Goal: Information Seeking & Learning: Obtain resource

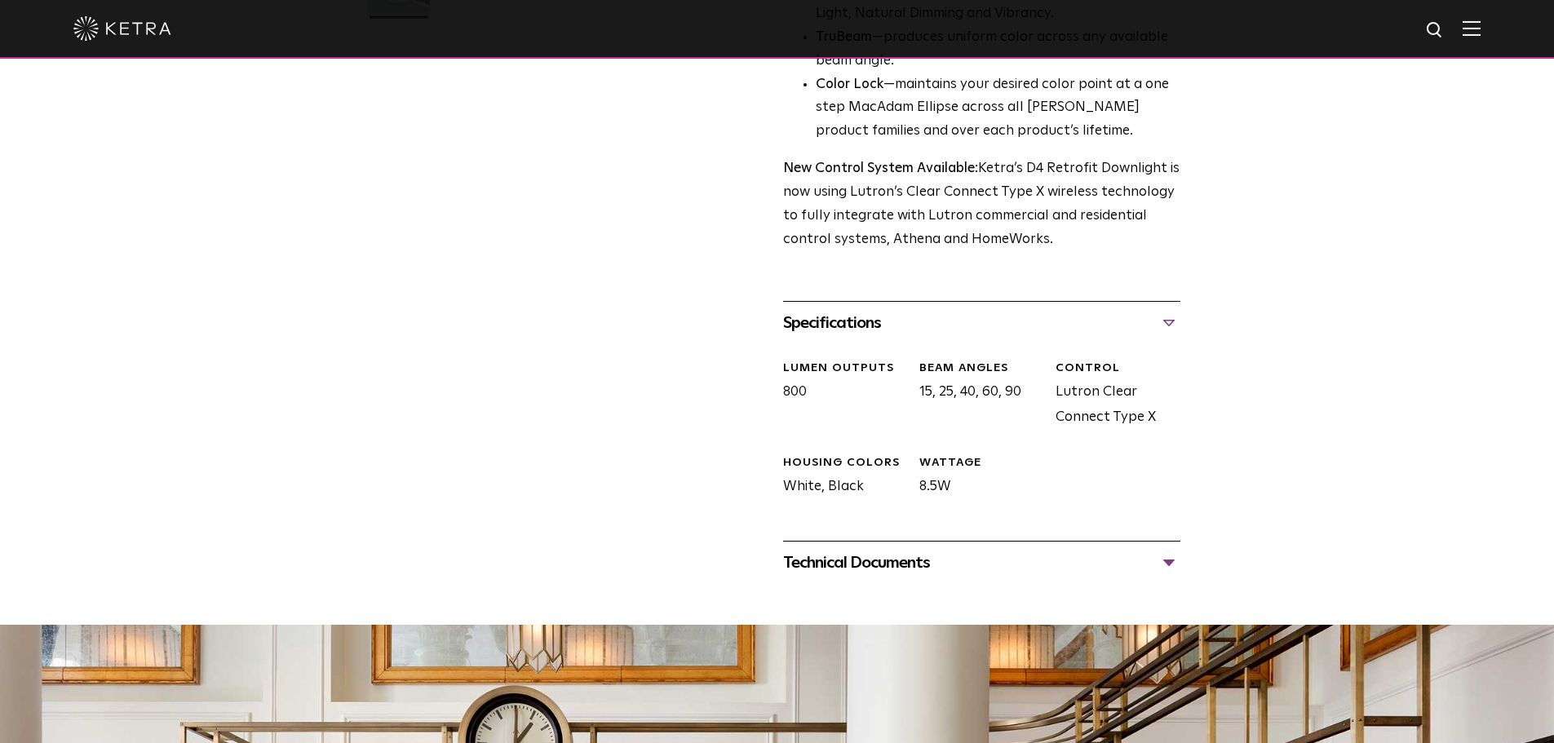
click at [943, 565] on div "Technical Documents" at bounding box center [981, 563] width 397 height 26
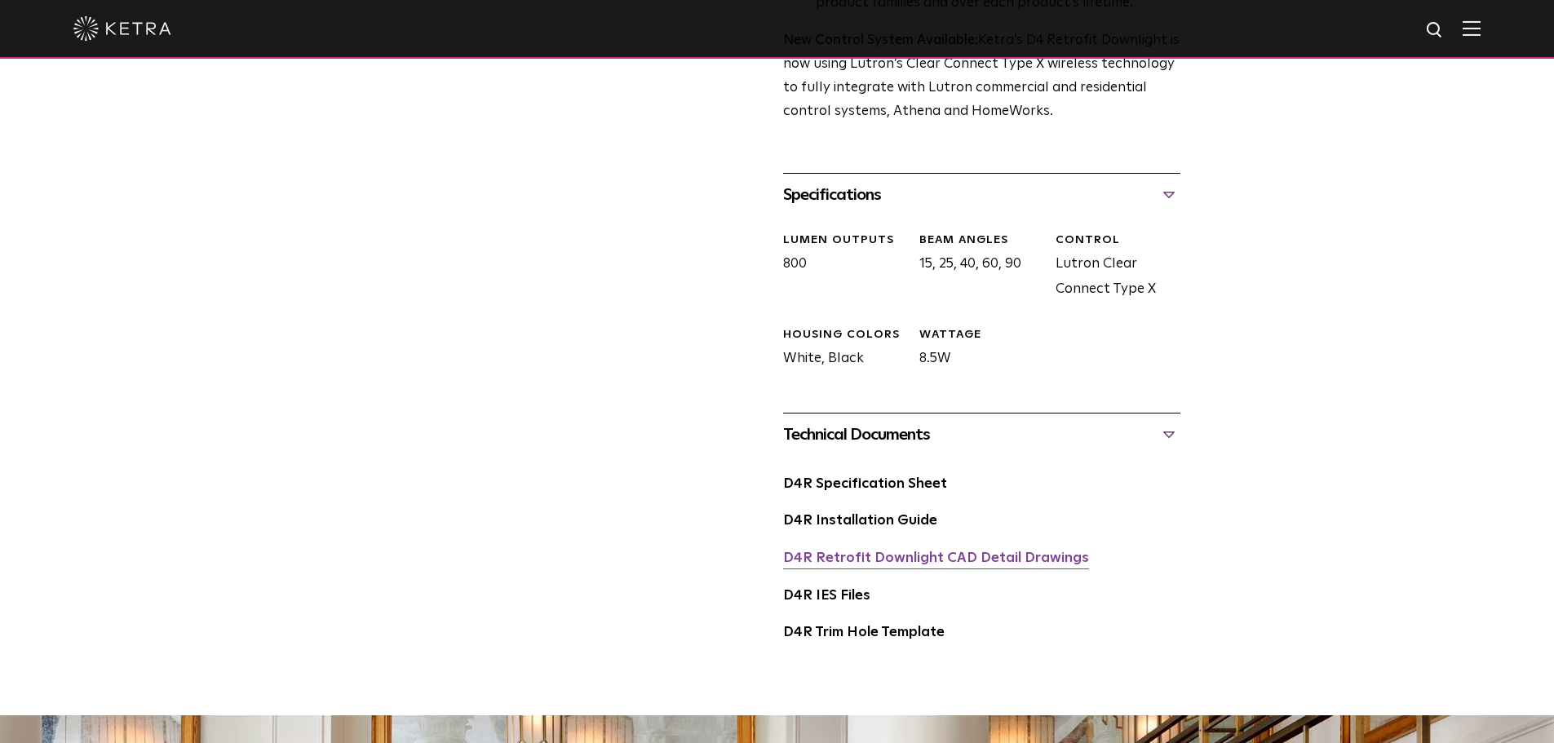
scroll to position [734, 0]
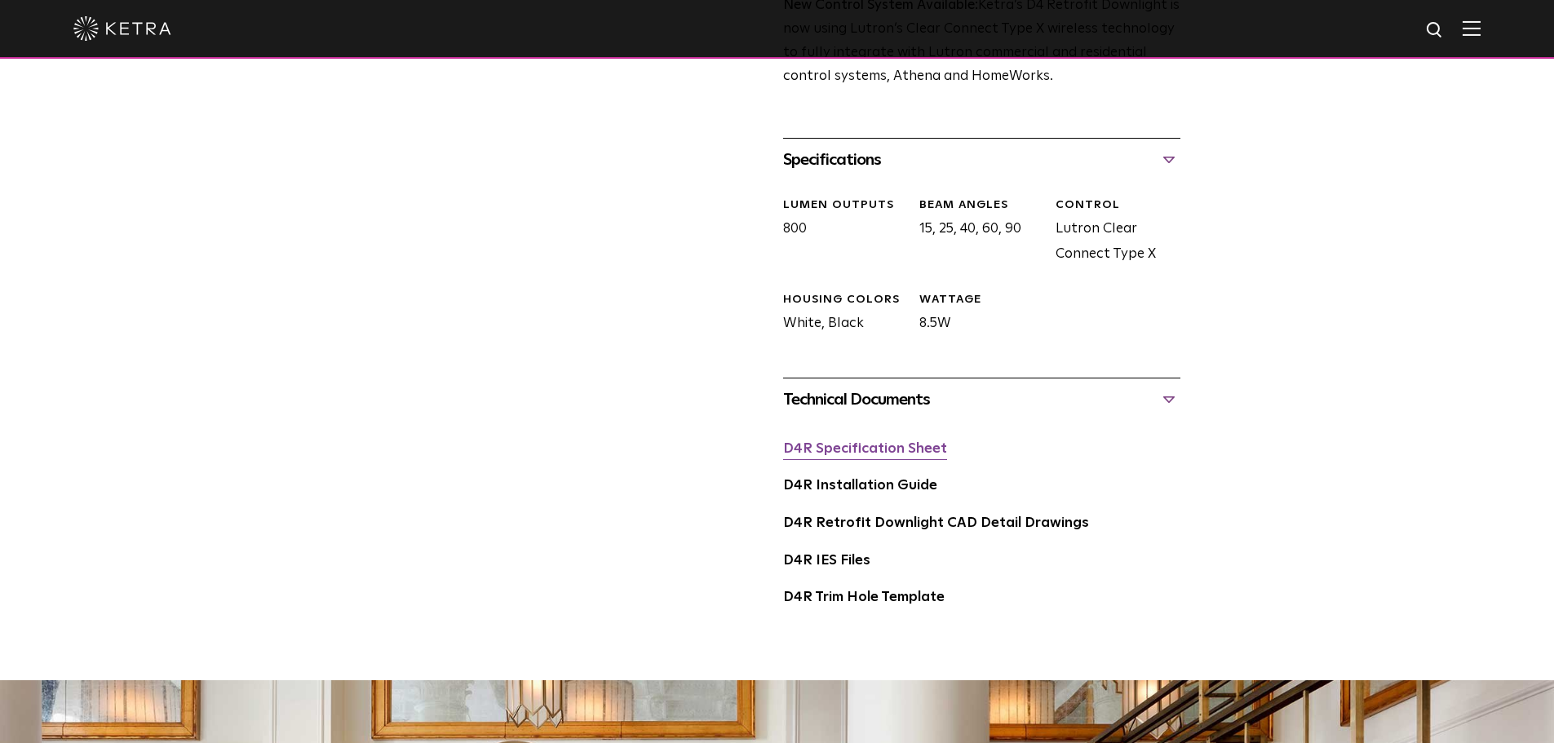
click at [900, 455] on link "D4R Specification Sheet" at bounding box center [865, 449] width 164 height 14
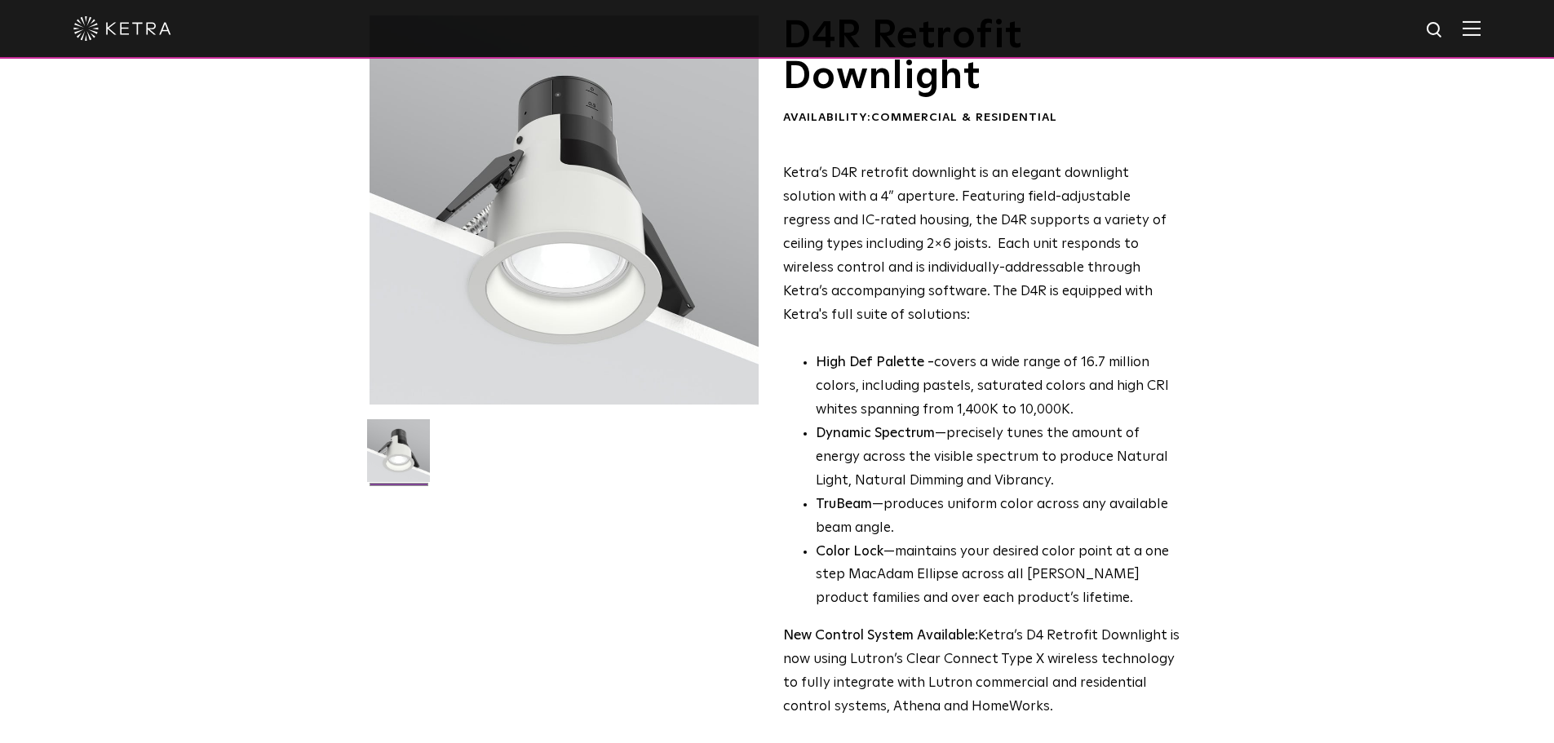
scroll to position [0, 0]
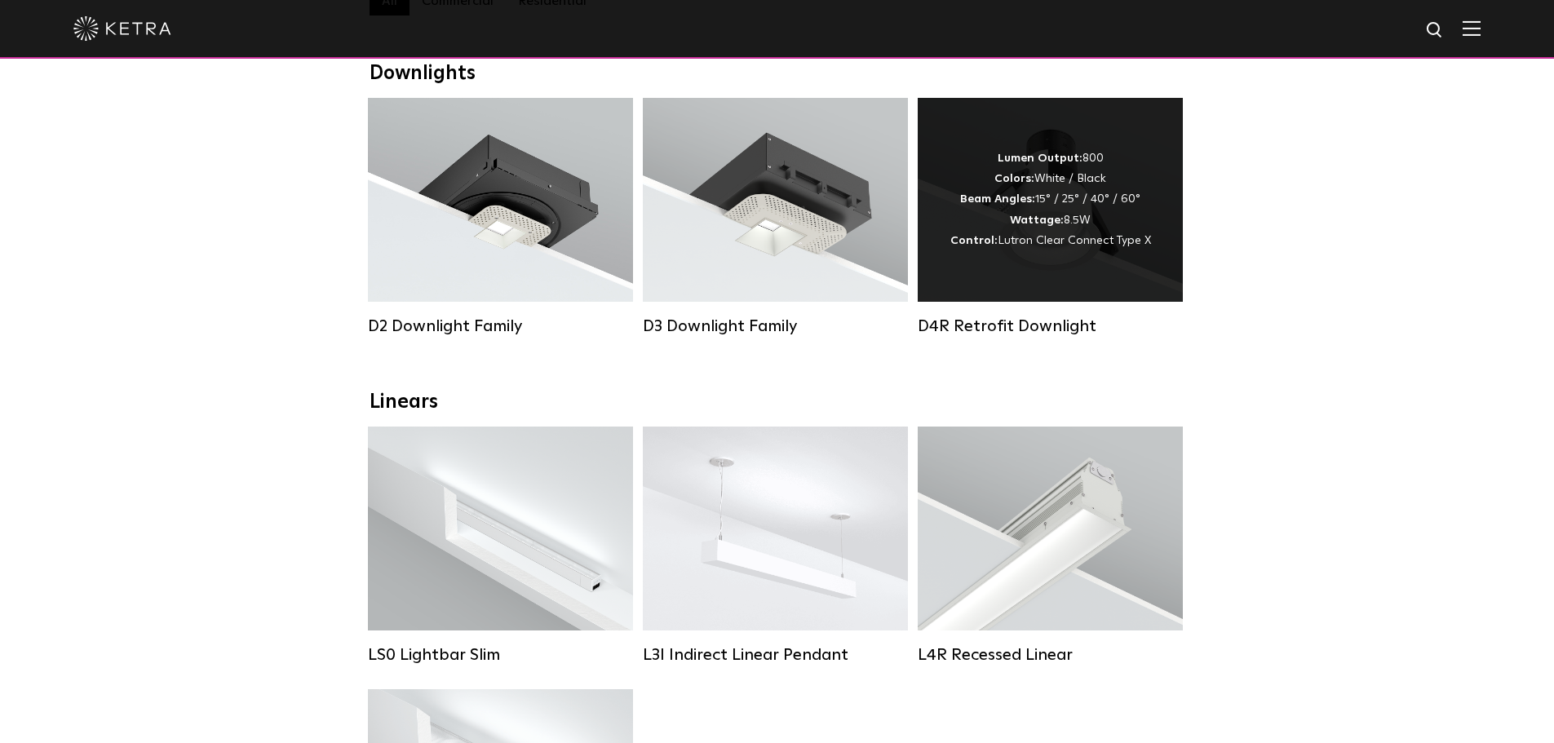
scroll to position [163, 0]
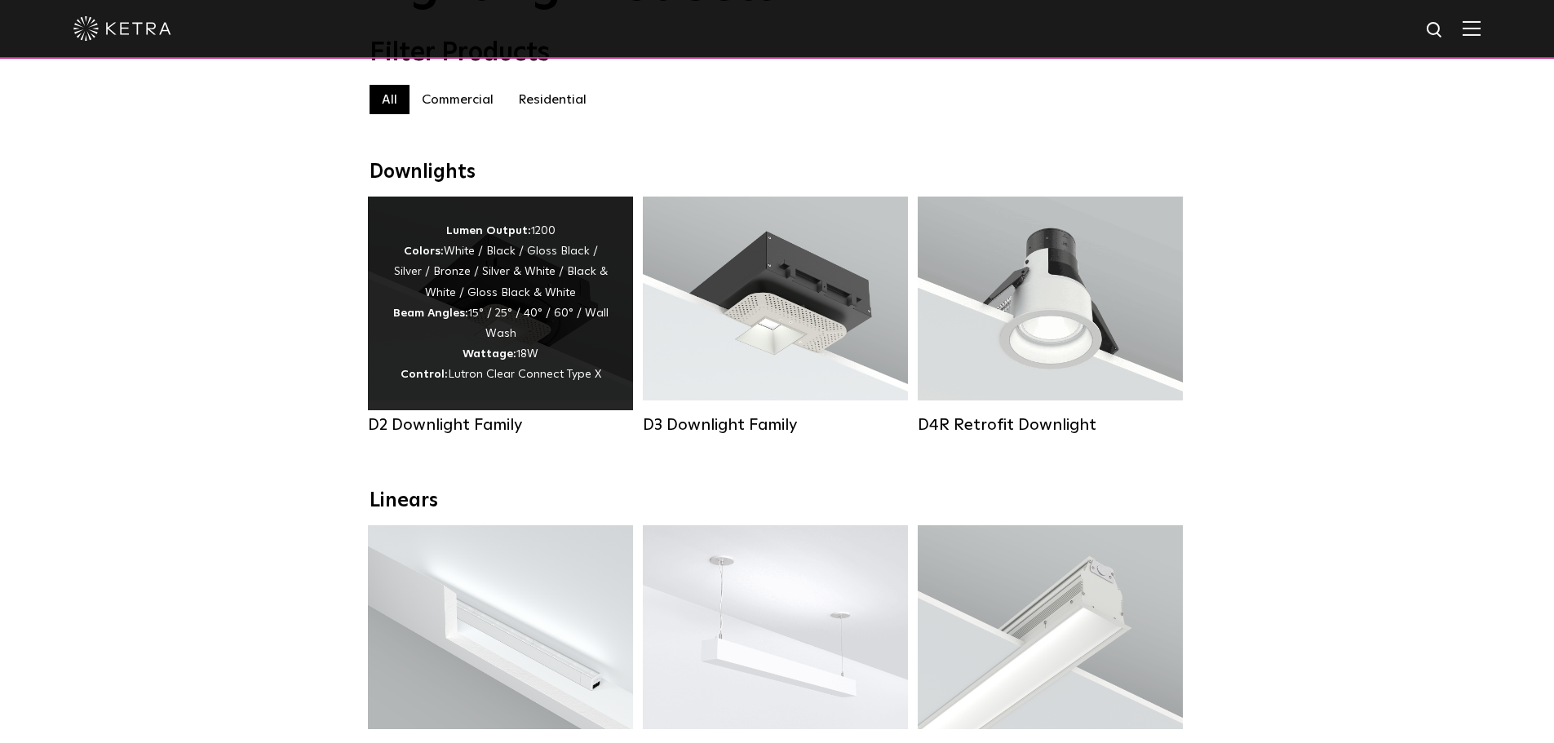
click at [470, 289] on div "Lumen Output: 1200 Colors: White / Black / Gloss Black / Silver / Bronze / Silv…" at bounding box center [500, 303] width 216 height 165
click at [581, 258] on div "Lumen Output: 1200 Colors: White / Black / Gloss Black / Silver / Bronze / Silv…" at bounding box center [500, 303] width 216 height 165
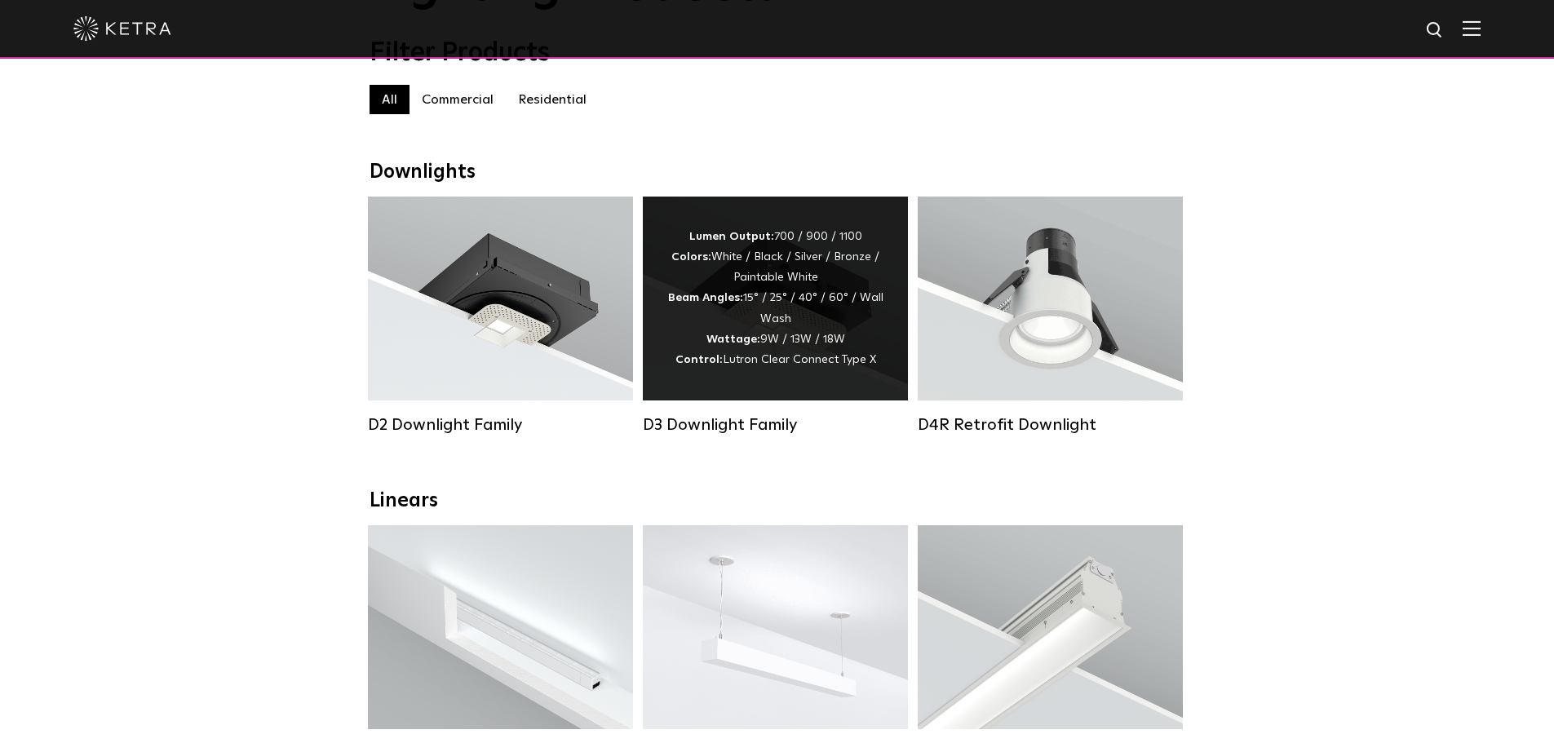
click at [794, 337] on div "Lumen Output: 700 / 900 / 1100 Colors: White / Black / Silver / Bronze / Painta…" at bounding box center [775, 299] width 216 height 144
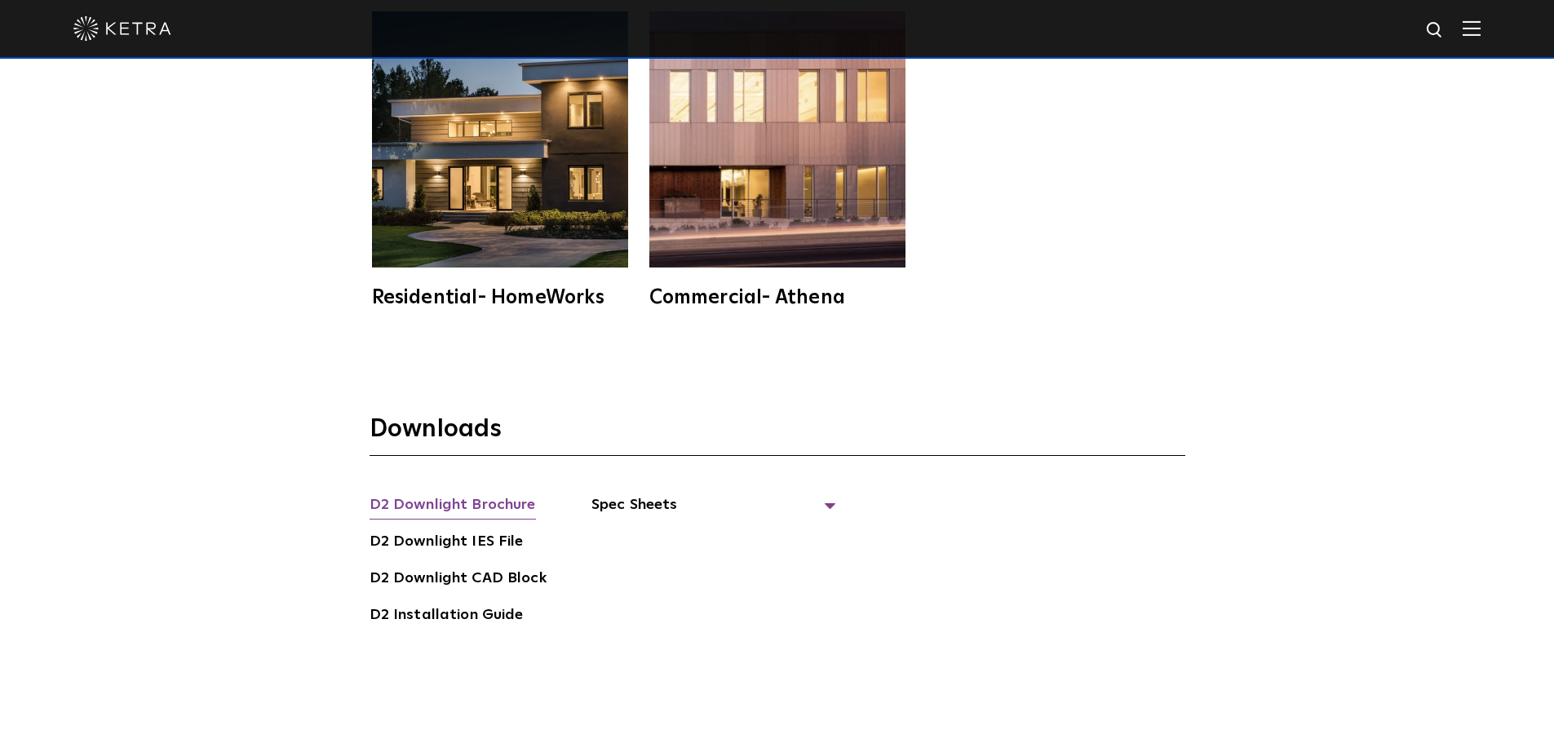
scroll to position [4487, 0]
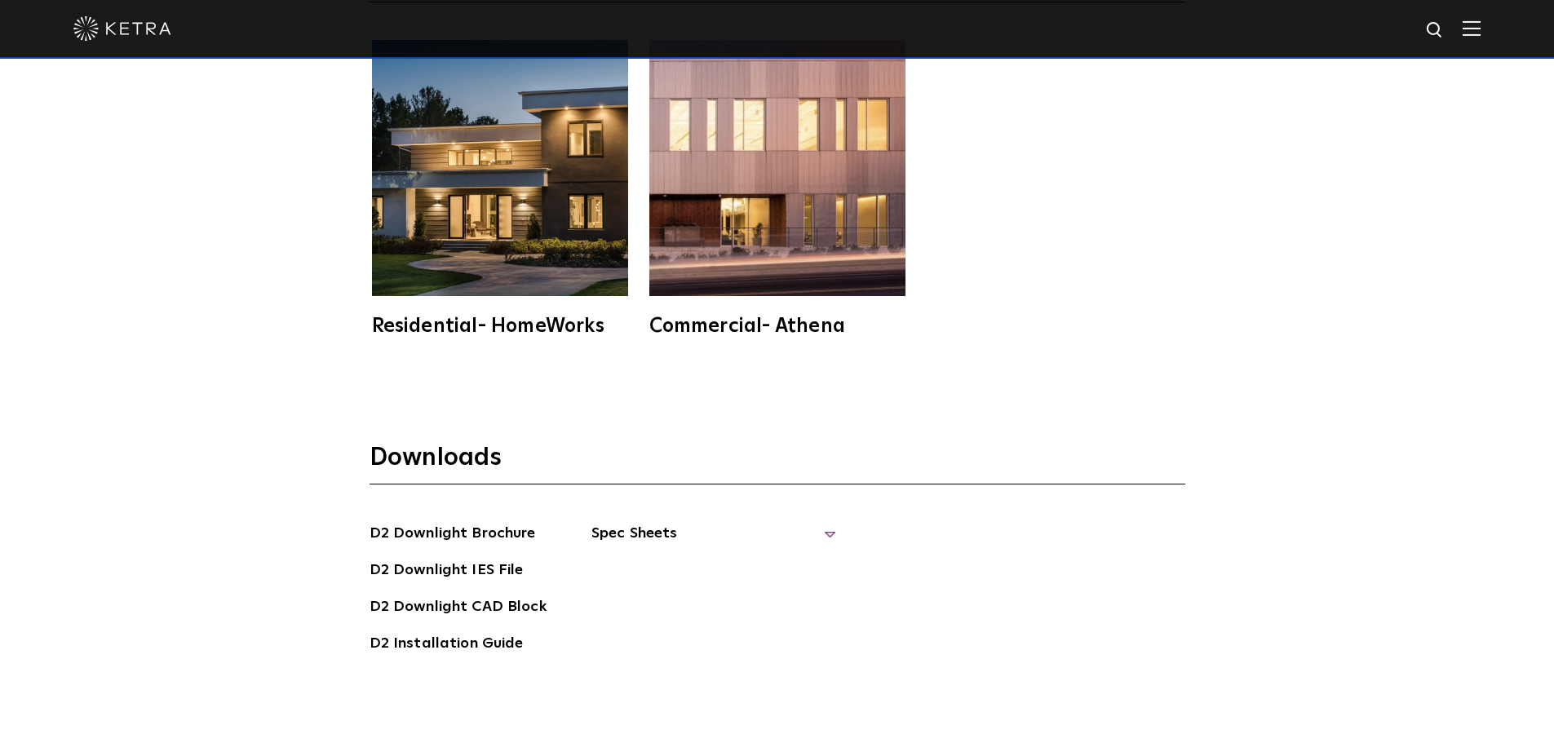
click at [825, 522] on span "Spec Sheets" at bounding box center [713, 540] width 245 height 36
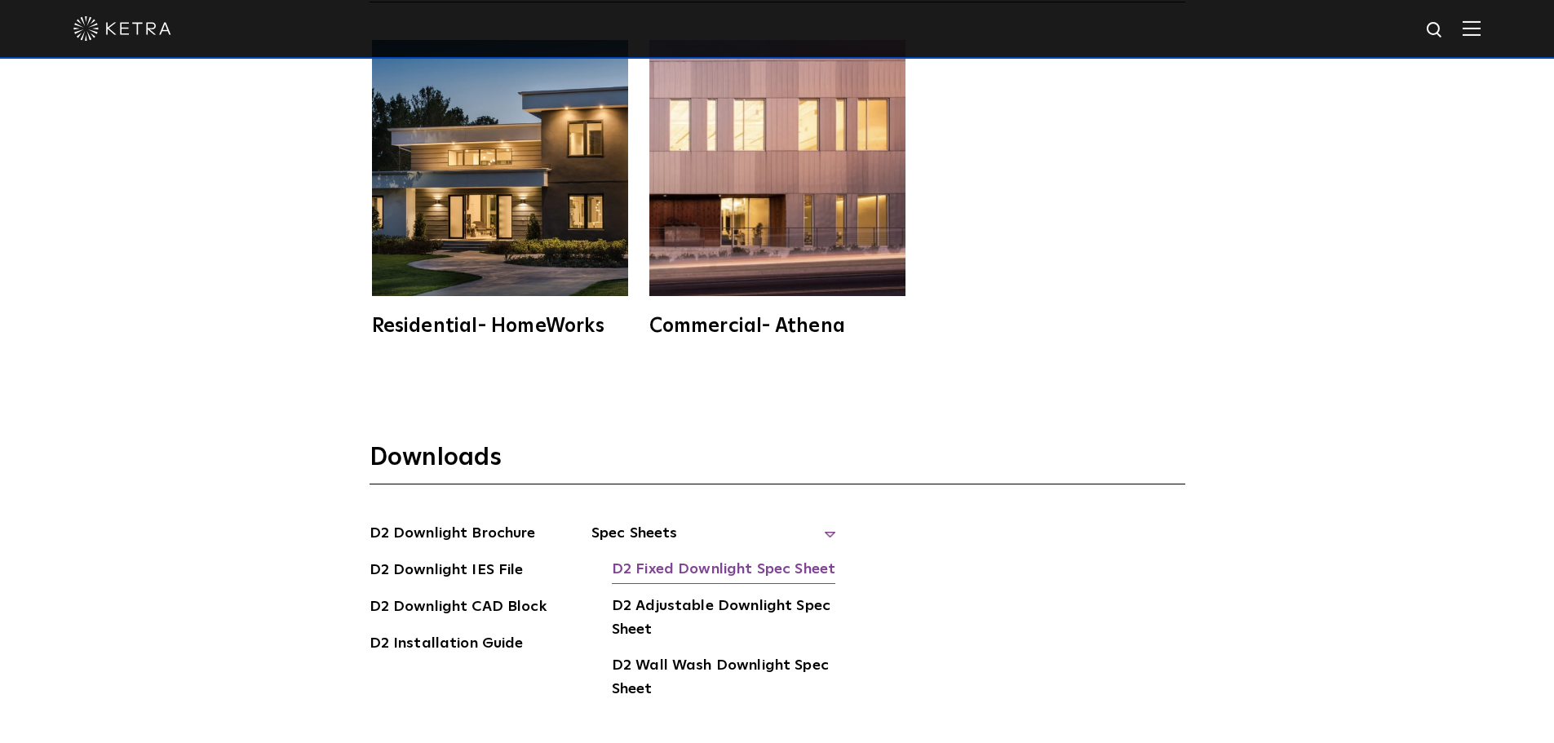
click at [699, 558] on link "D2 Fixed Downlight Spec Sheet" at bounding box center [724, 571] width 224 height 26
click at [803, 595] on link "D2 Adjustable Downlight Spec Sheet" at bounding box center [724, 620] width 224 height 50
click at [712, 654] on link "D2 Wall Wash Downlight Spec Sheet" at bounding box center [724, 679] width 224 height 50
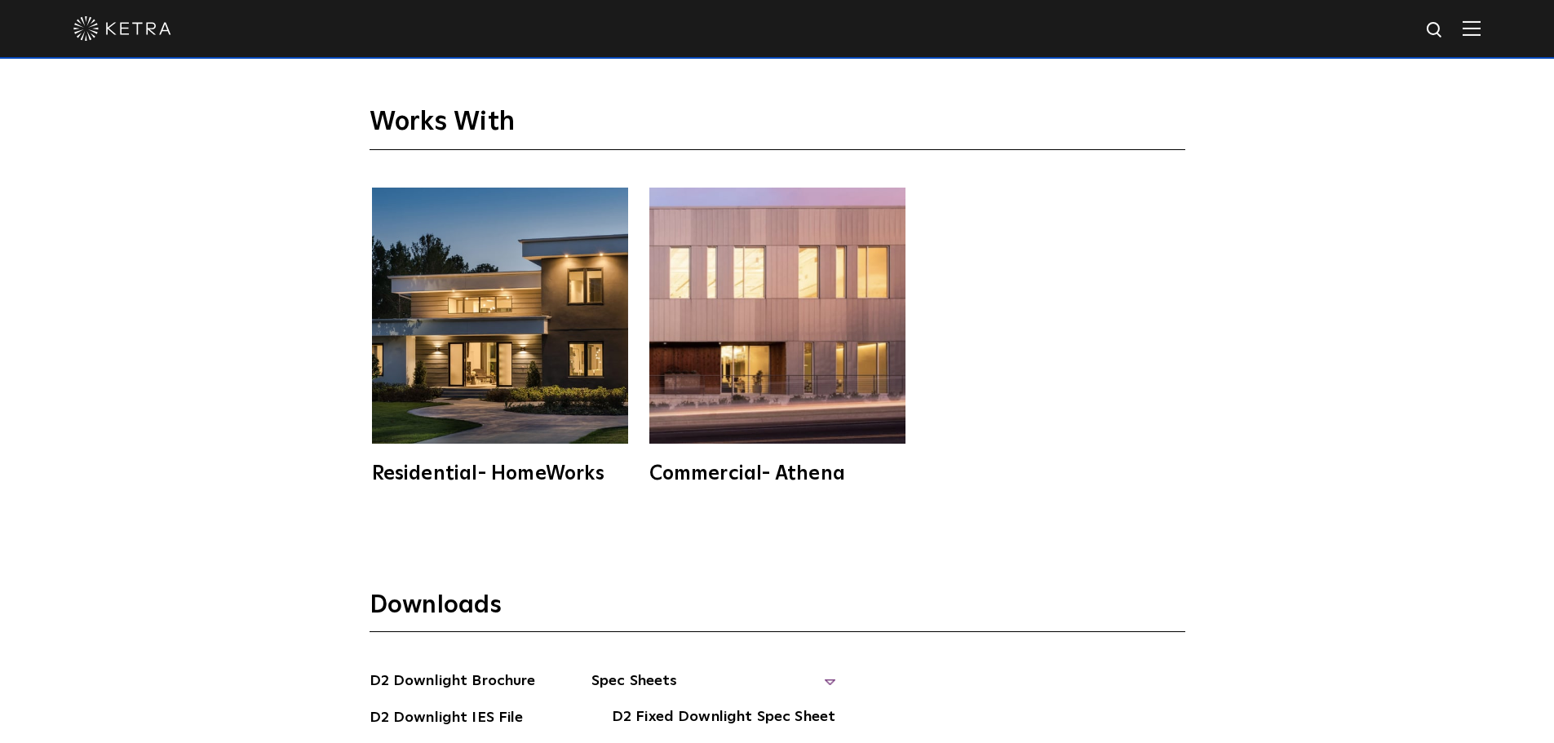
scroll to position [4324, 0]
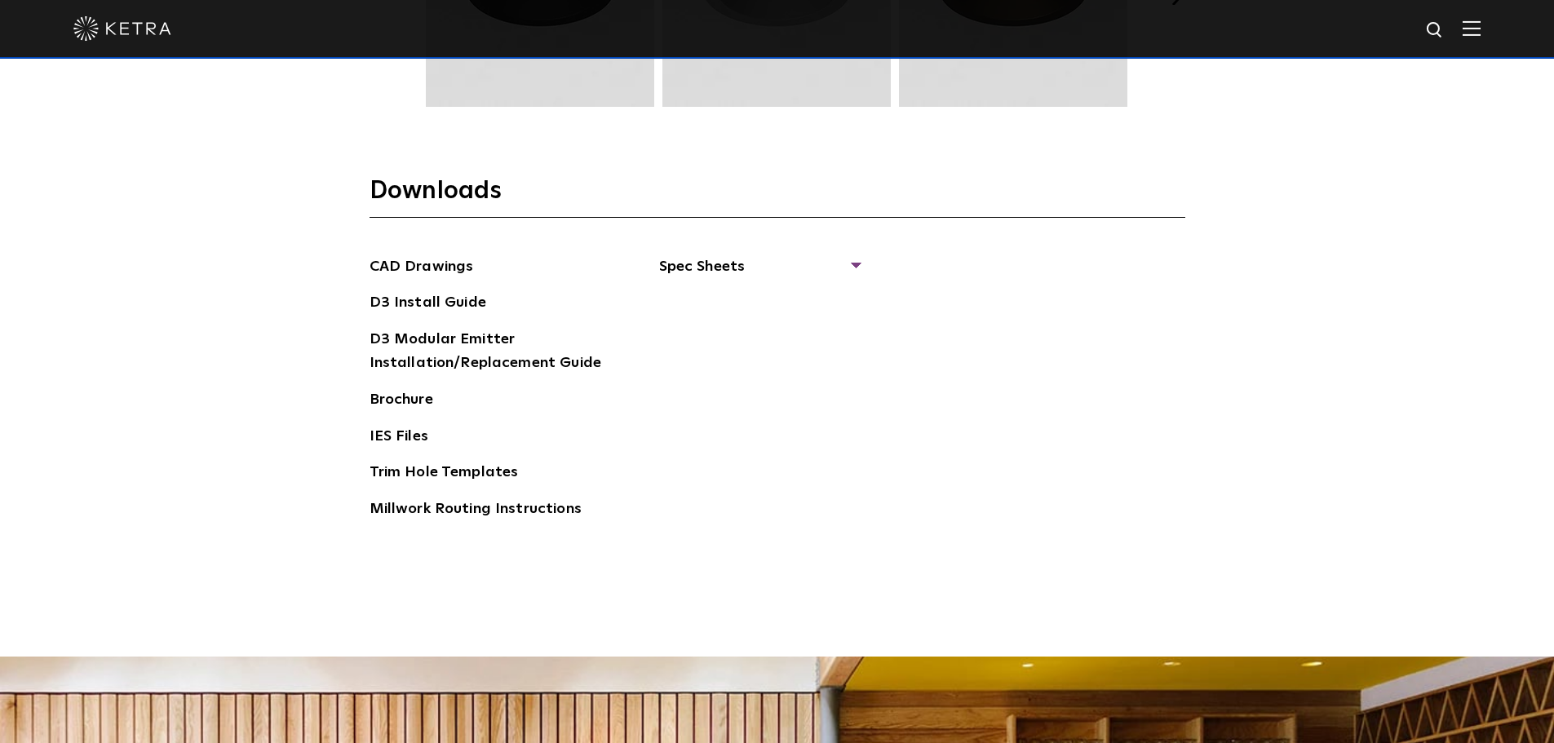
scroll to position [2611, 0]
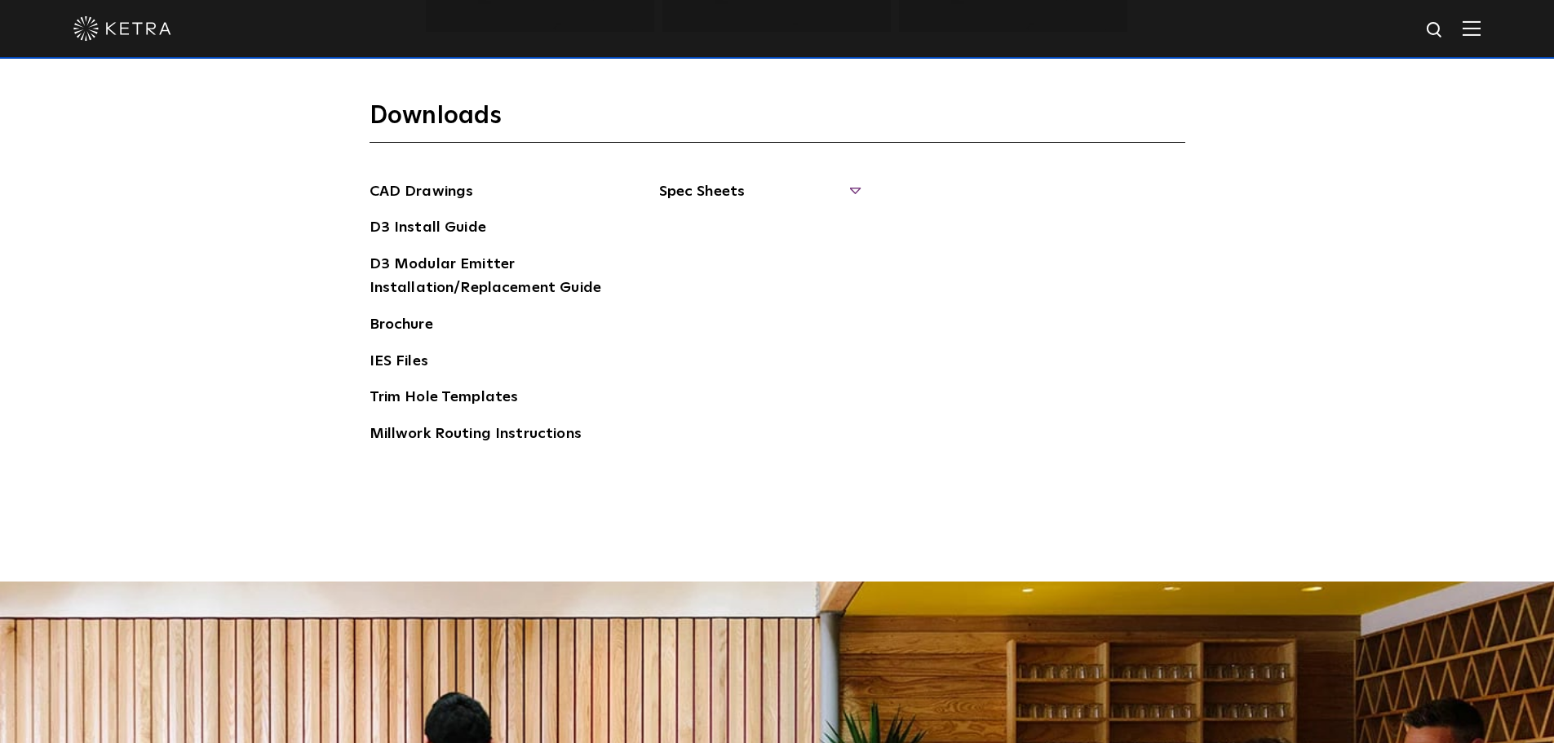
click at [844, 197] on span "Spec Sheets" at bounding box center [759, 198] width 200 height 36
click at [792, 230] on link "D3 Adjustable Round" at bounding box center [742, 228] width 124 height 18
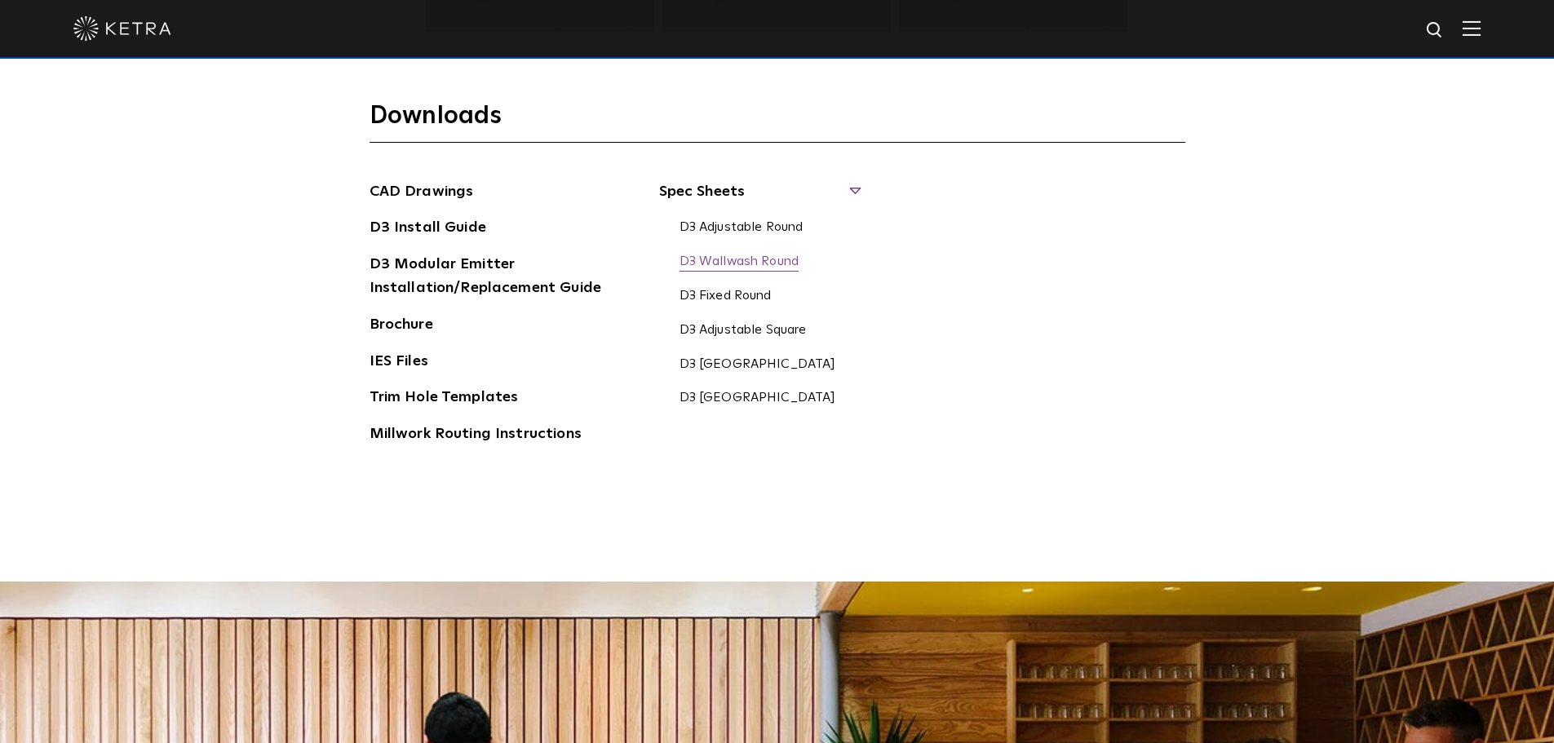
click at [764, 267] on link "D3 Wallwash Round" at bounding box center [740, 263] width 120 height 18
click at [707, 299] on link "D3 Fixed Round" at bounding box center [726, 297] width 92 height 18
click at [760, 318] on li "D3 Adjustable Square" at bounding box center [792, 330] width 224 height 24
click at [763, 327] on link "D3 Adjustable Square" at bounding box center [743, 331] width 127 height 18
click at [777, 365] on link "D3 Wallwash Square" at bounding box center [758, 366] width 157 height 18
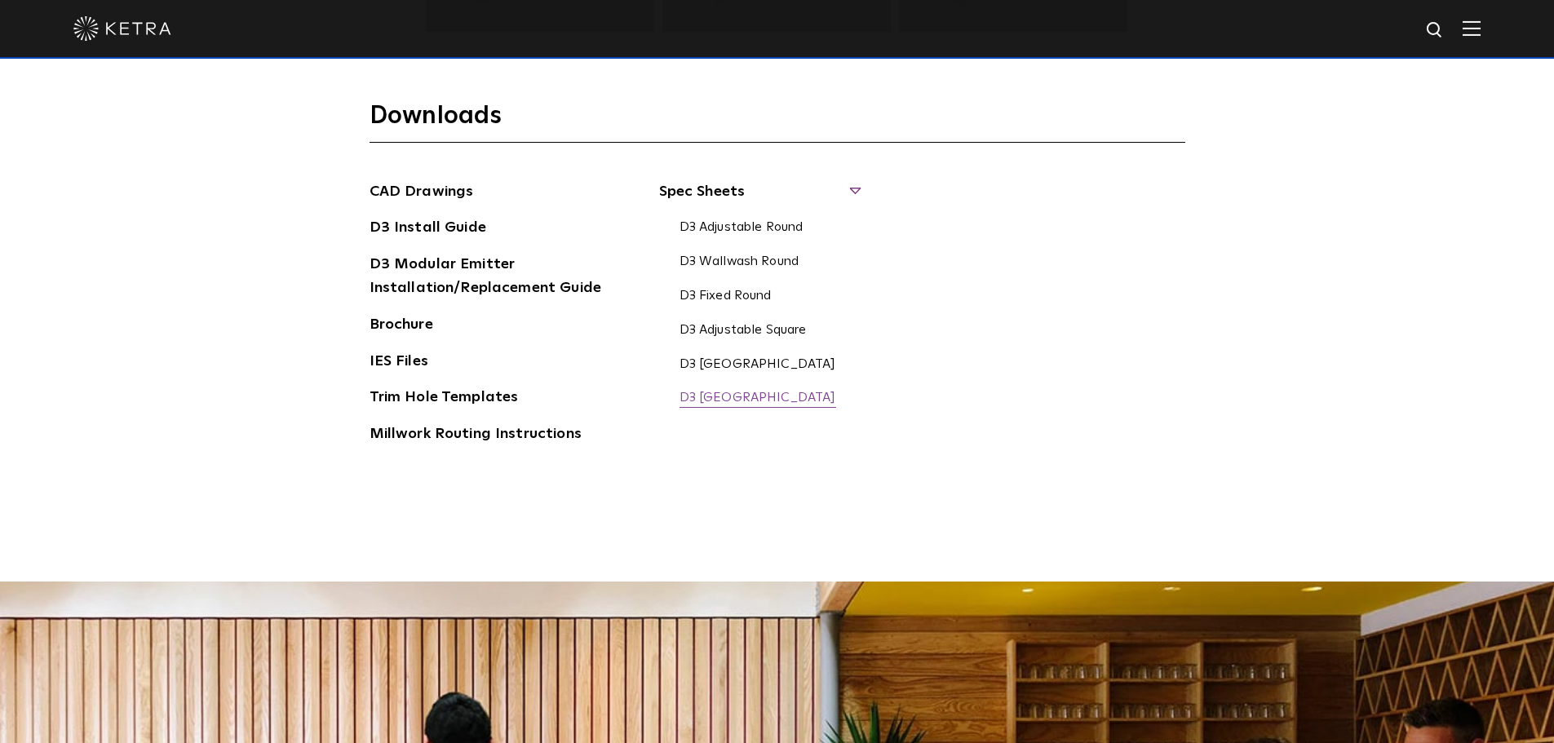
click at [758, 393] on link "D3 Fixed Square" at bounding box center [758, 399] width 157 height 18
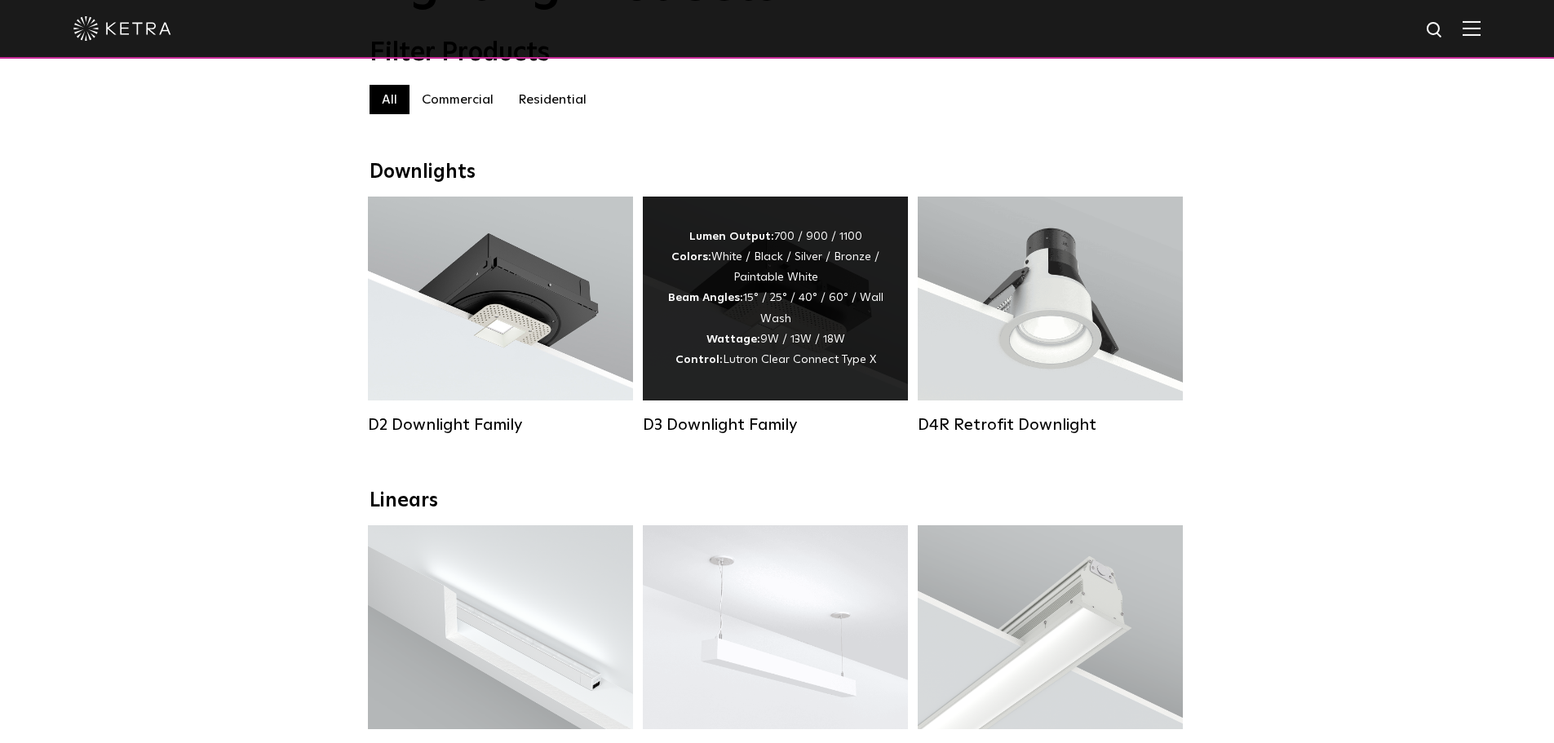
click at [752, 365] on span "Lutron Clear Connect Type X" at bounding box center [799, 359] width 153 height 11
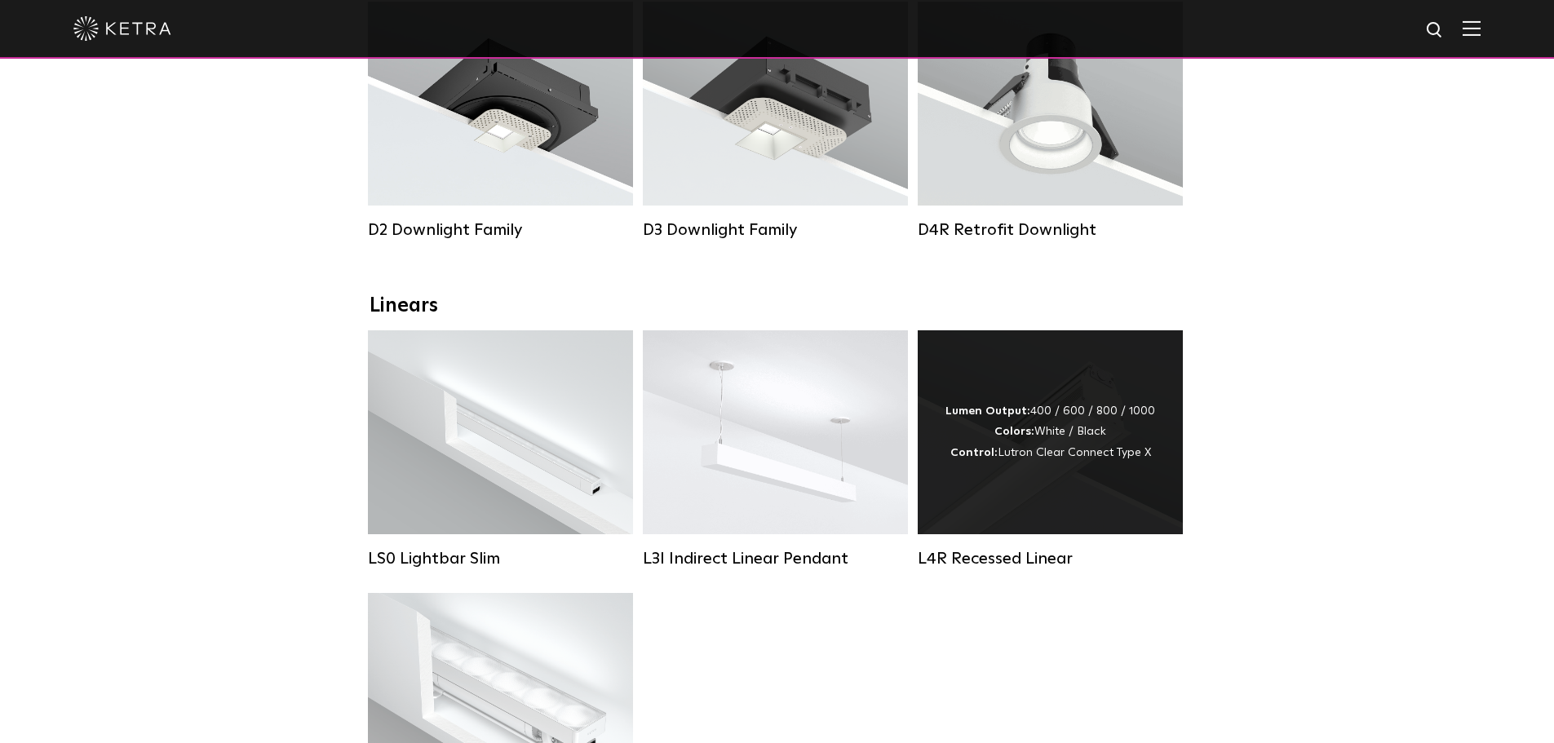
scroll to position [408, 0]
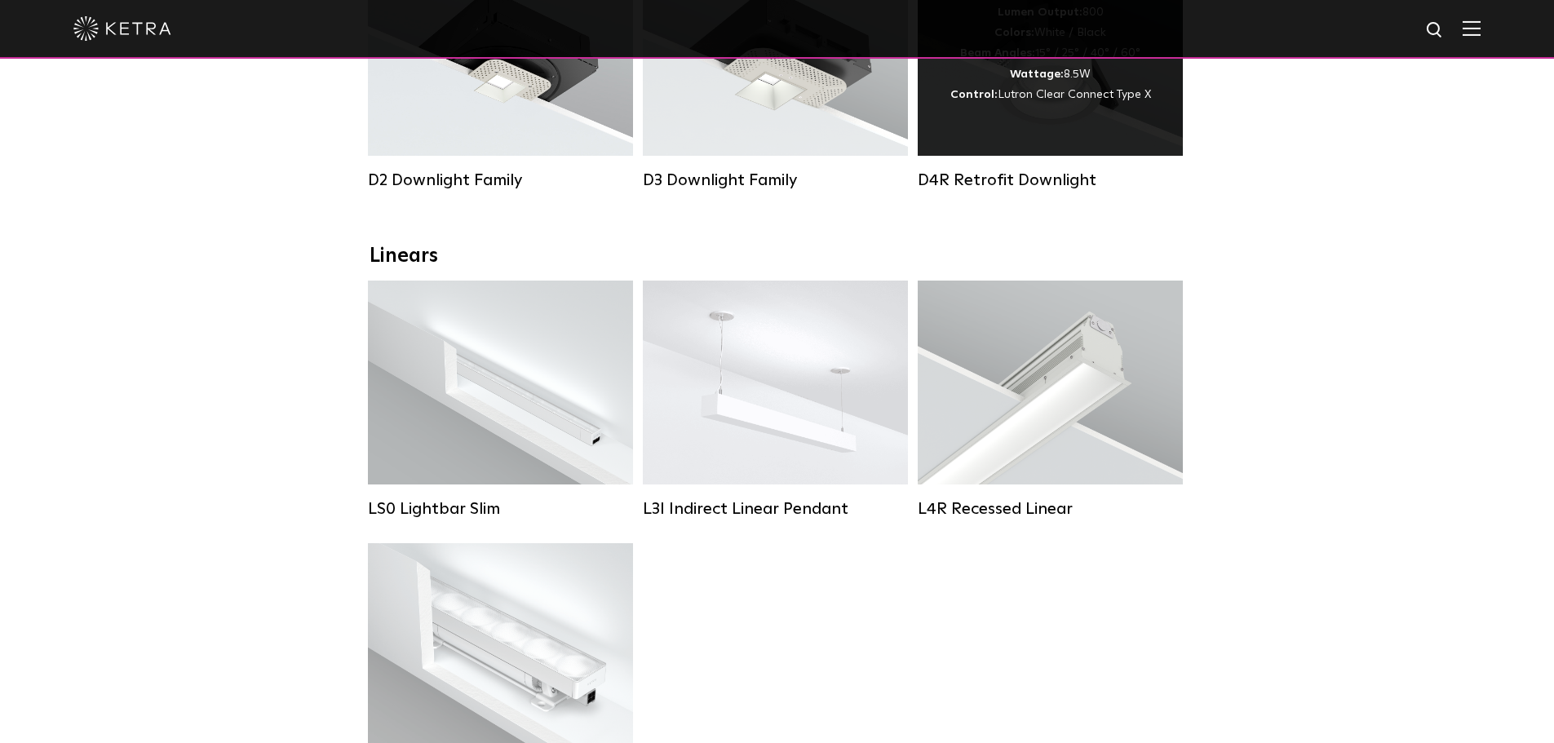
click at [1103, 131] on div "Lumen Output: 800 Colors: White / Black Beam Angles: 15° / 25° / 40° / 60° Watt…" at bounding box center [1050, 54] width 265 height 204
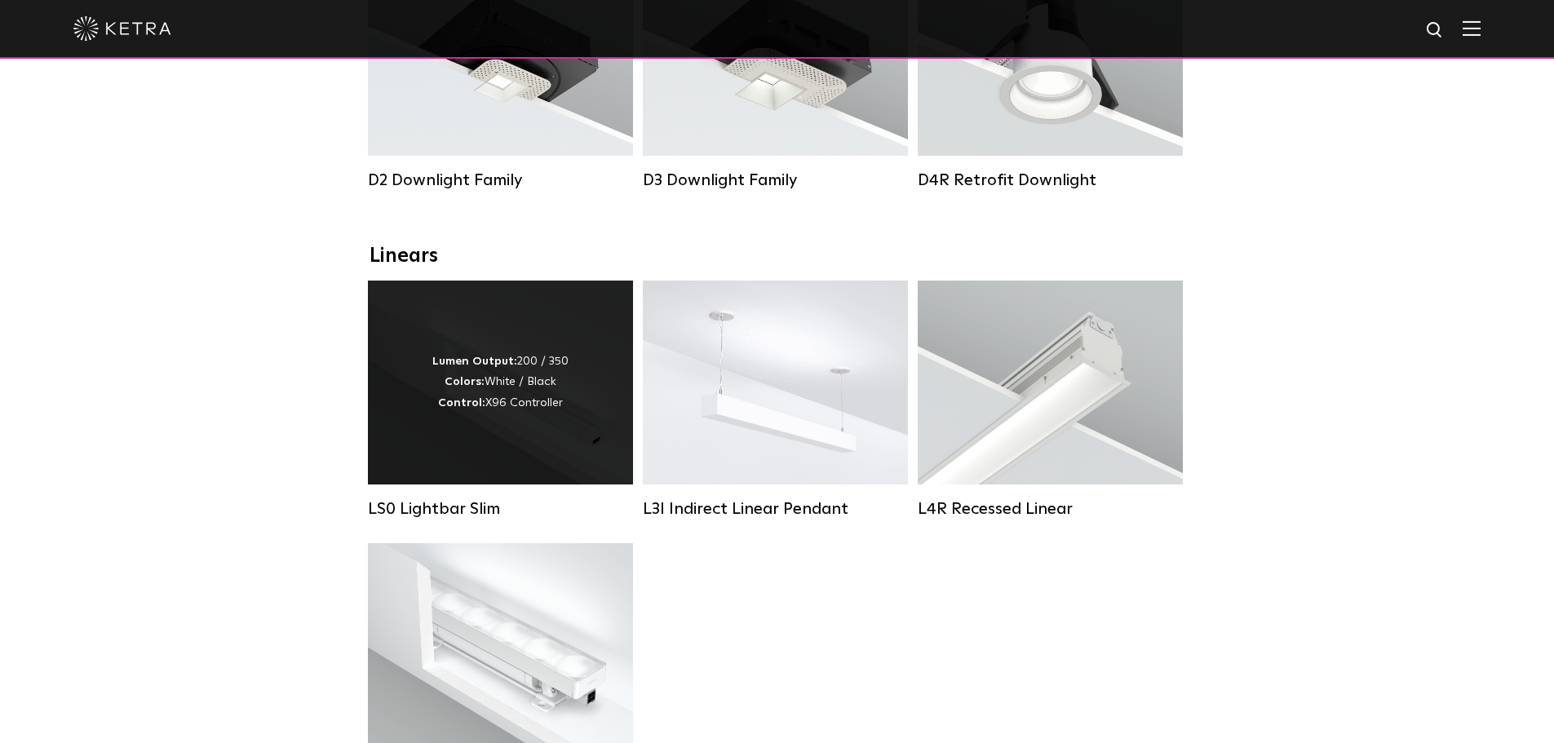
click at [511, 366] on strong "Lumen Output:" at bounding box center [474, 361] width 85 height 11
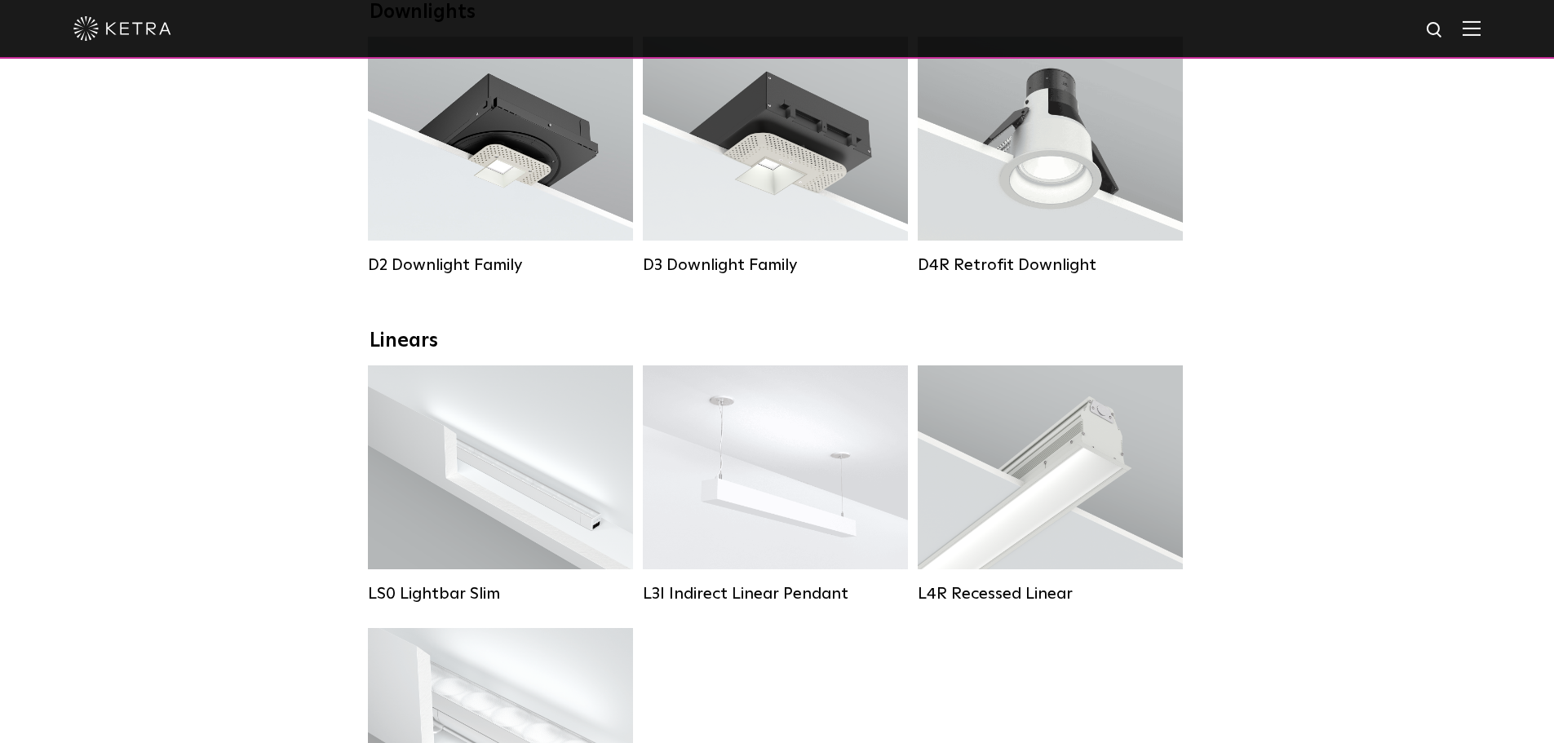
scroll to position [326, 0]
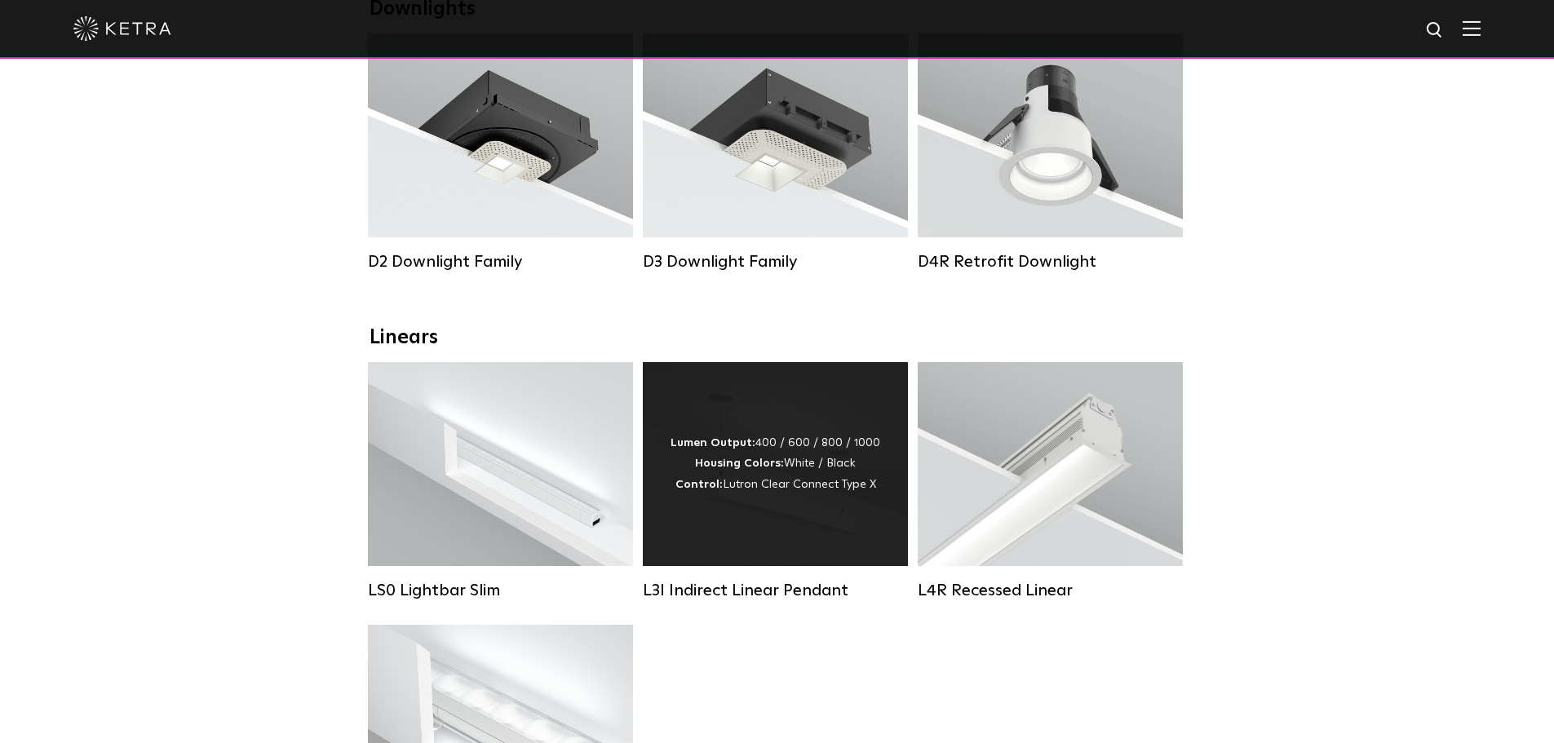
click at [769, 450] on div "Lumen Output: 400 / 600 / 800 / 1000 Housing Colors: White / Black Control: Lut…" at bounding box center [776, 464] width 210 height 62
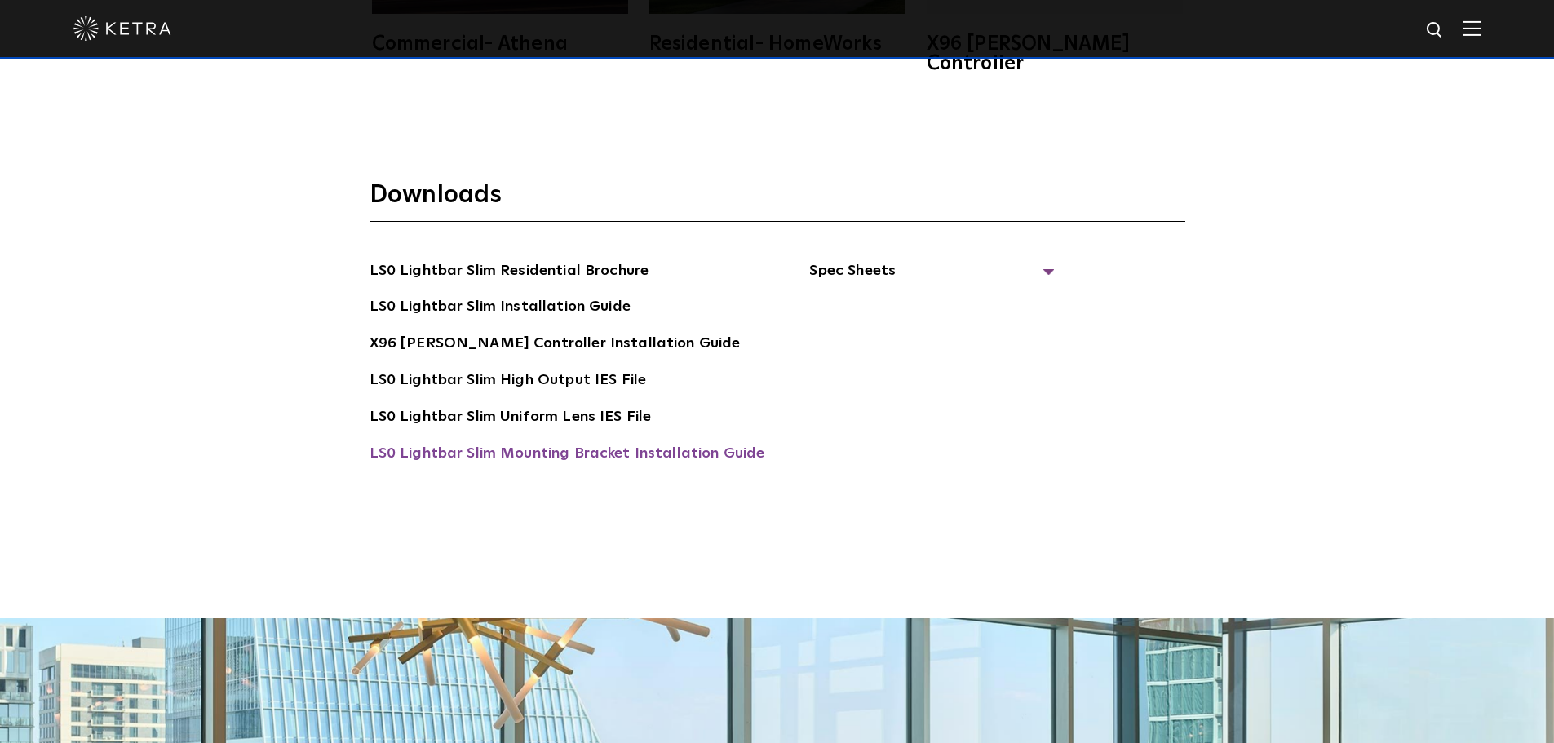
scroll to position [3263, 0]
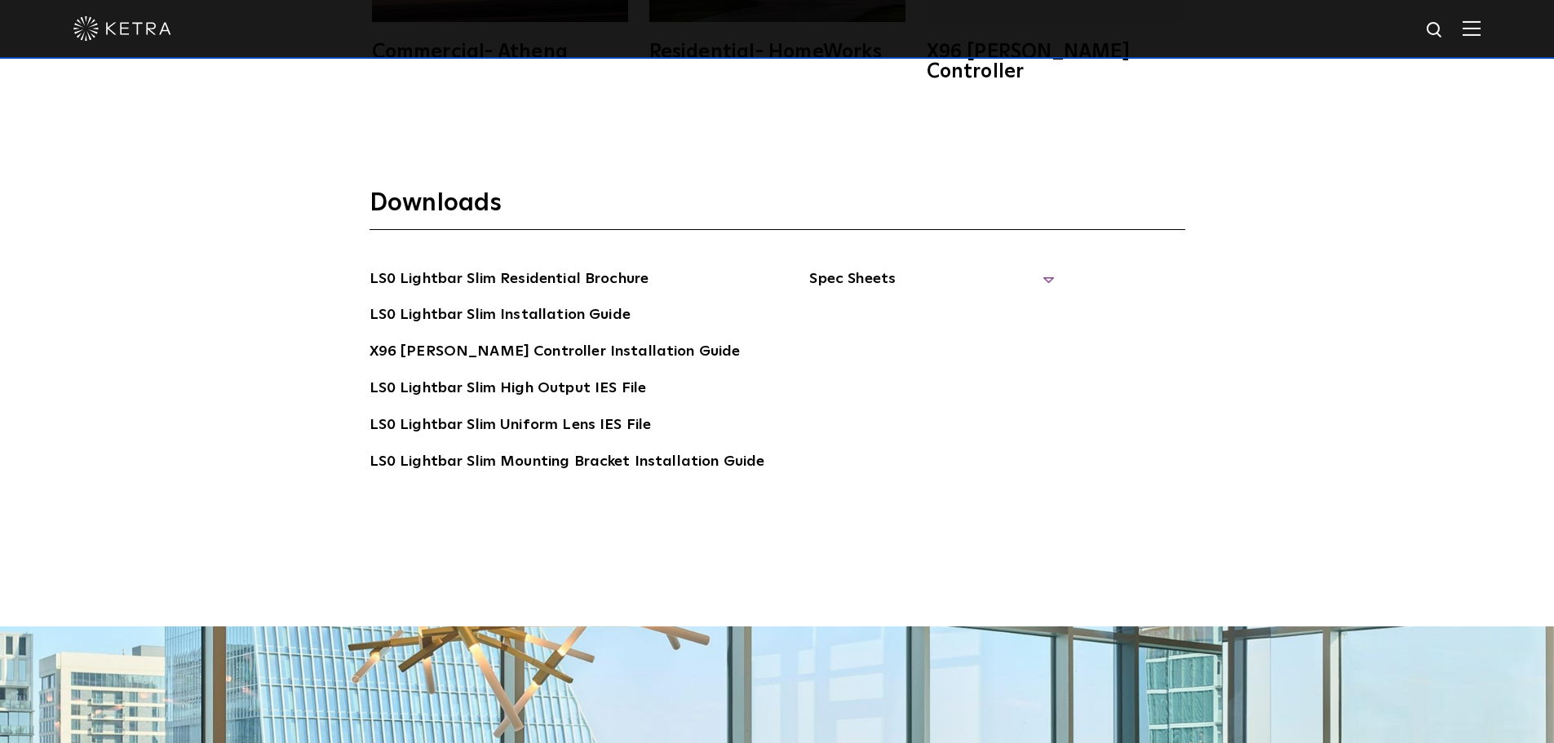
click at [932, 268] on span "Spec Sheets" at bounding box center [931, 286] width 245 height 36
click at [969, 303] on link "LS0 Lightbar Slim Spec Sheet" at bounding box center [935, 316] width 210 height 26
click at [909, 339] on link "X96 Ketra Controller Spec Sheet" at bounding box center [942, 364] width 224 height 50
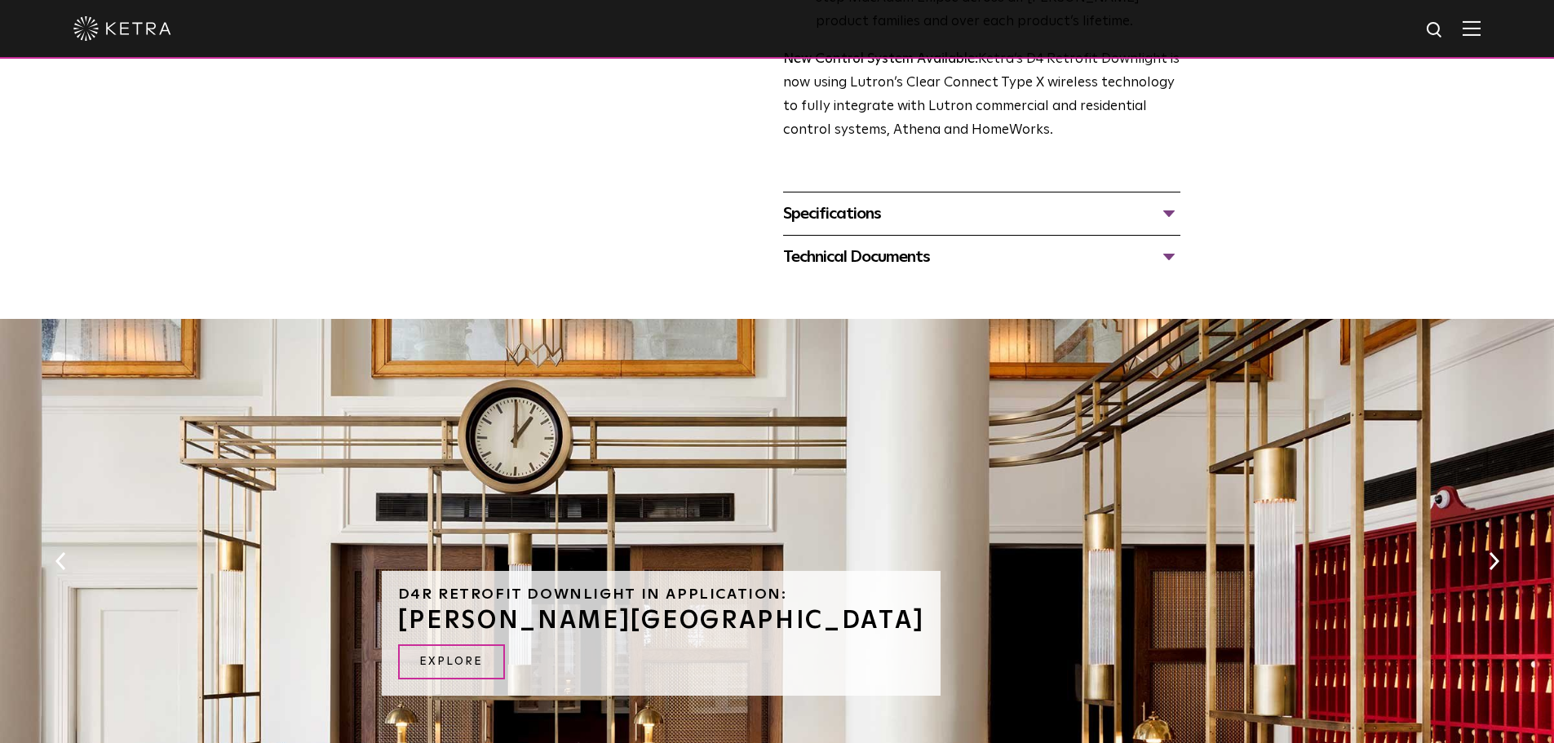
scroll to position [653, 0]
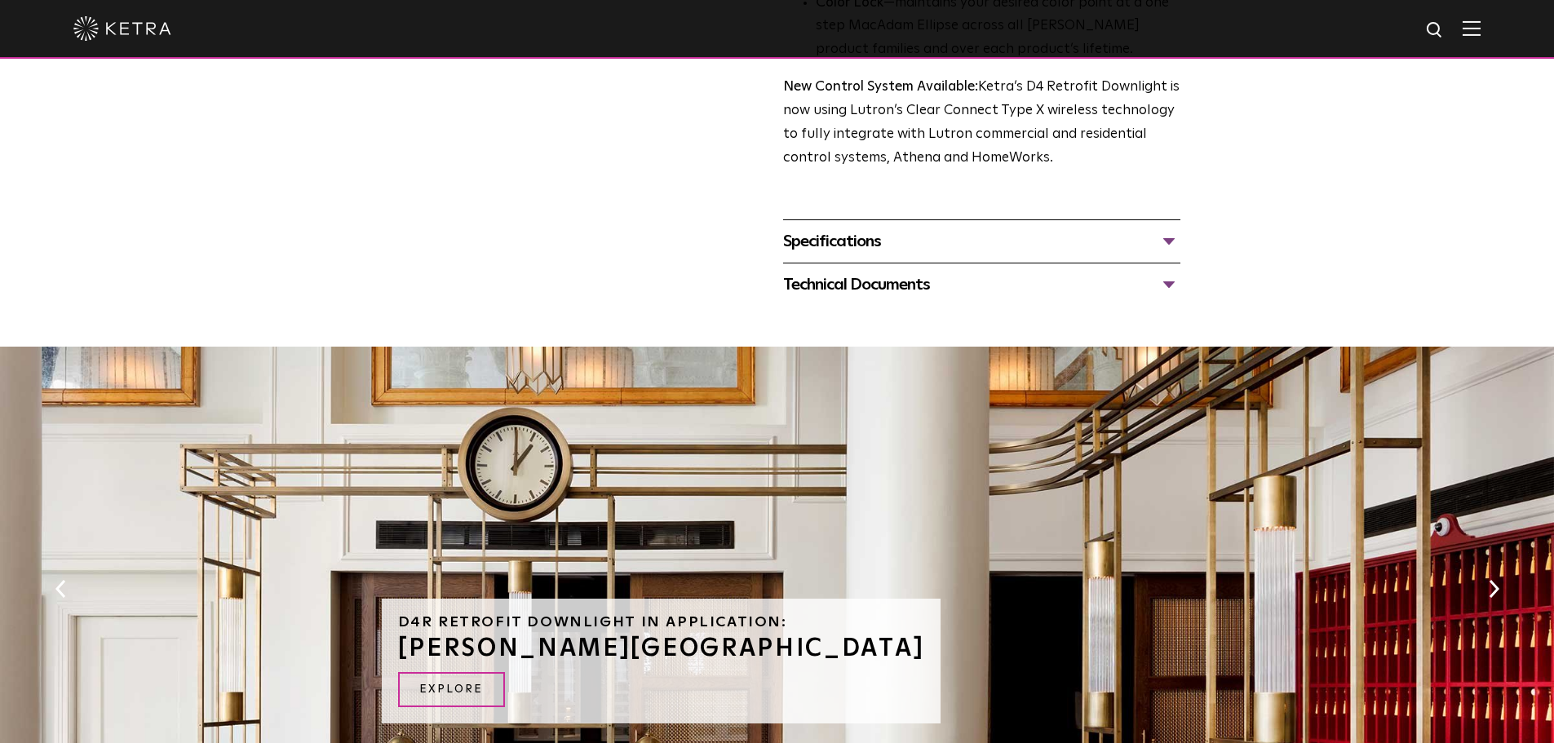
click at [1159, 244] on div "Specifications" at bounding box center [981, 241] width 397 height 26
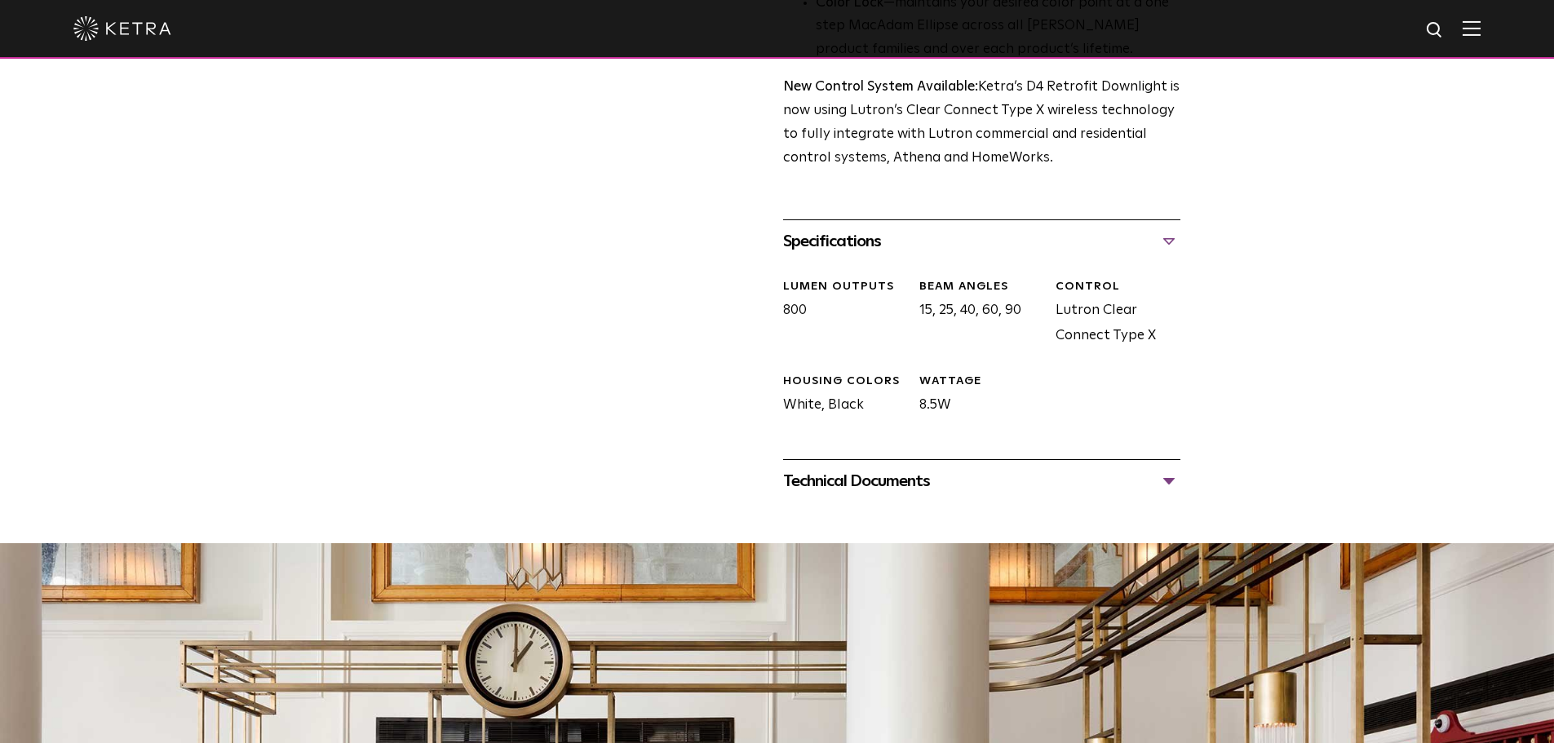
click at [1138, 477] on div "Technical Documents" at bounding box center [981, 481] width 397 height 26
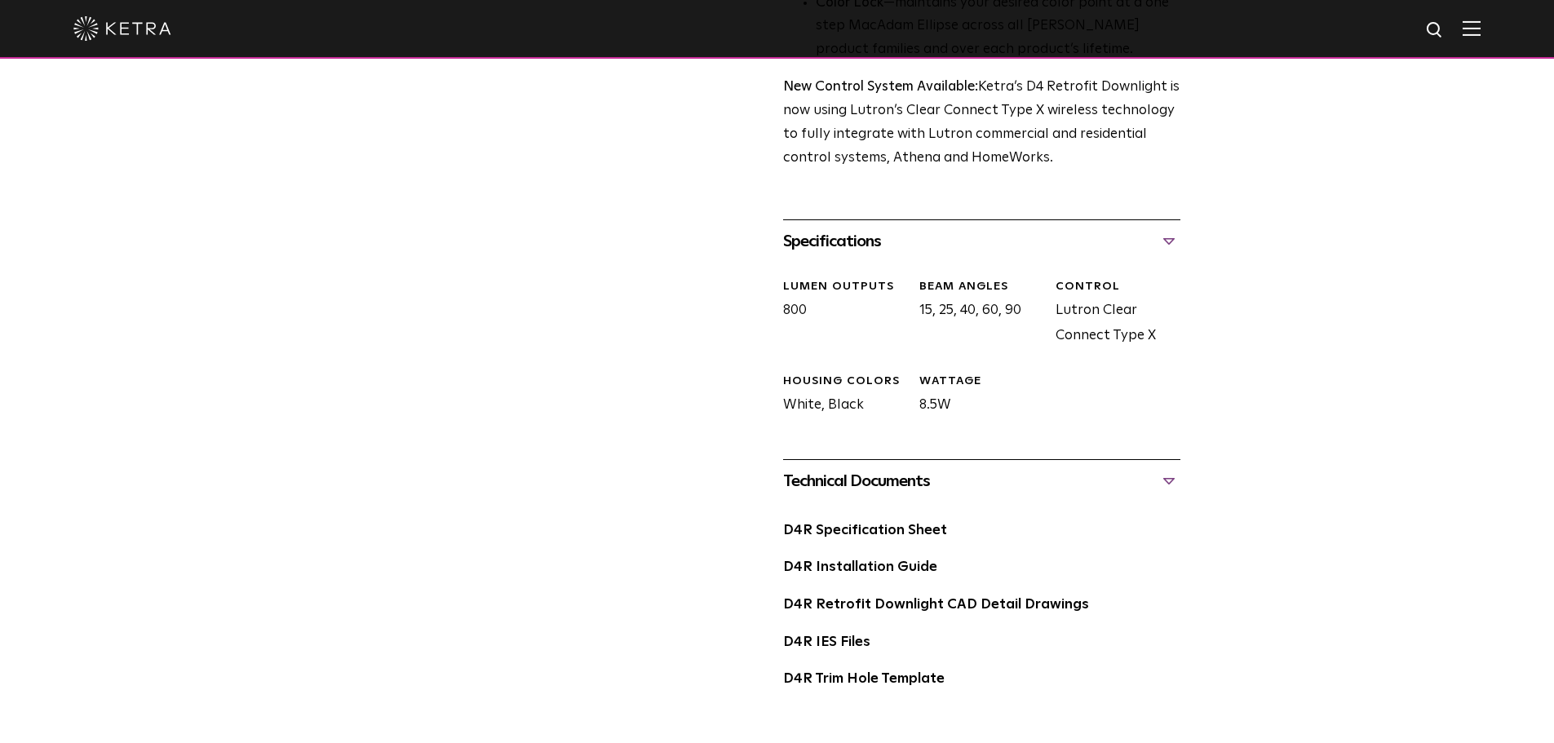
scroll to position [734, 0]
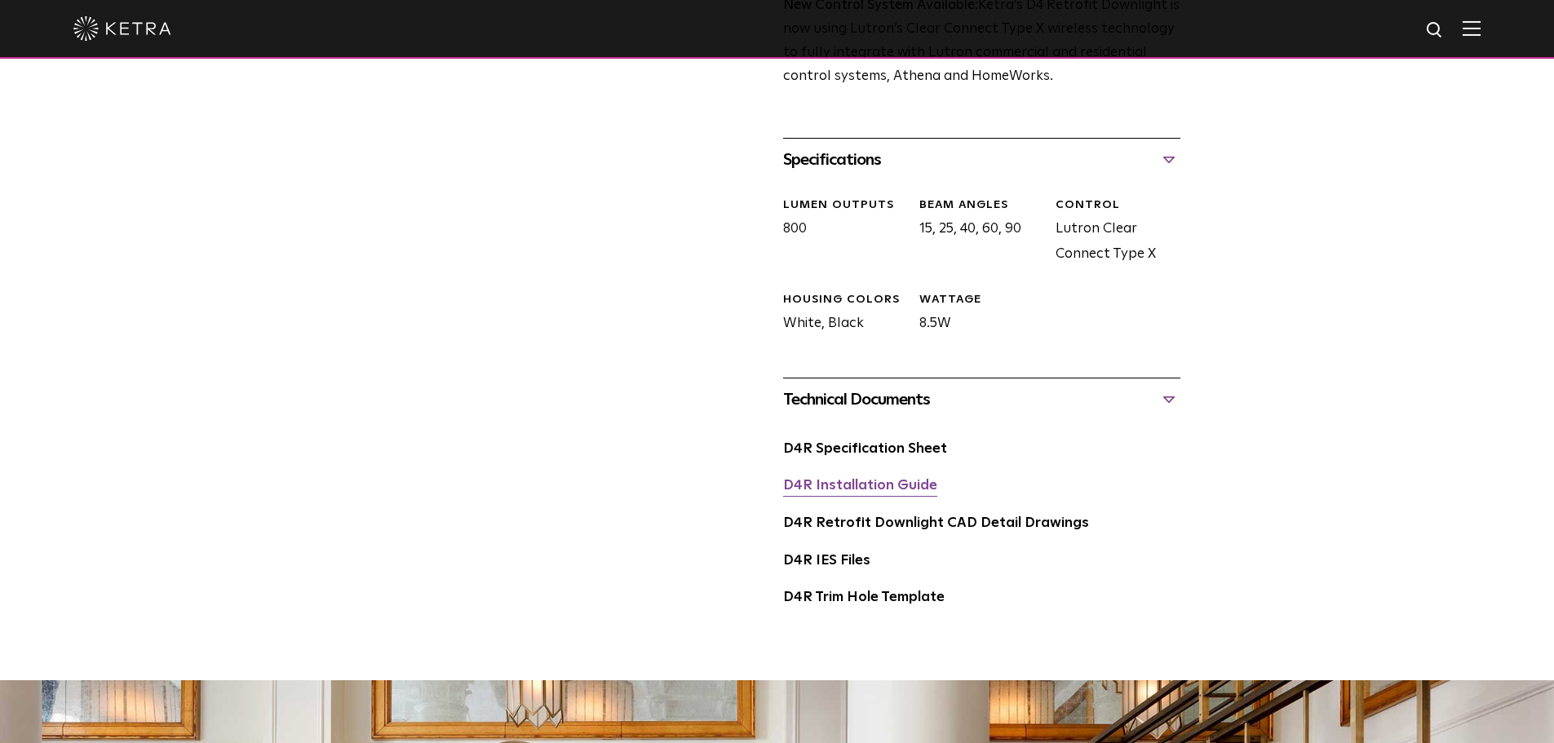
click at [883, 487] on link "D4R Installation Guide" at bounding box center [860, 486] width 154 height 14
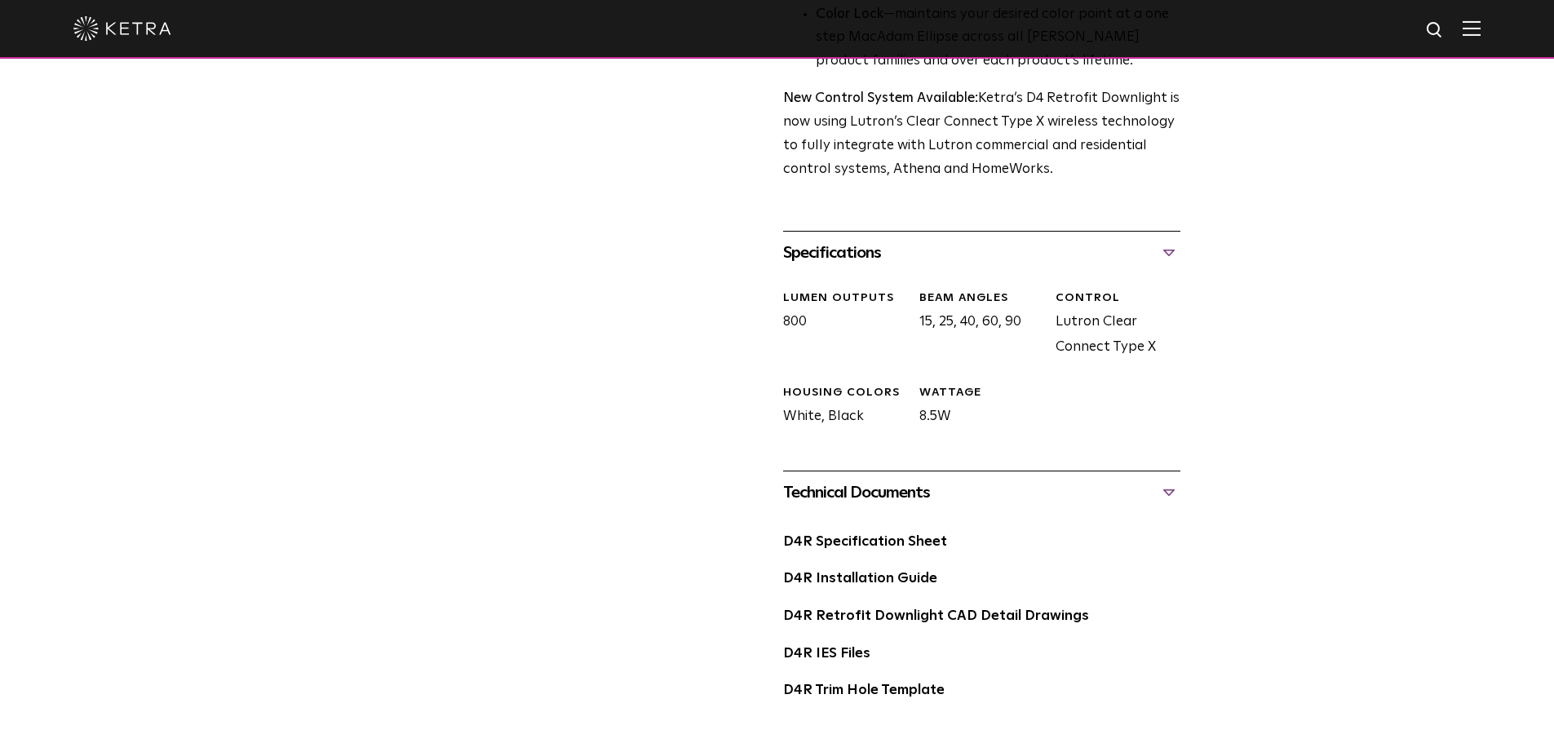
scroll to position [897, 0]
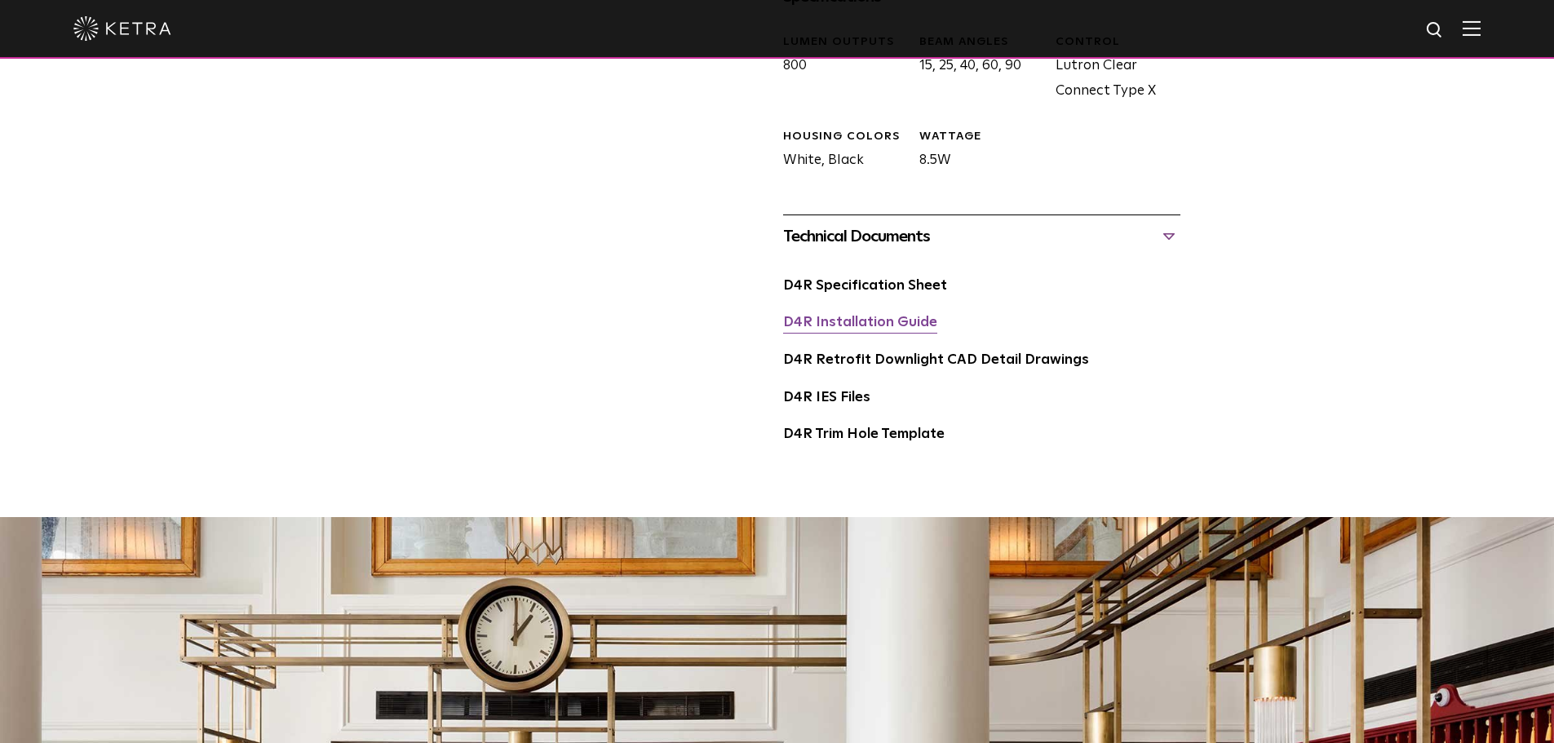
click at [893, 323] on link "D4R Installation Guide" at bounding box center [860, 323] width 154 height 14
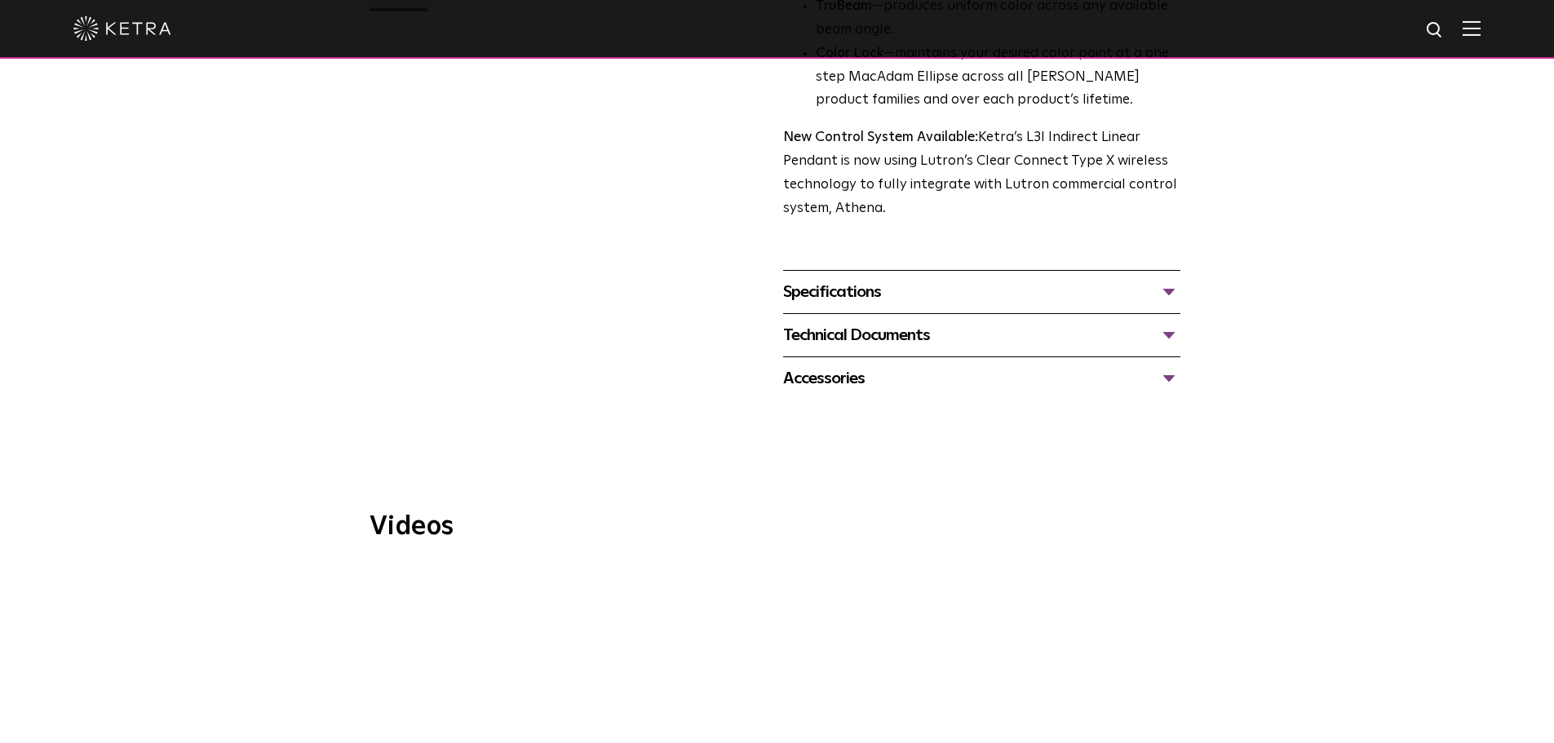
scroll to position [571, 0]
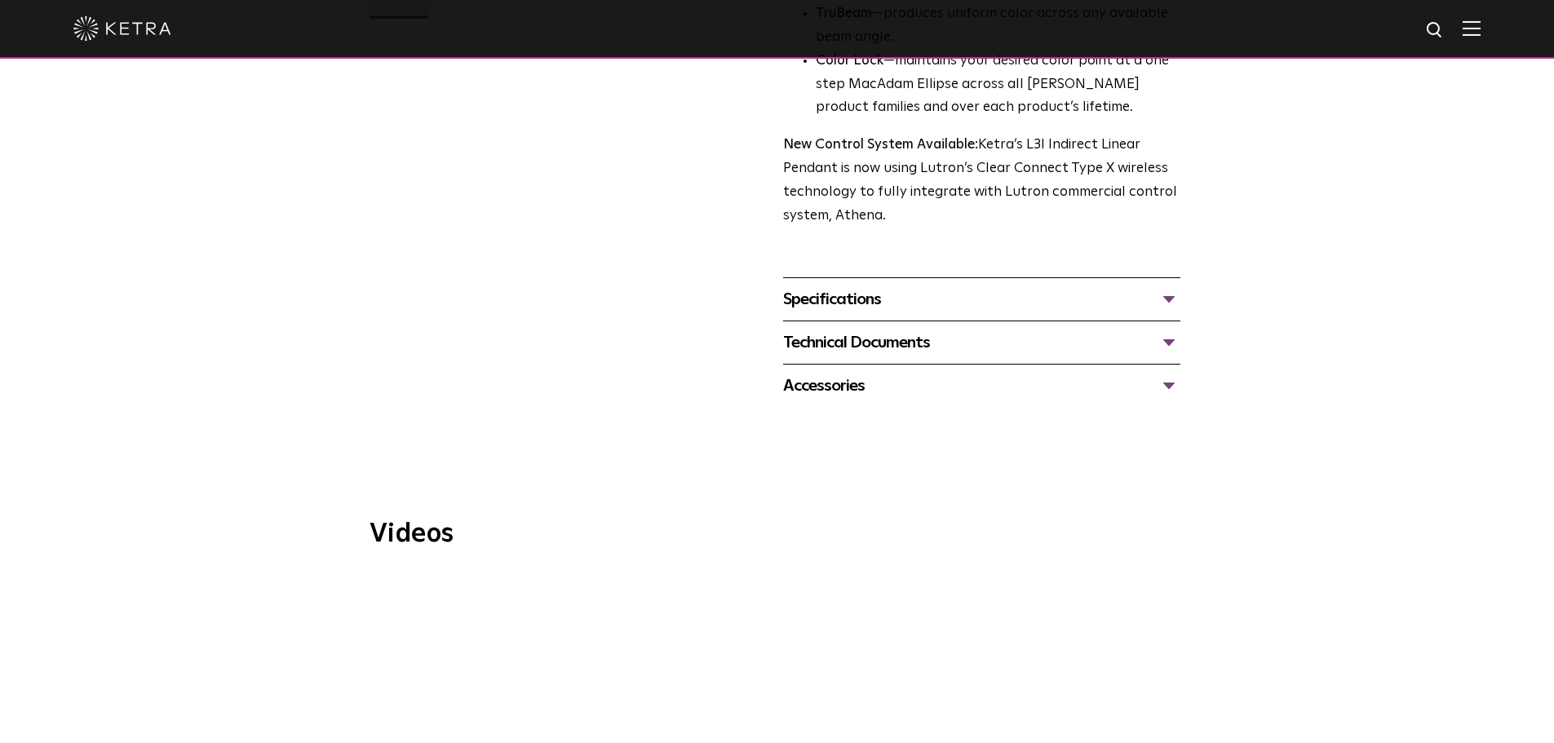
click at [1172, 286] on div "Specifications" at bounding box center [981, 299] width 397 height 26
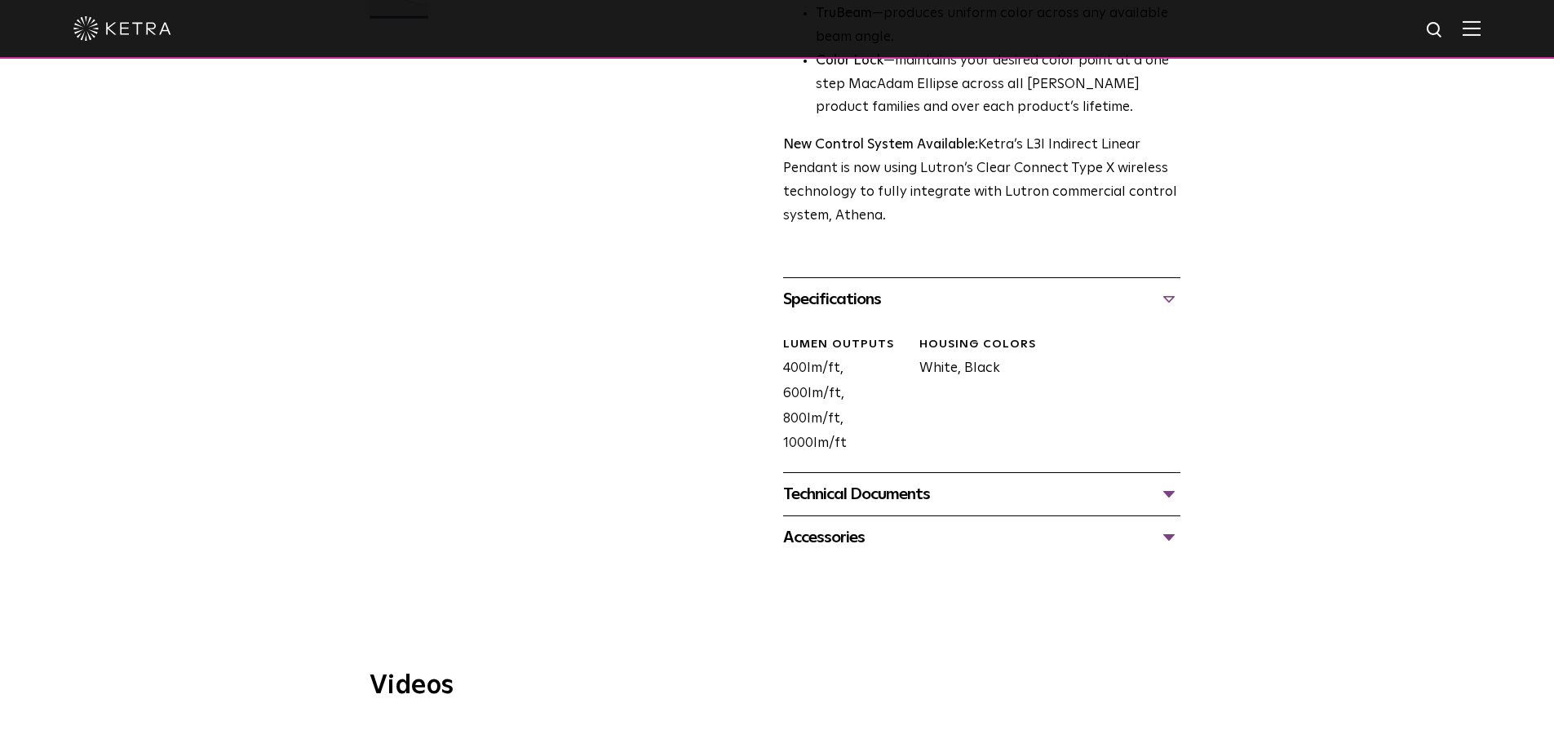
click at [1147, 481] on div "Technical Documents" at bounding box center [981, 494] width 397 height 26
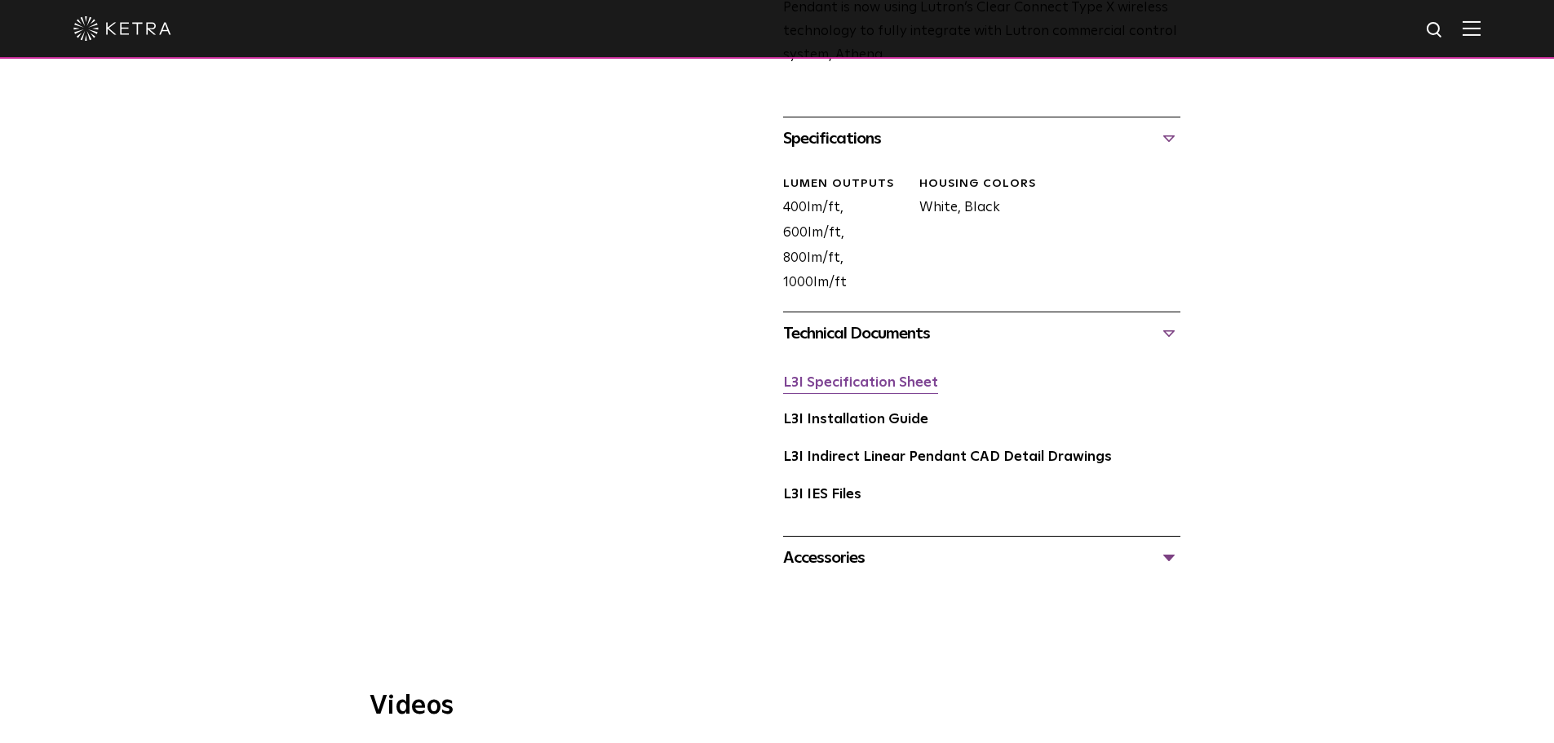
scroll to position [734, 0]
click at [880, 374] on link "L3I Specification Sheet" at bounding box center [860, 381] width 155 height 14
click at [860, 410] on link "L3I Installation Guide" at bounding box center [855, 417] width 145 height 14
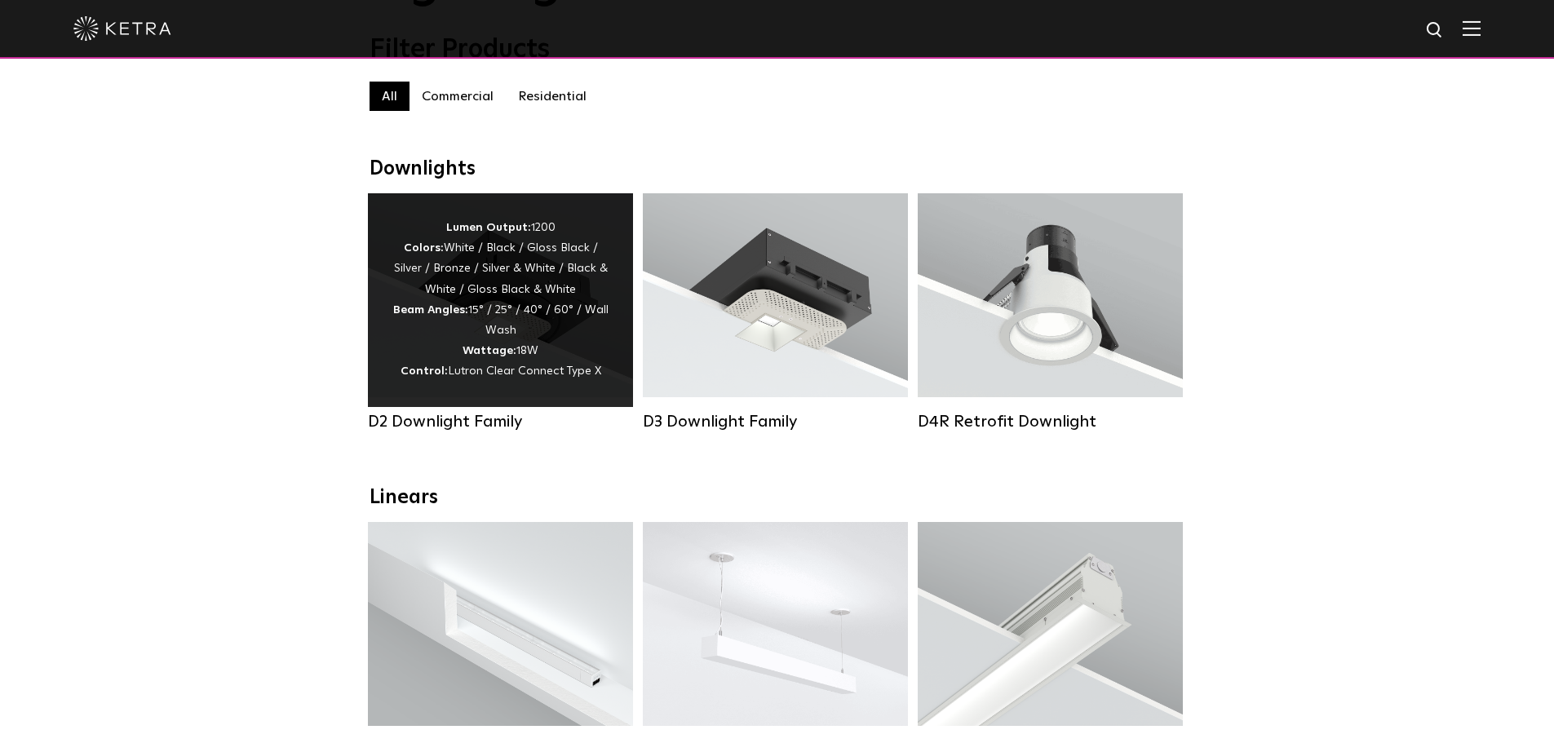
scroll to position [163, 0]
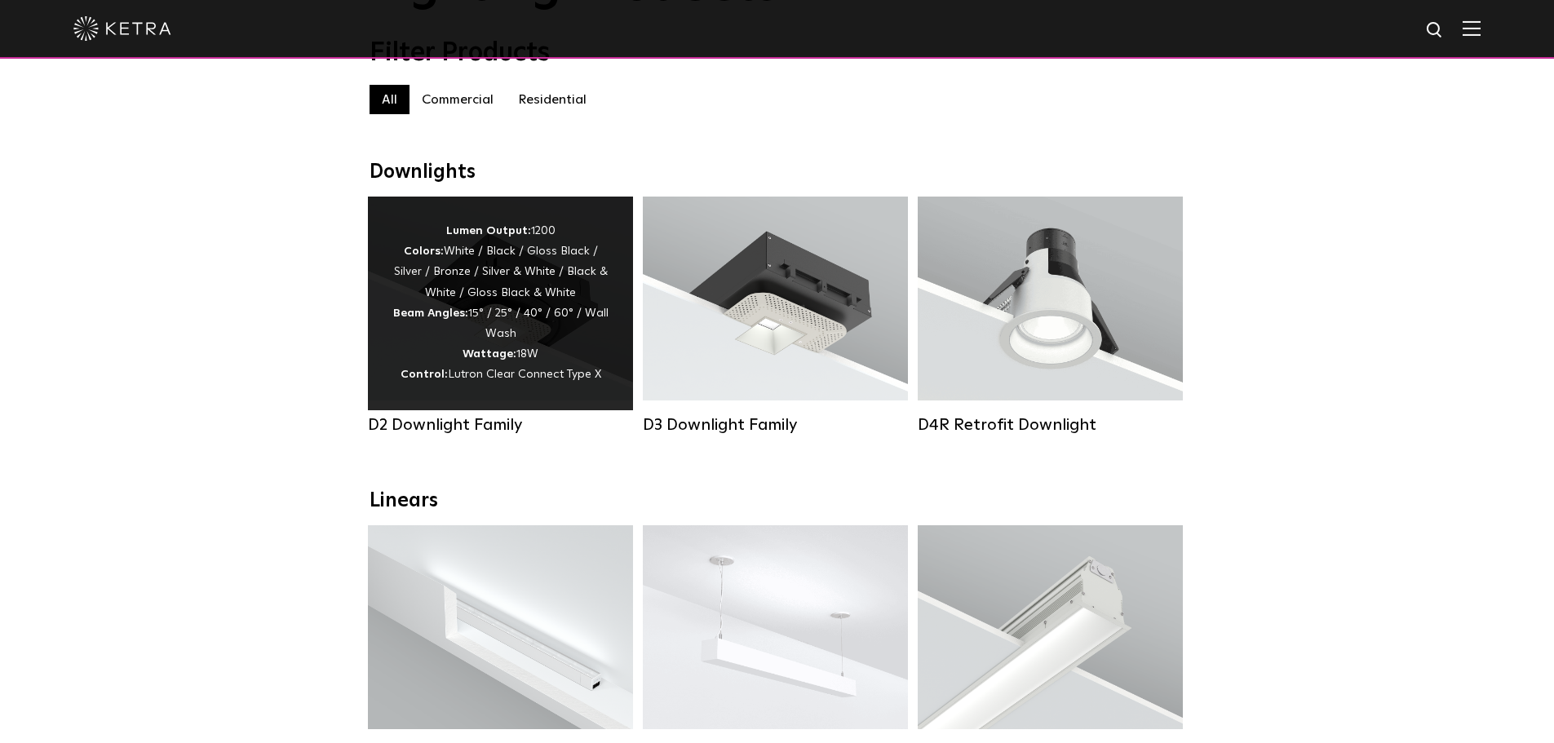
click at [455, 300] on div "Lumen Output: 1200 Colors: White / Black / Gloss Black / Silver / Bronze / Silv…" at bounding box center [500, 303] width 216 height 165
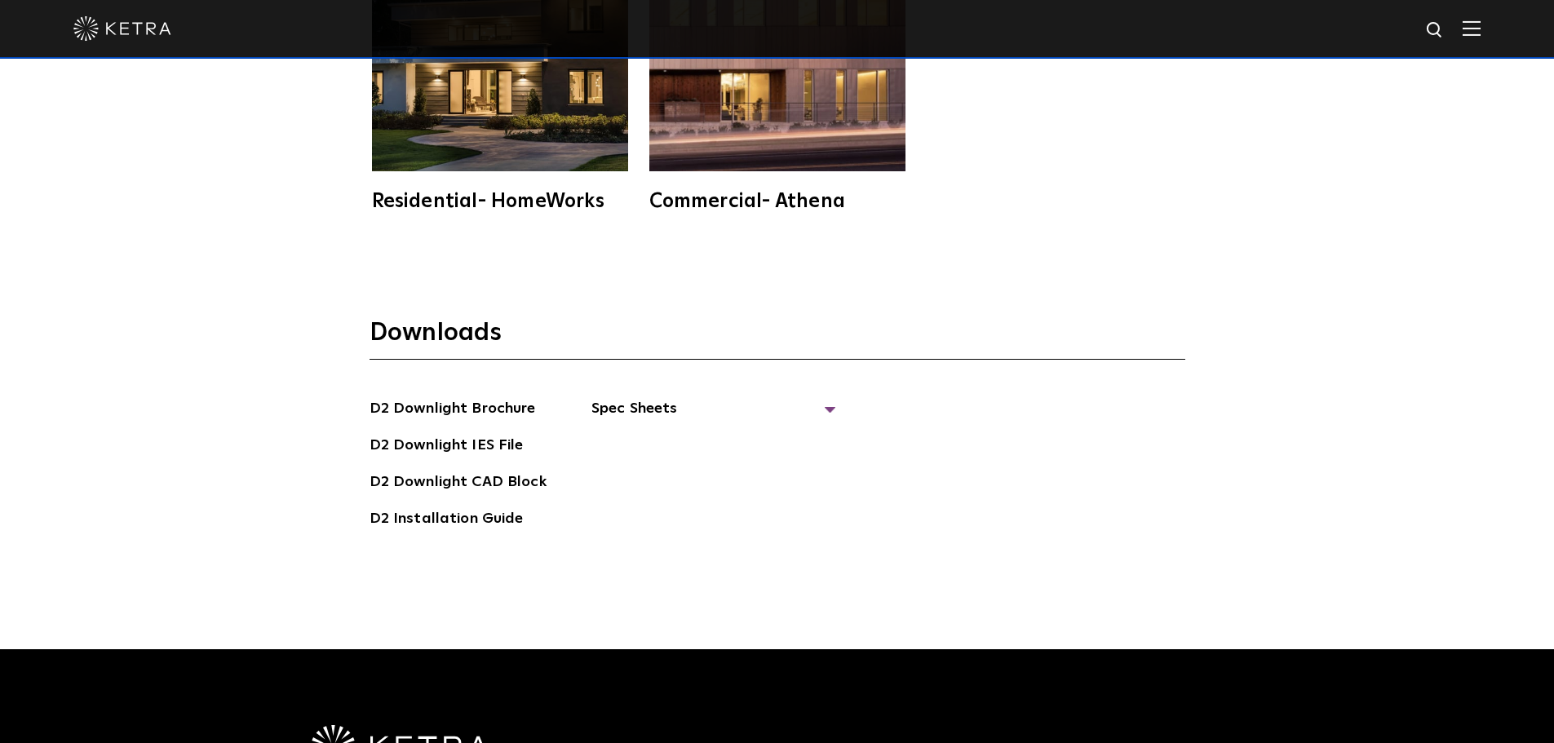
scroll to position [4611, 0]
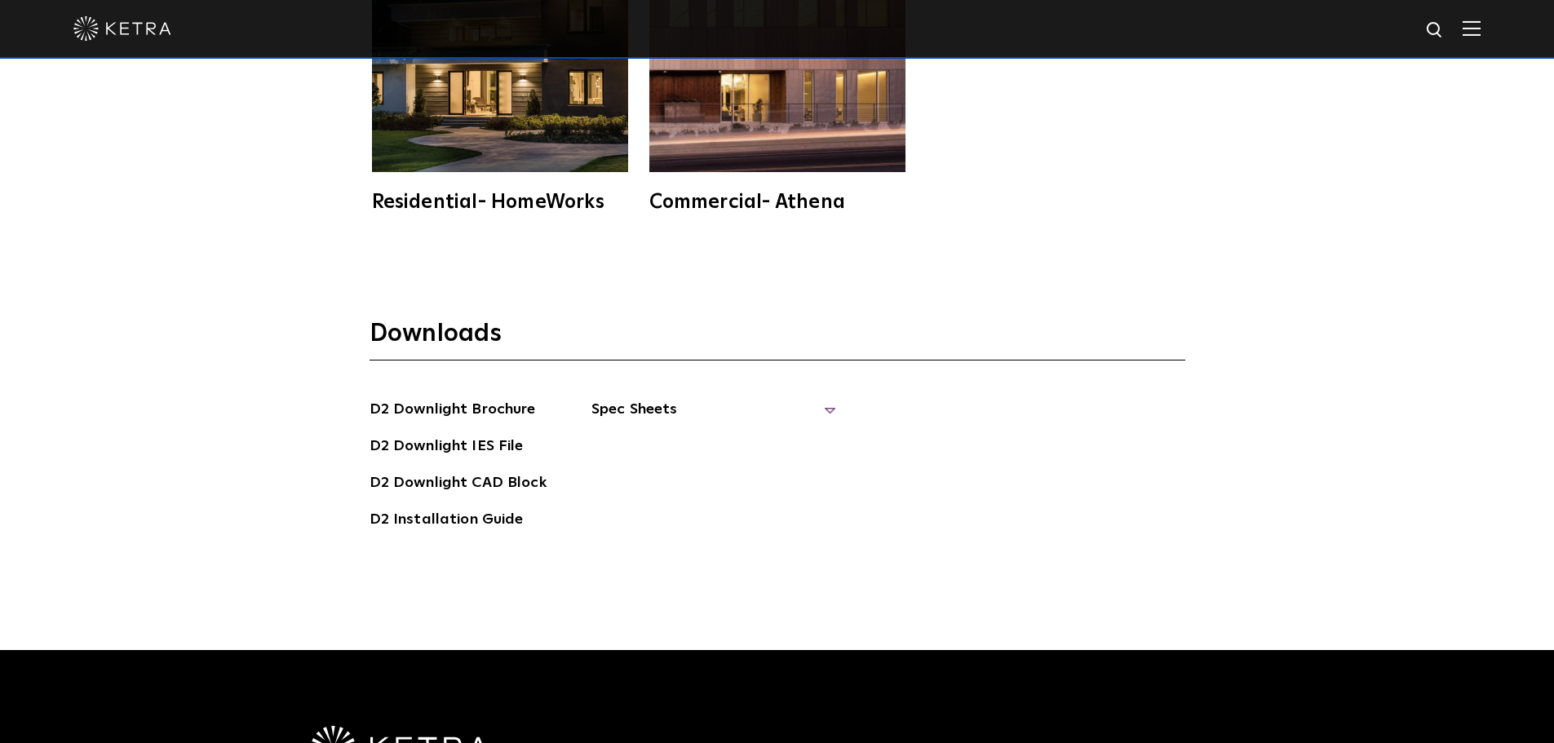
click at [799, 398] on span "Spec Sheets" at bounding box center [713, 416] width 245 height 36
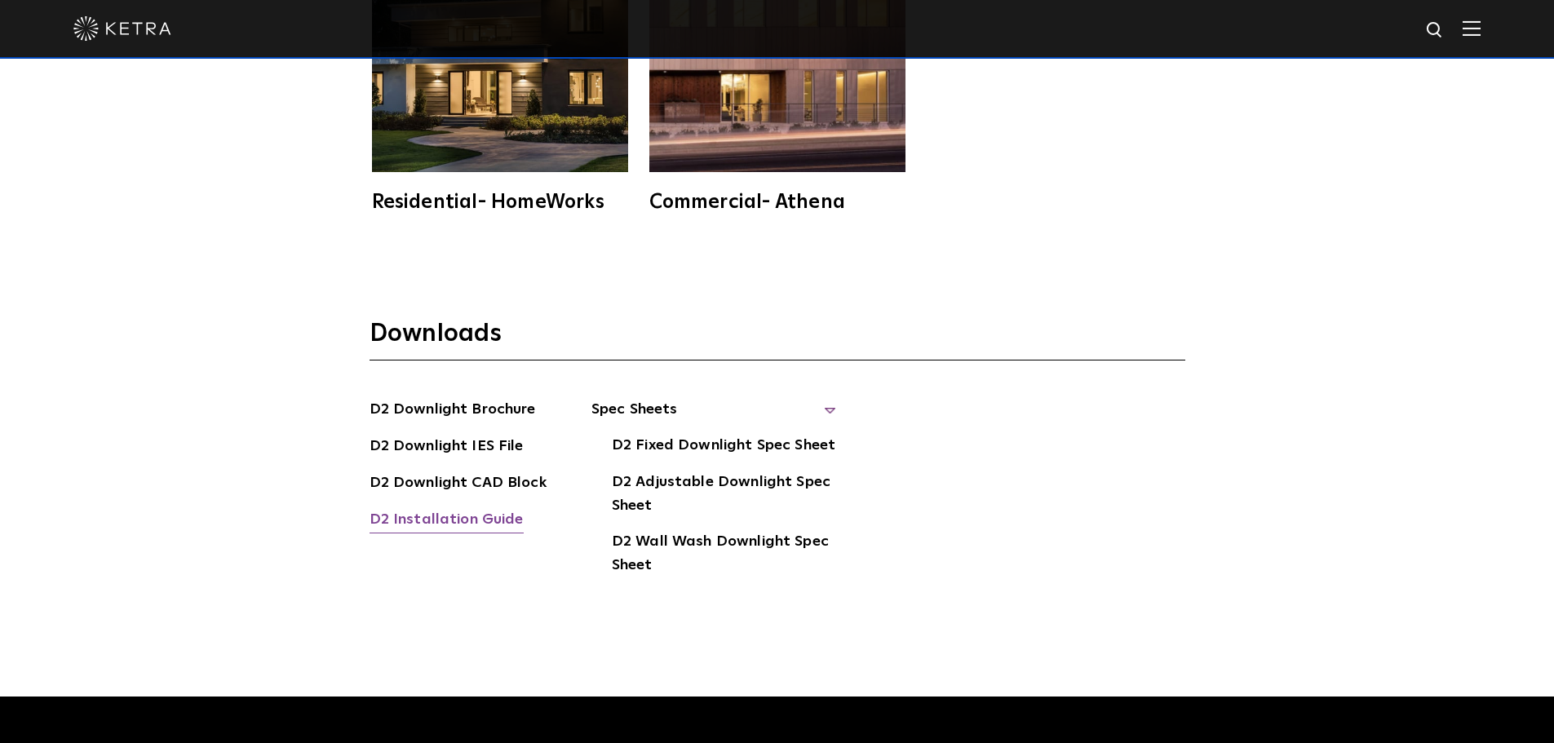
click at [453, 508] on link "D2 Installation Guide" at bounding box center [447, 521] width 154 height 26
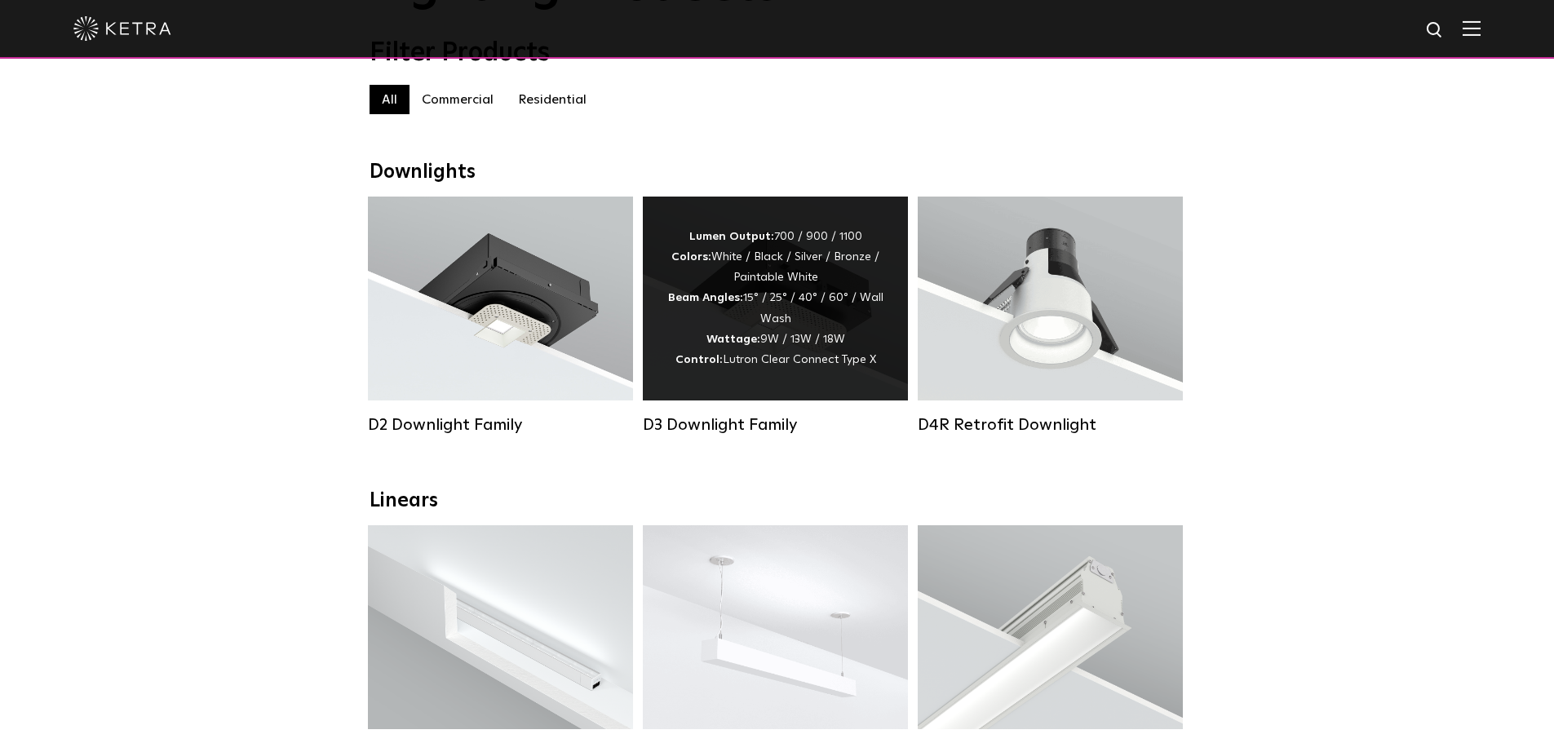
click at [847, 353] on div "Lumen Output: 700 / 900 / 1100 Colors: White / Black / Silver / Bronze / Painta…" at bounding box center [775, 299] width 216 height 144
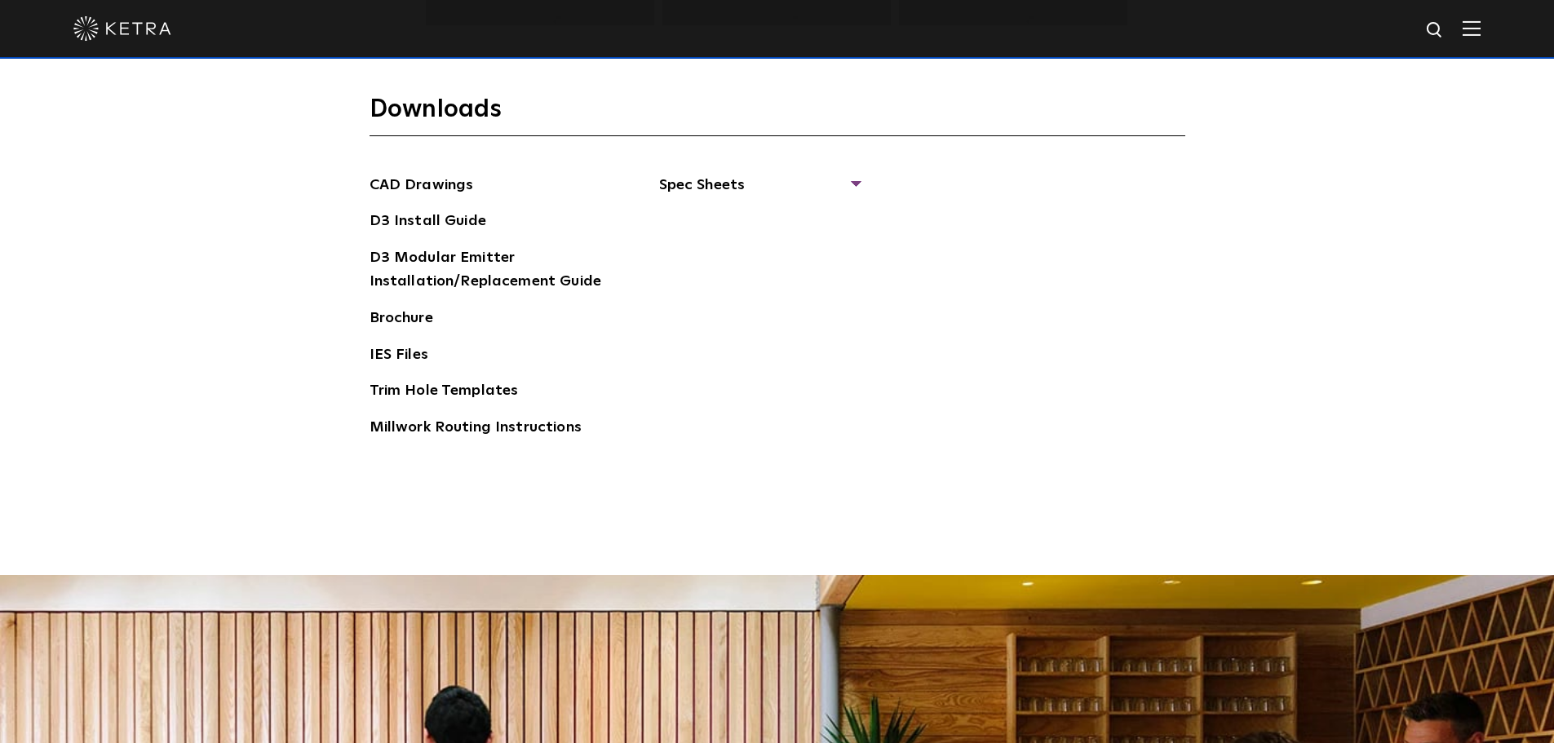
scroll to position [2447, 0]
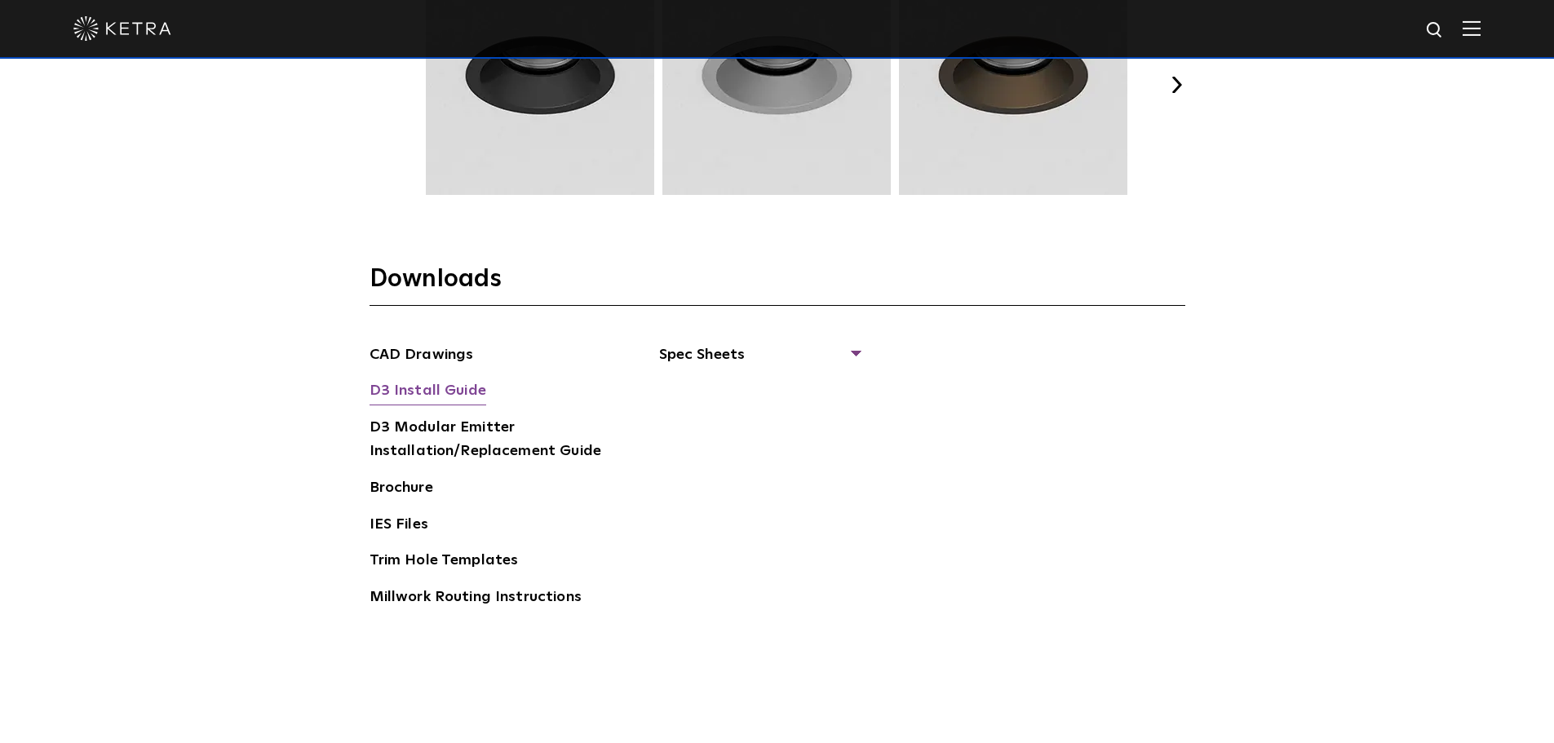
click at [415, 392] on link "D3 Install Guide" at bounding box center [428, 392] width 117 height 26
click at [476, 445] on link "D3 Modular Emitter Installation/Replacement Guide" at bounding box center [492, 441] width 245 height 50
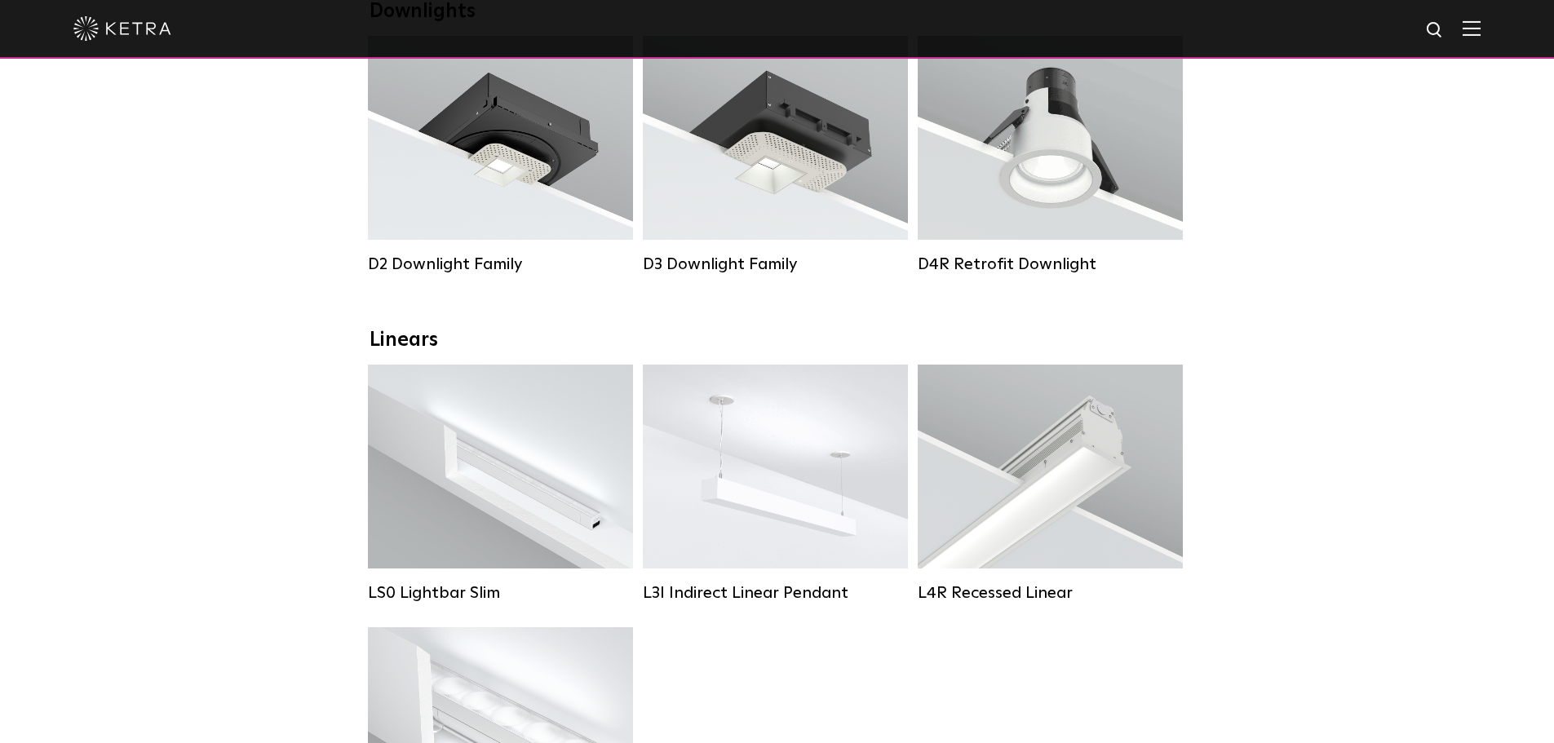
scroll to position [326, 0]
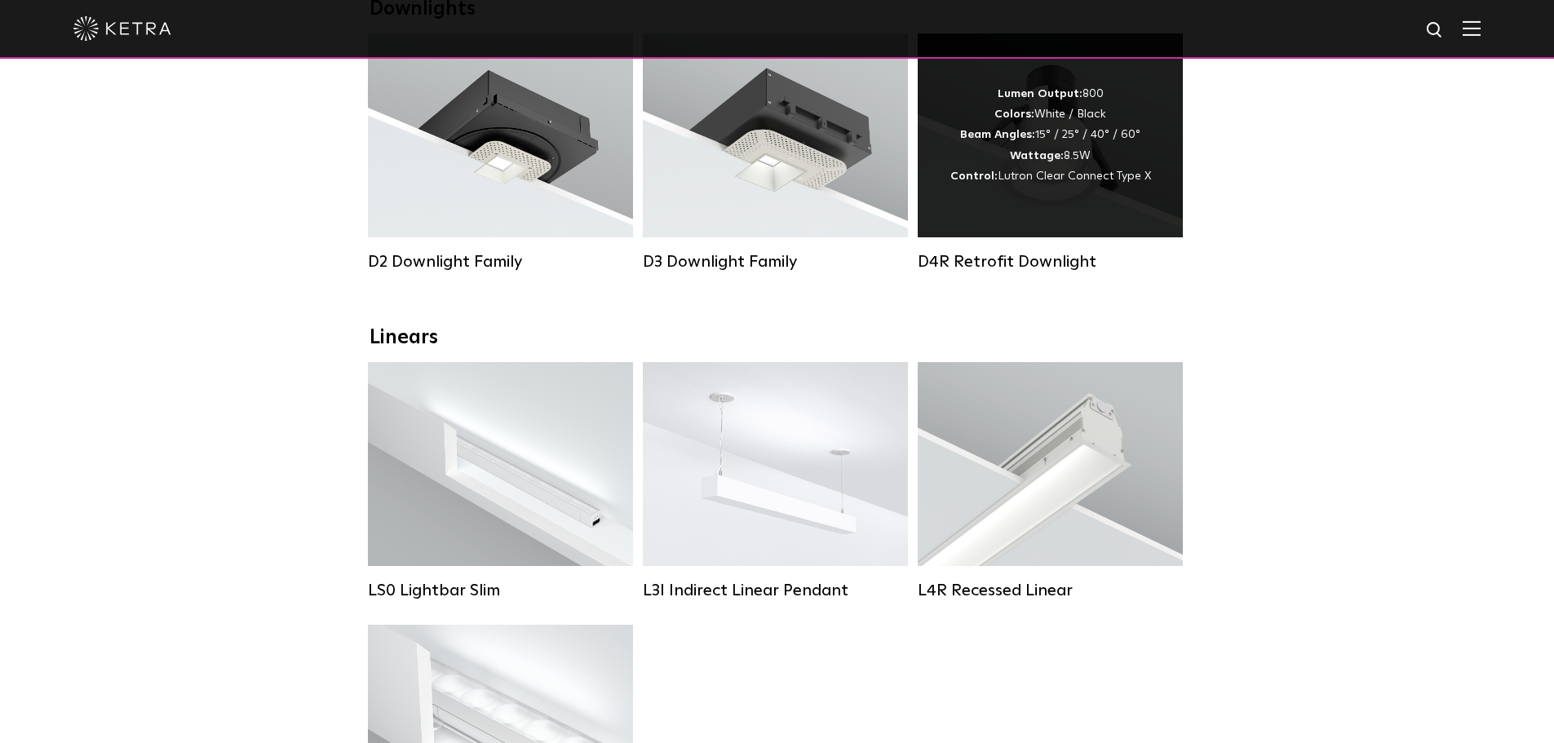
click at [1063, 226] on div "Lumen Output: 800 Colors: White / Black Beam Angles: 15° / 25° / 40° / 60° Watt…" at bounding box center [1050, 135] width 265 height 204
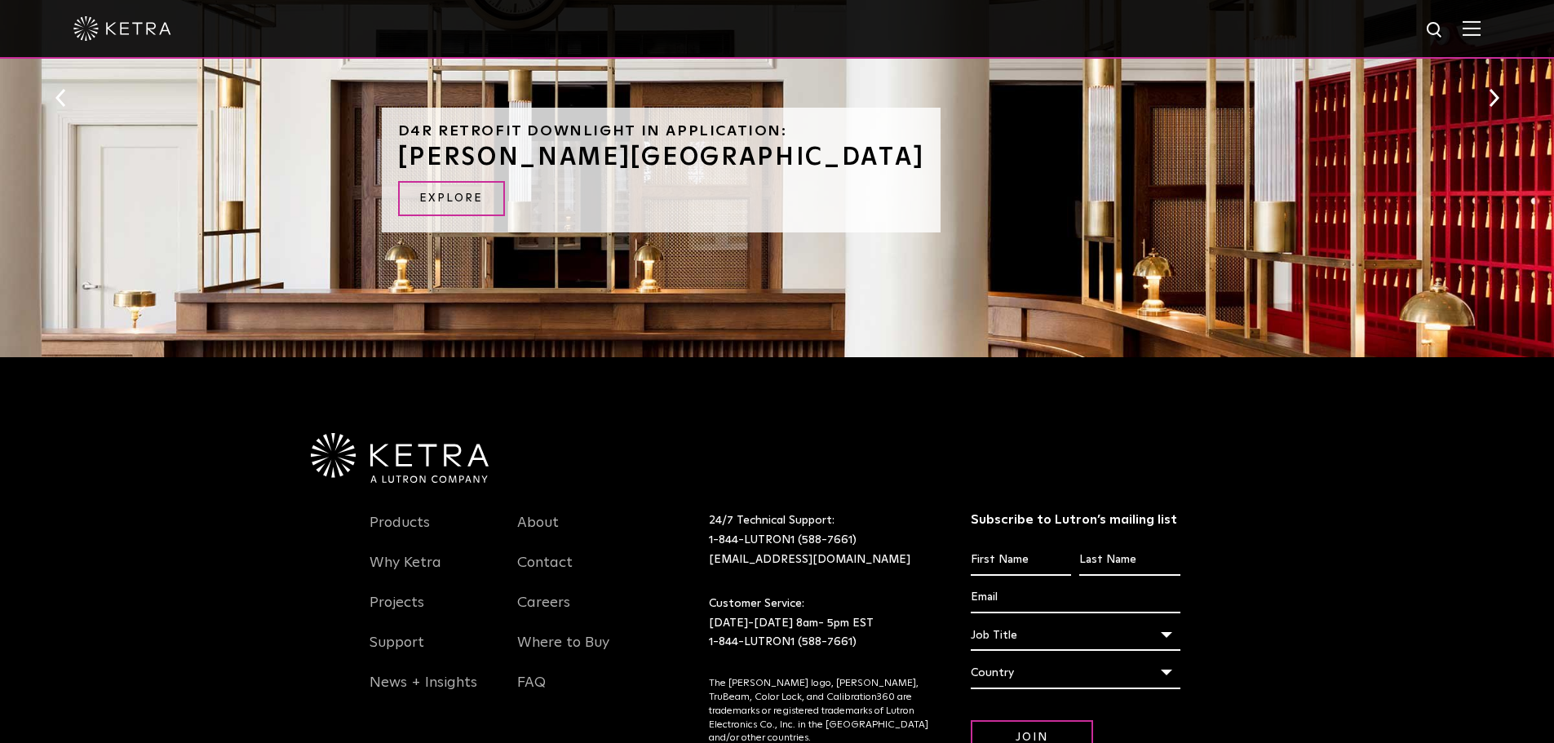
scroll to position [714, 0]
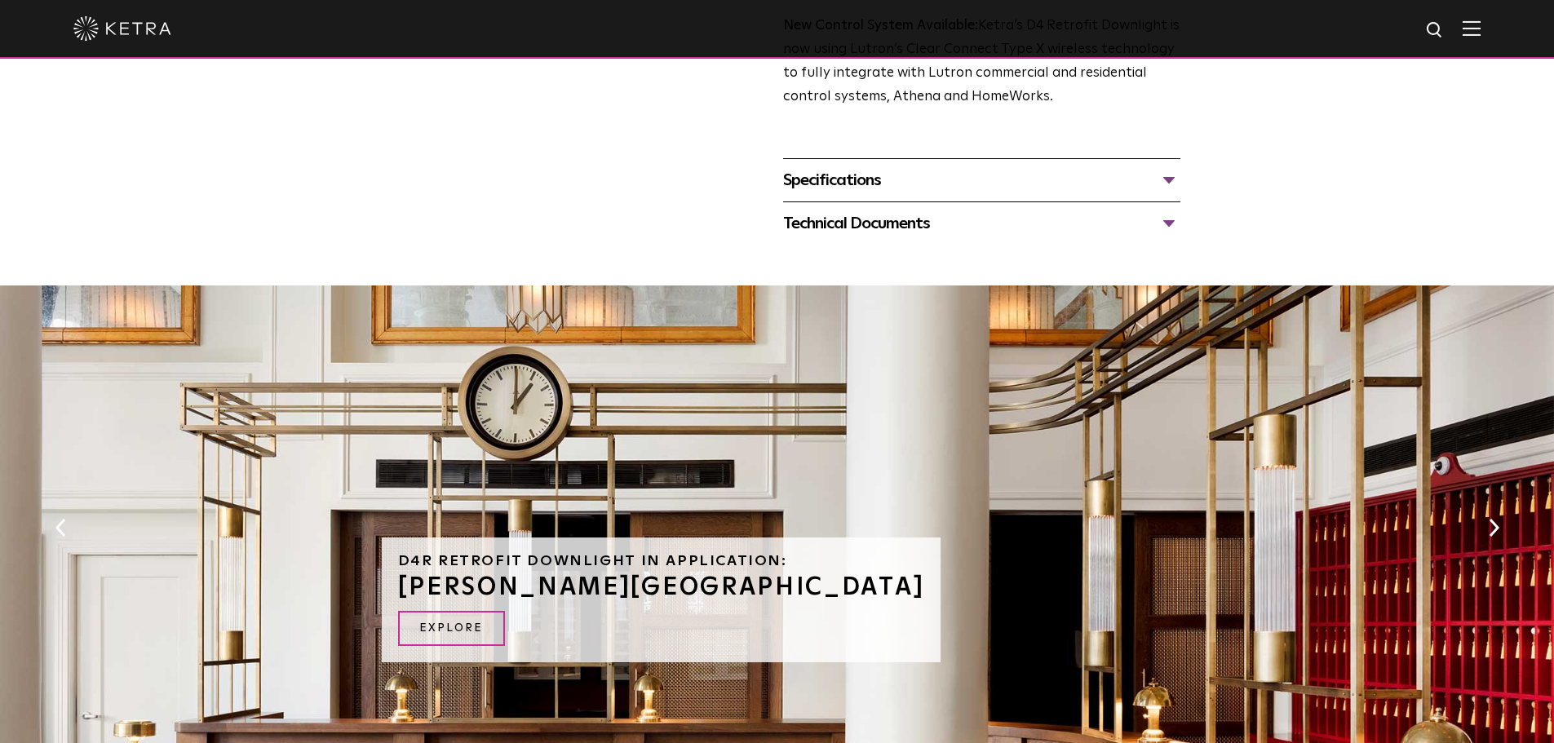
click at [1166, 234] on div "Technical Documents" at bounding box center [981, 223] width 397 height 26
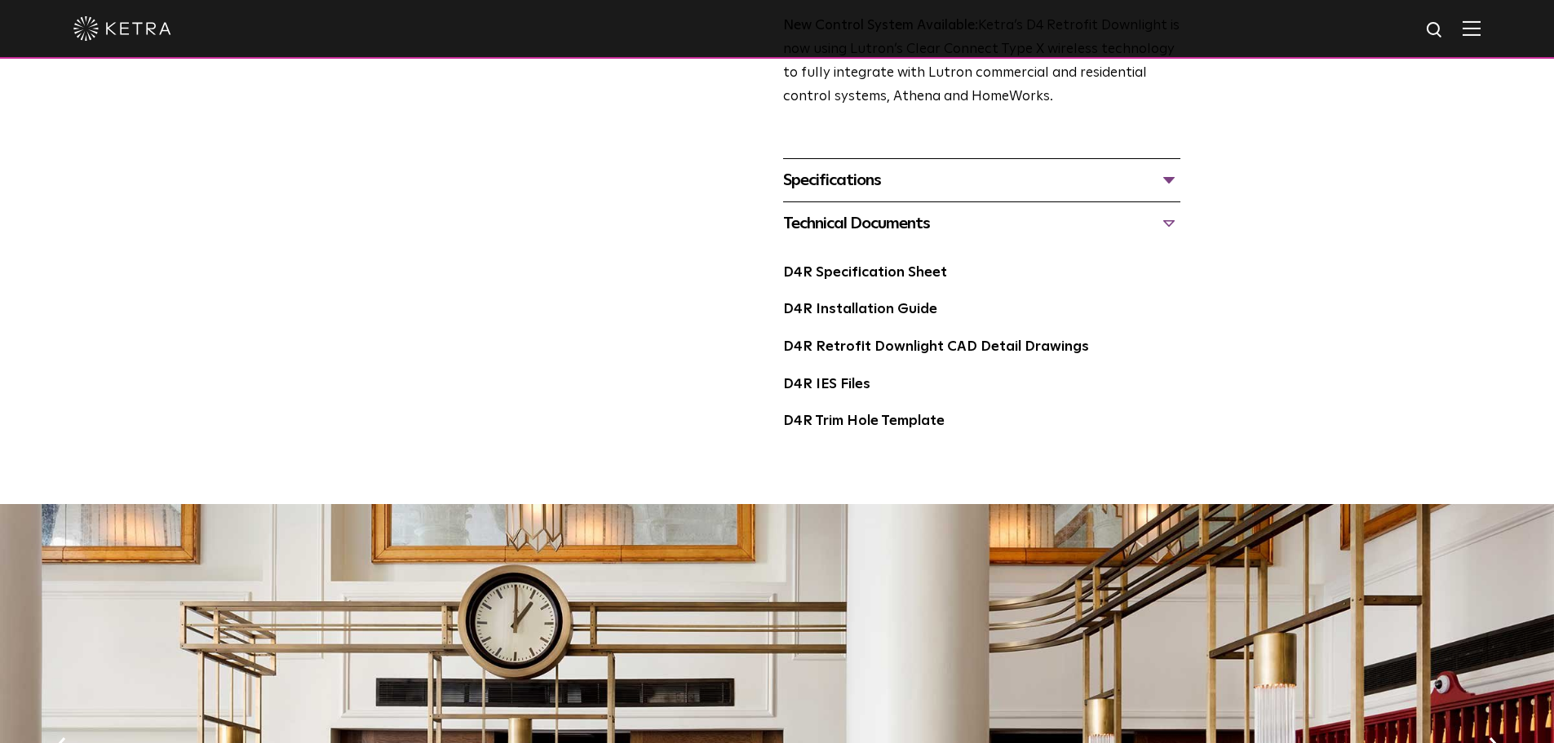
click at [1172, 229] on div "Technical Documents" at bounding box center [981, 223] width 397 height 26
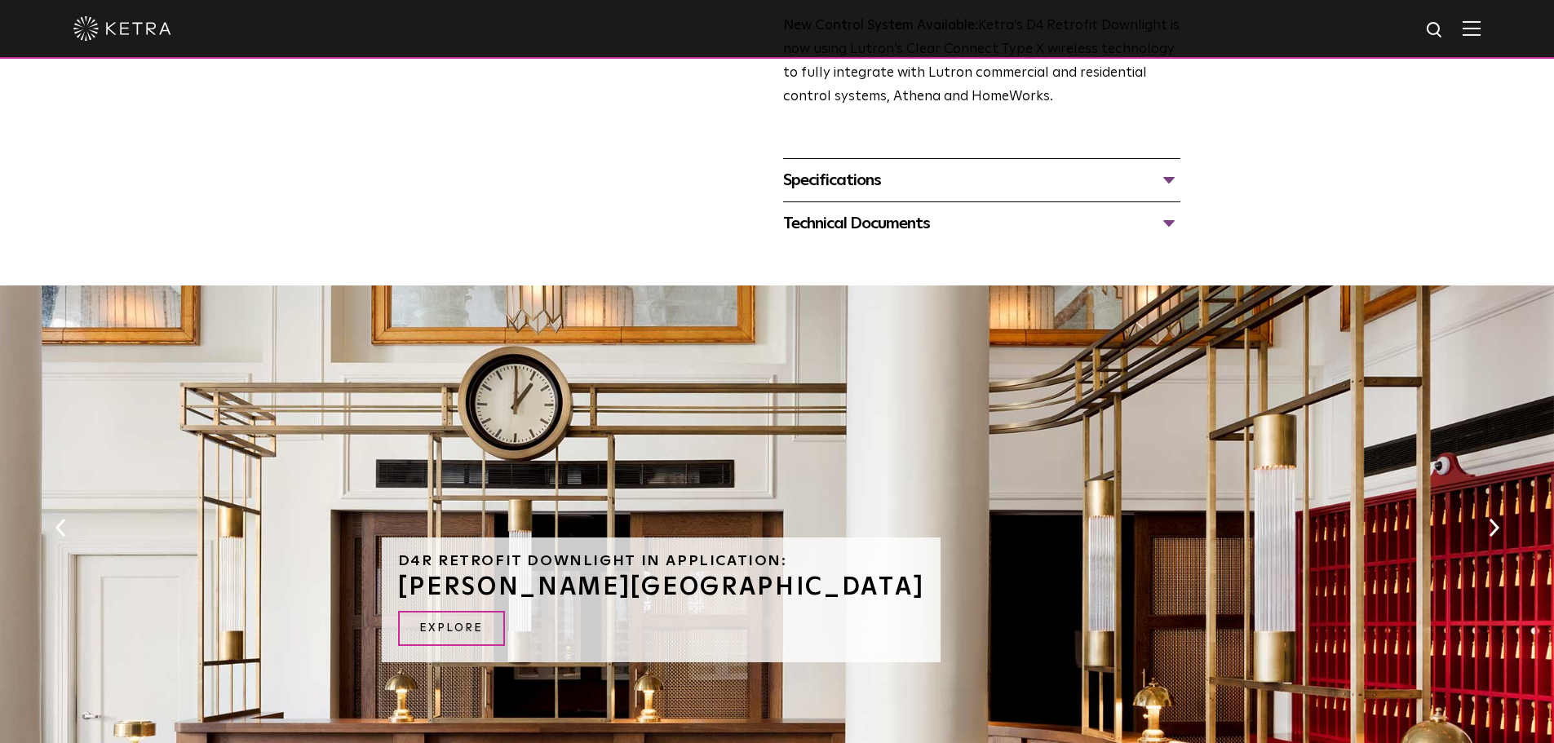
click at [1170, 190] on div "Specifications" at bounding box center [981, 180] width 397 height 26
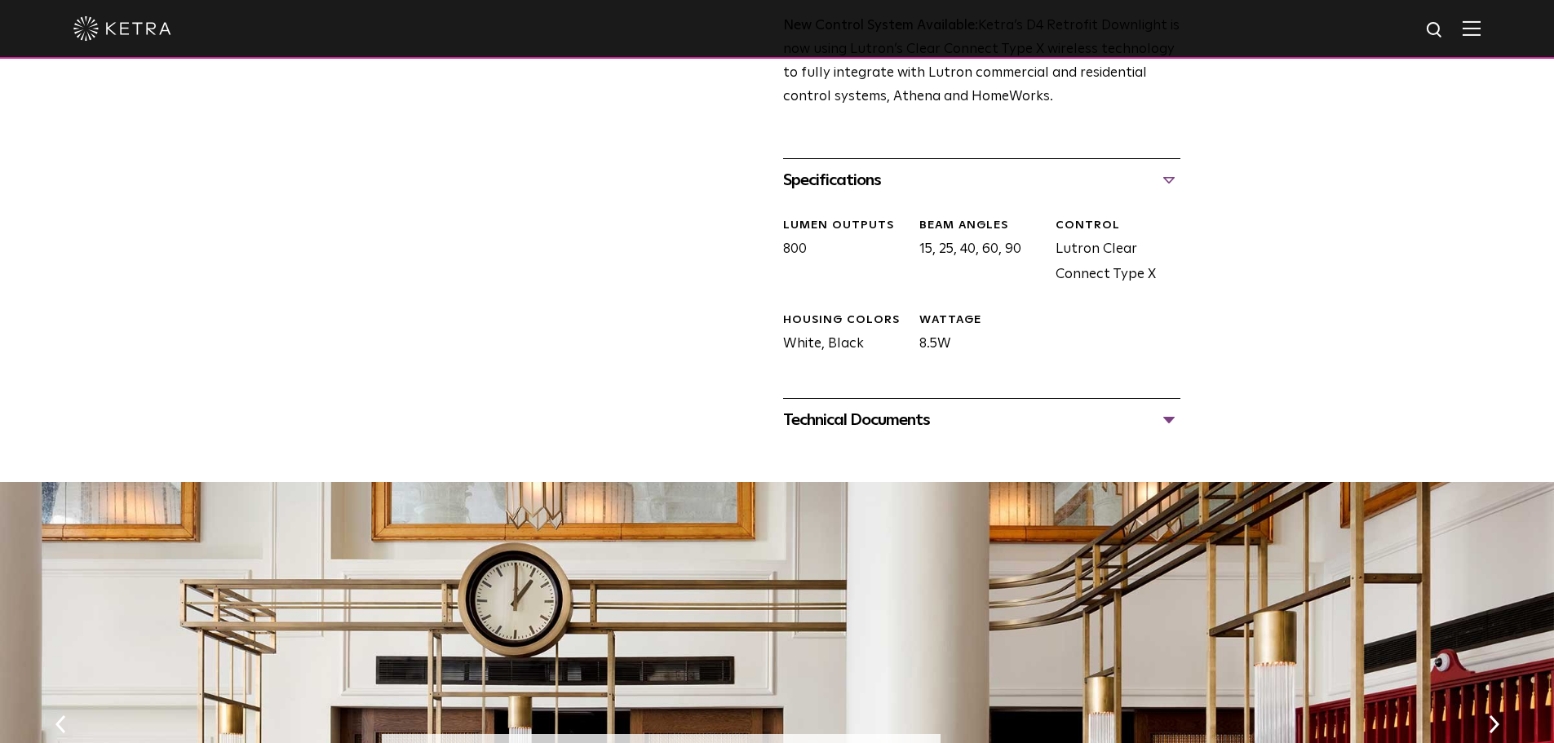
click at [1169, 188] on div "Specifications" at bounding box center [981, 180] width 397 height 26
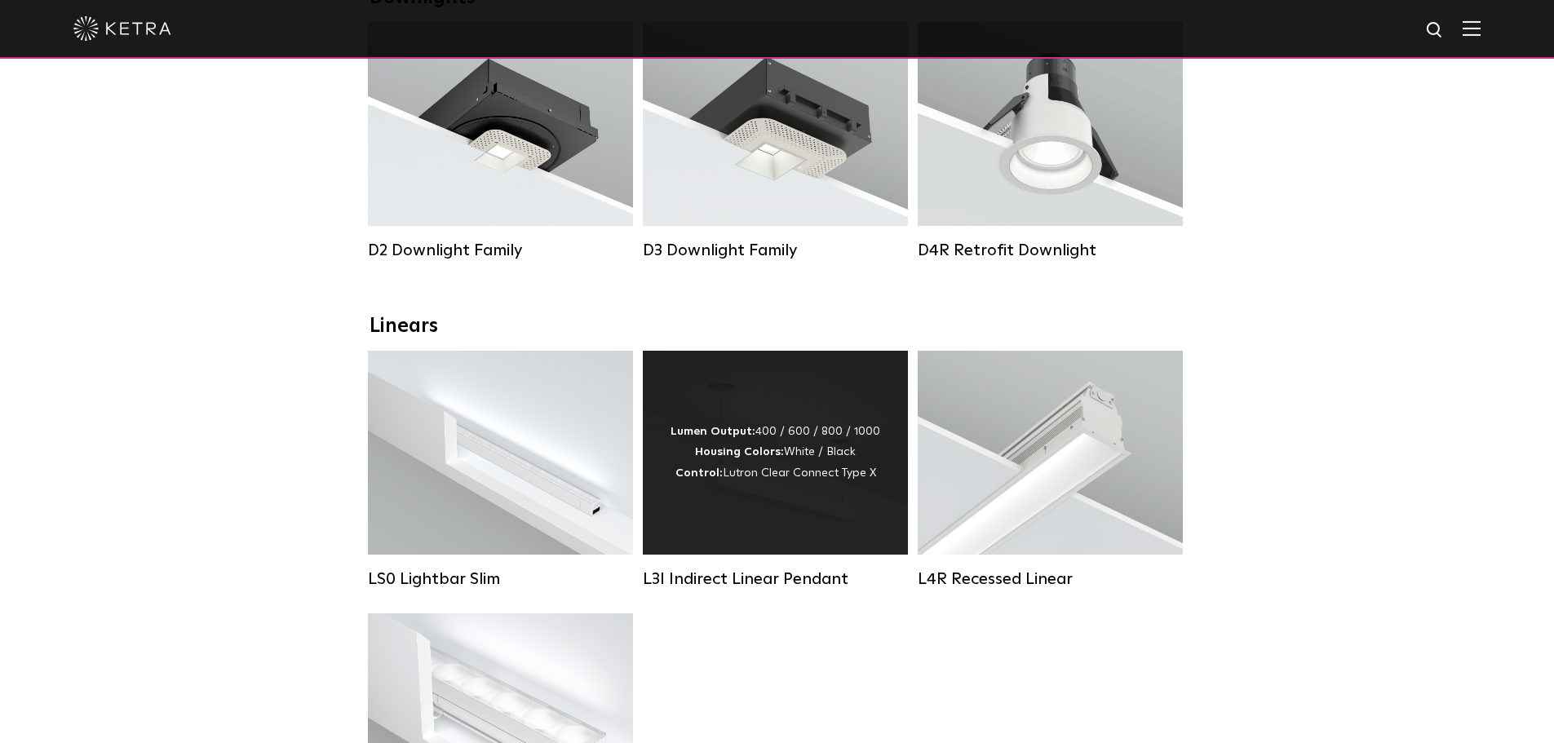
scroll to position [408, 0]
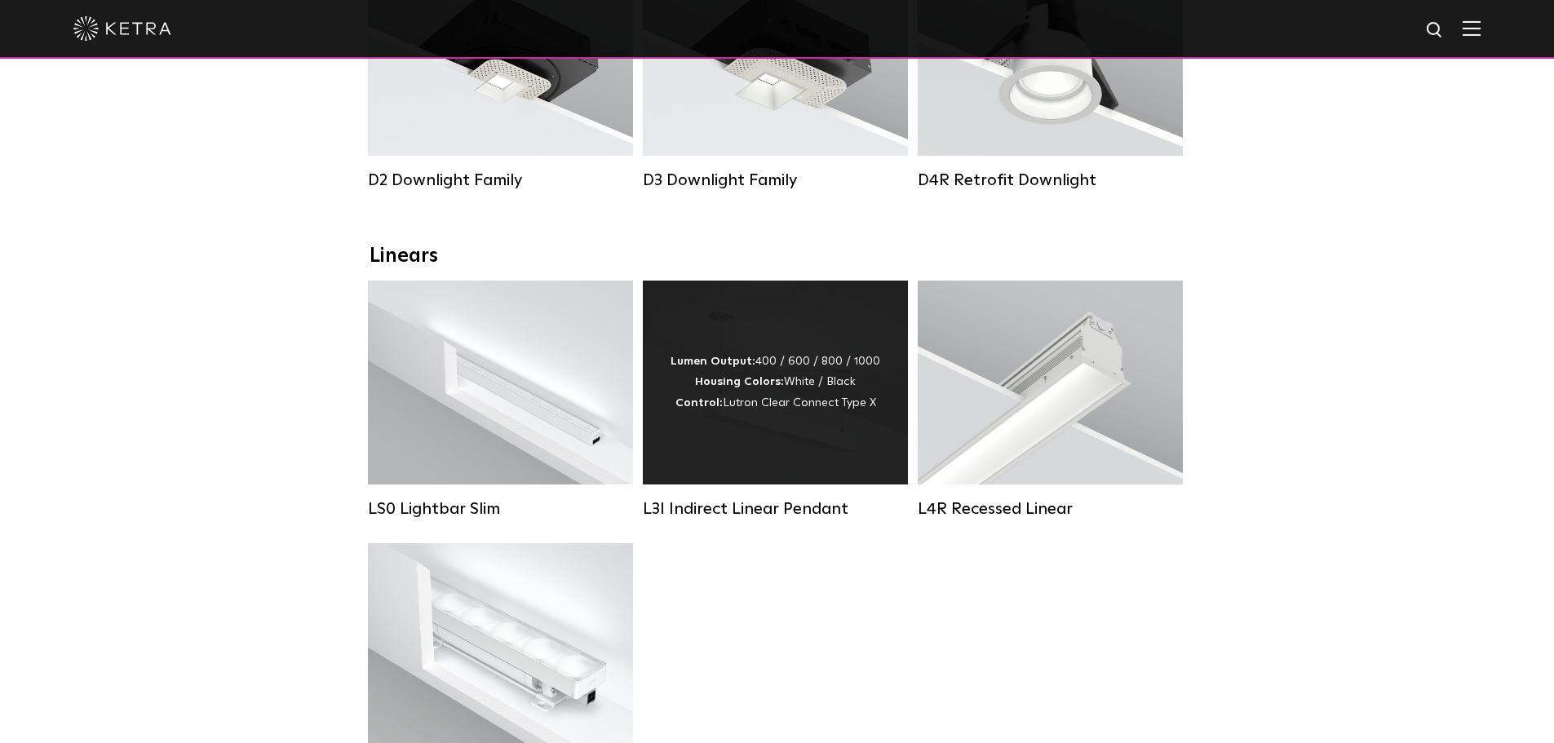
click at [758, 414] on div "Lumen Output: 400 / 600 / 800 / 1000 Housing Colors: White / Black Control: Lut…" at bounding box center [776, 383] width 210 height 62
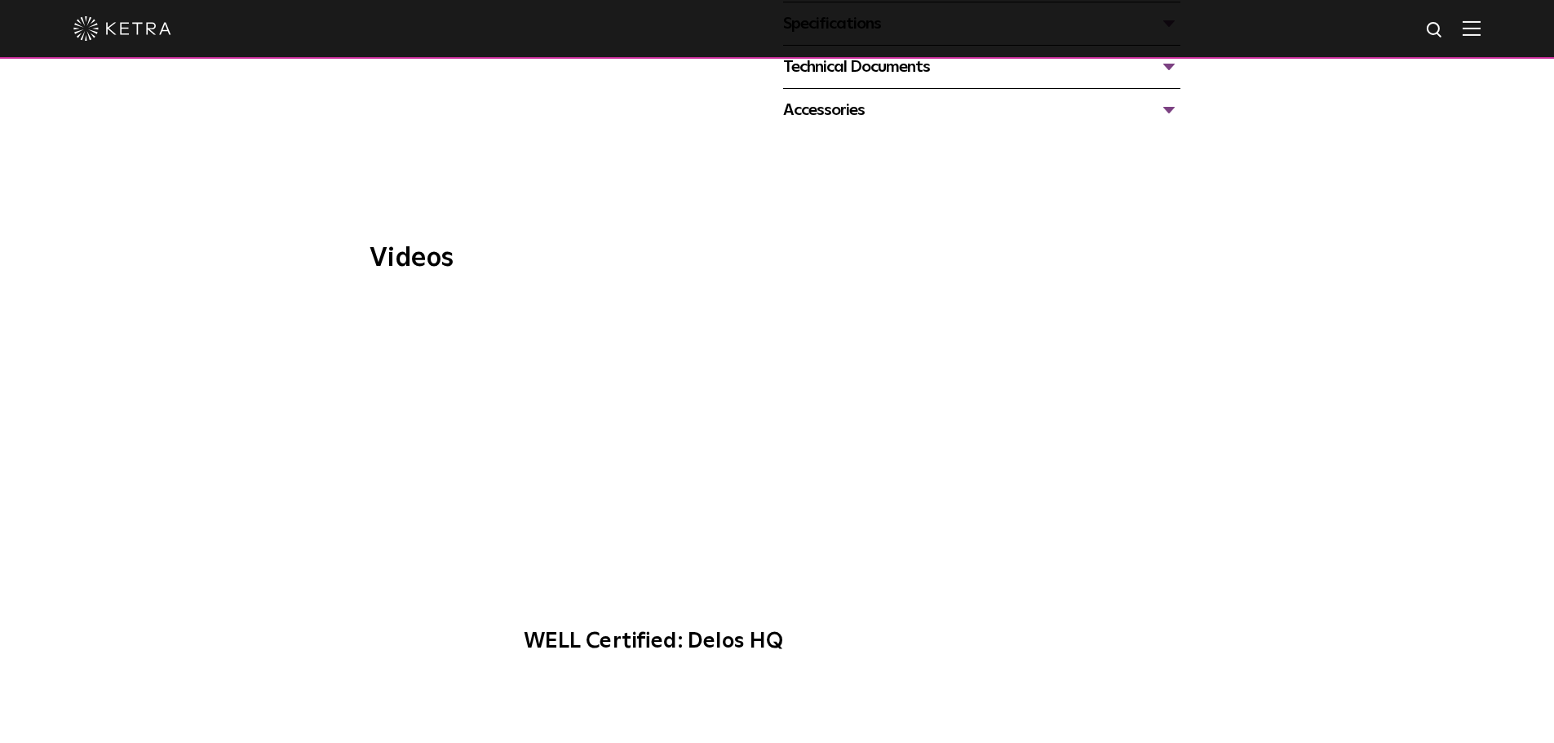
scroll to position [653, 0]
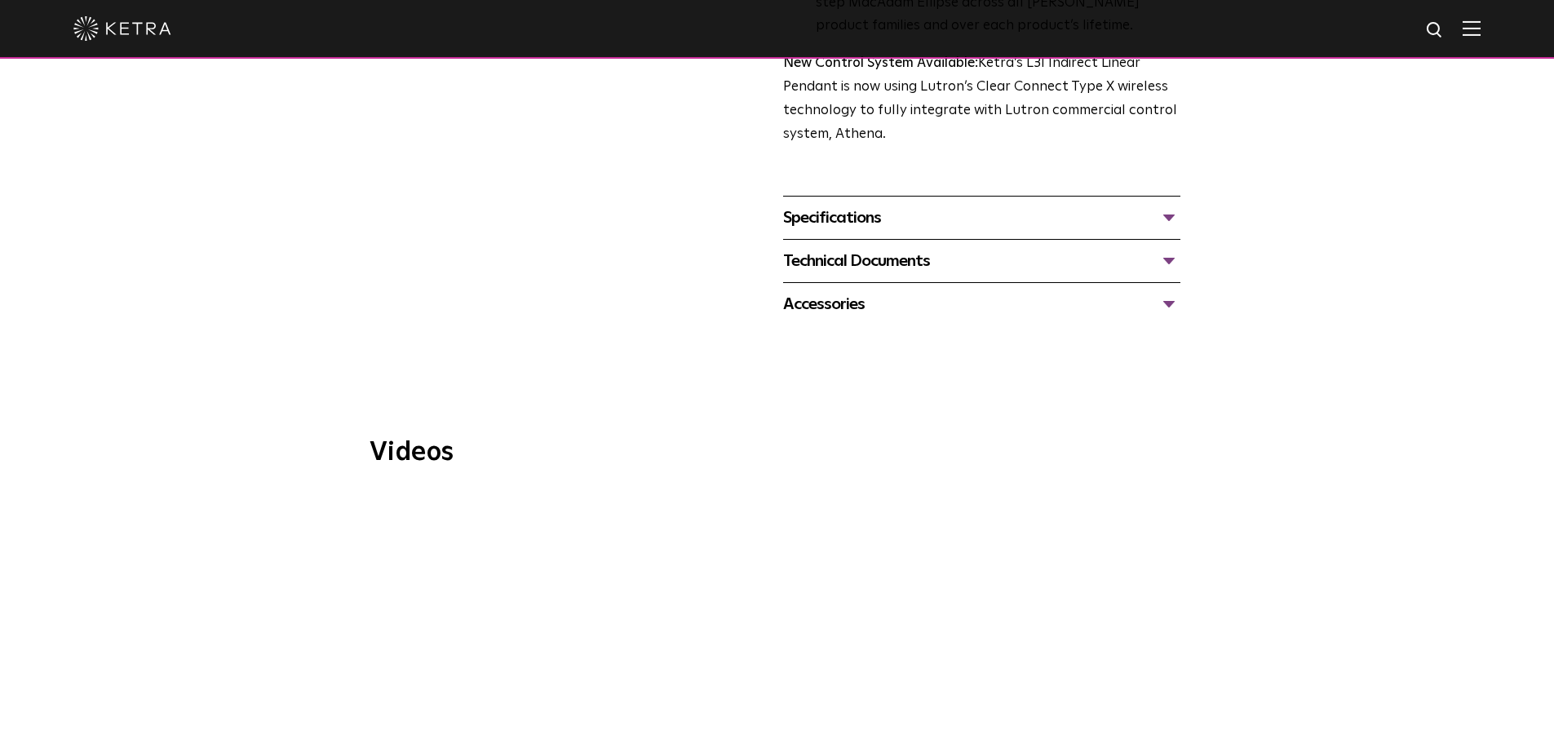
click at [1145, 250] on div "Technical Documents" at bounding box center [981, 261] width 397 height 26
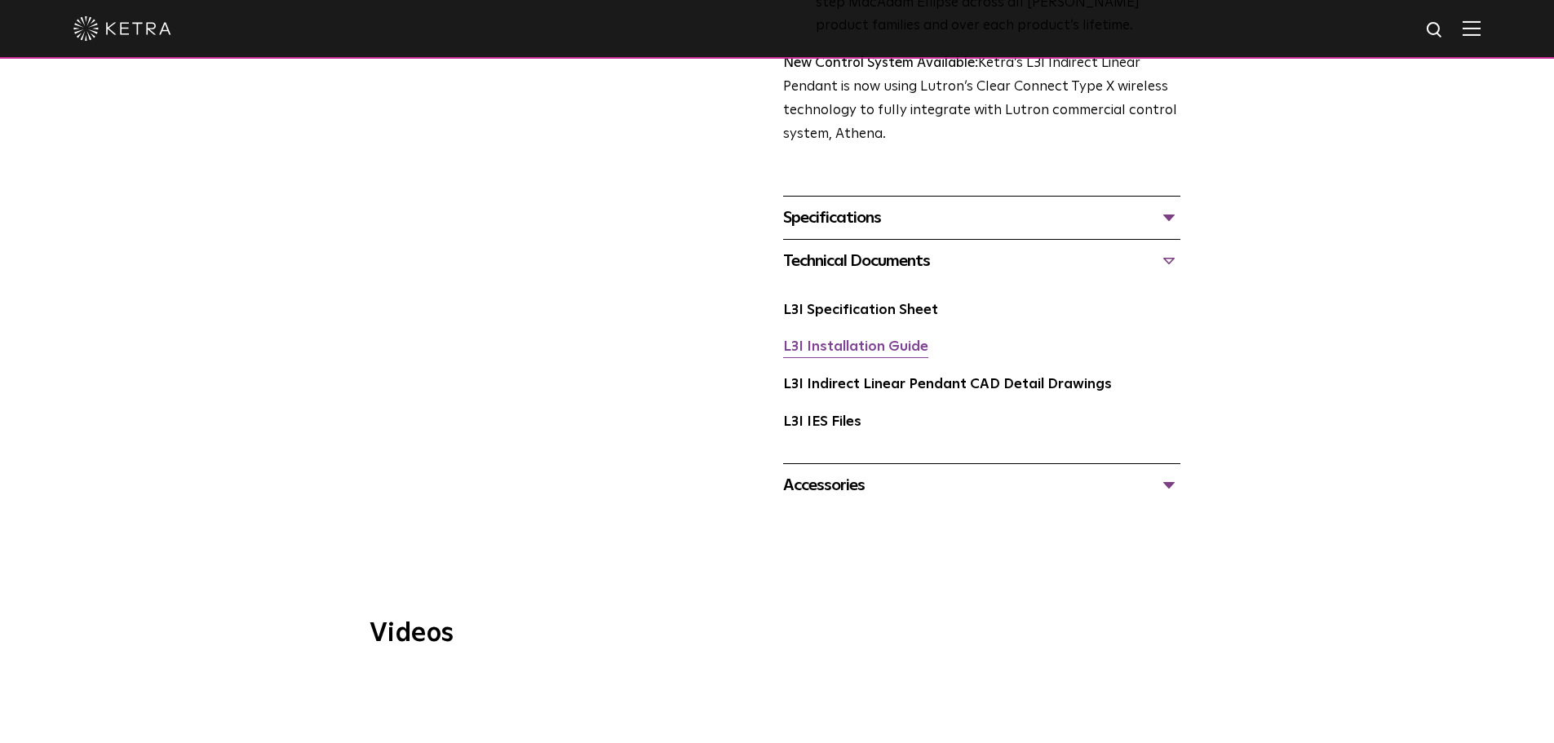
click at [846, 340] on link "L3I Installation Guide" at bounding box center [855, 347] width 145 height 14
drag, startPoint x: 1182, startPoint y: 489, endPoint x: 1176, endPoint y: 482, distance: 9.8
click at [1182, 507] on div at bounding box center [777, 527] width 1554 height 41
click at [1168, 472] on div "Accessories" at bounding box center [981, 485] width 397 height 26
click at [1154, 472] on div "Accessories" at bounding box center [981, 485] width 397 height 26
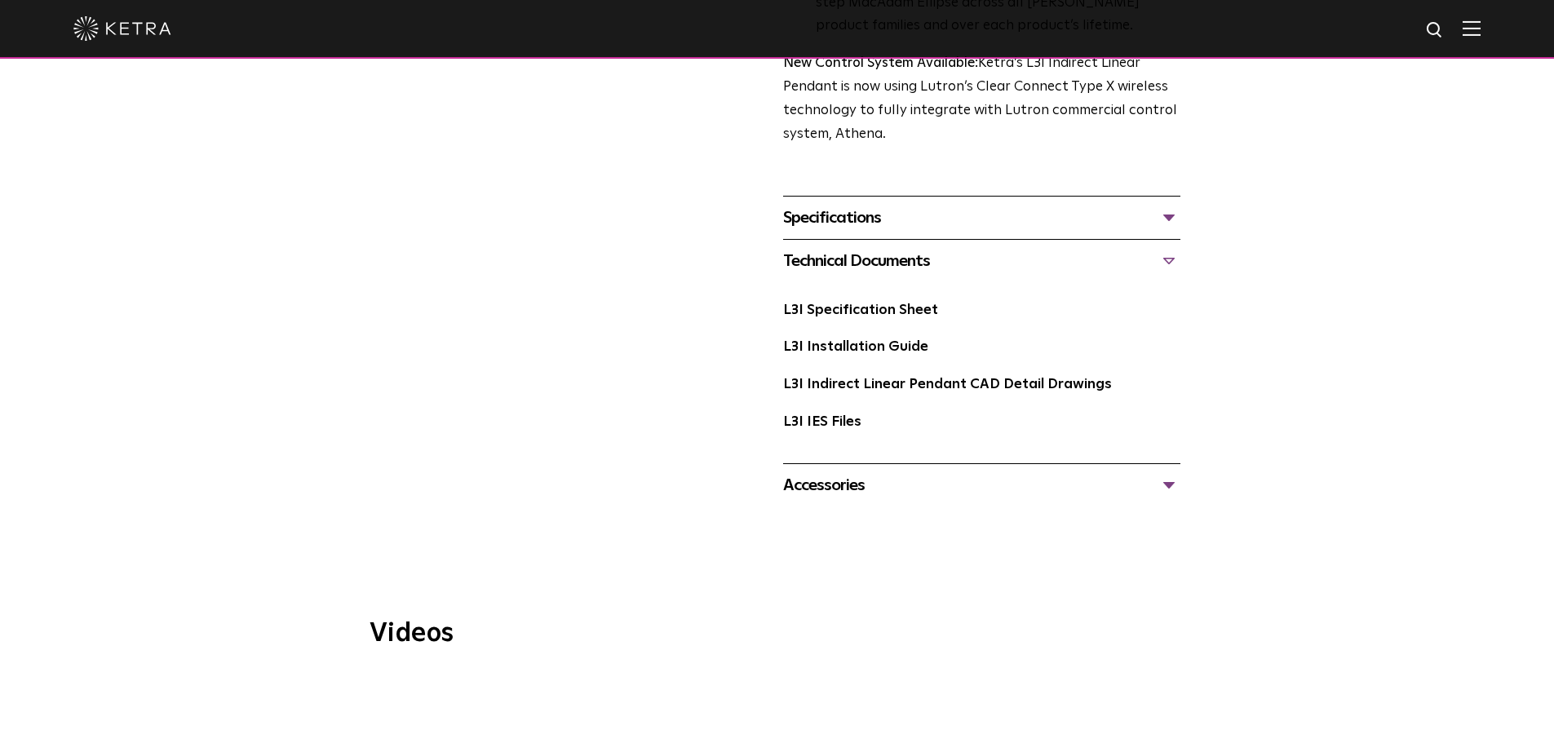
click at [1152, 472] on div "Accessories" at bounding box center [981, 485] width 397 height 26
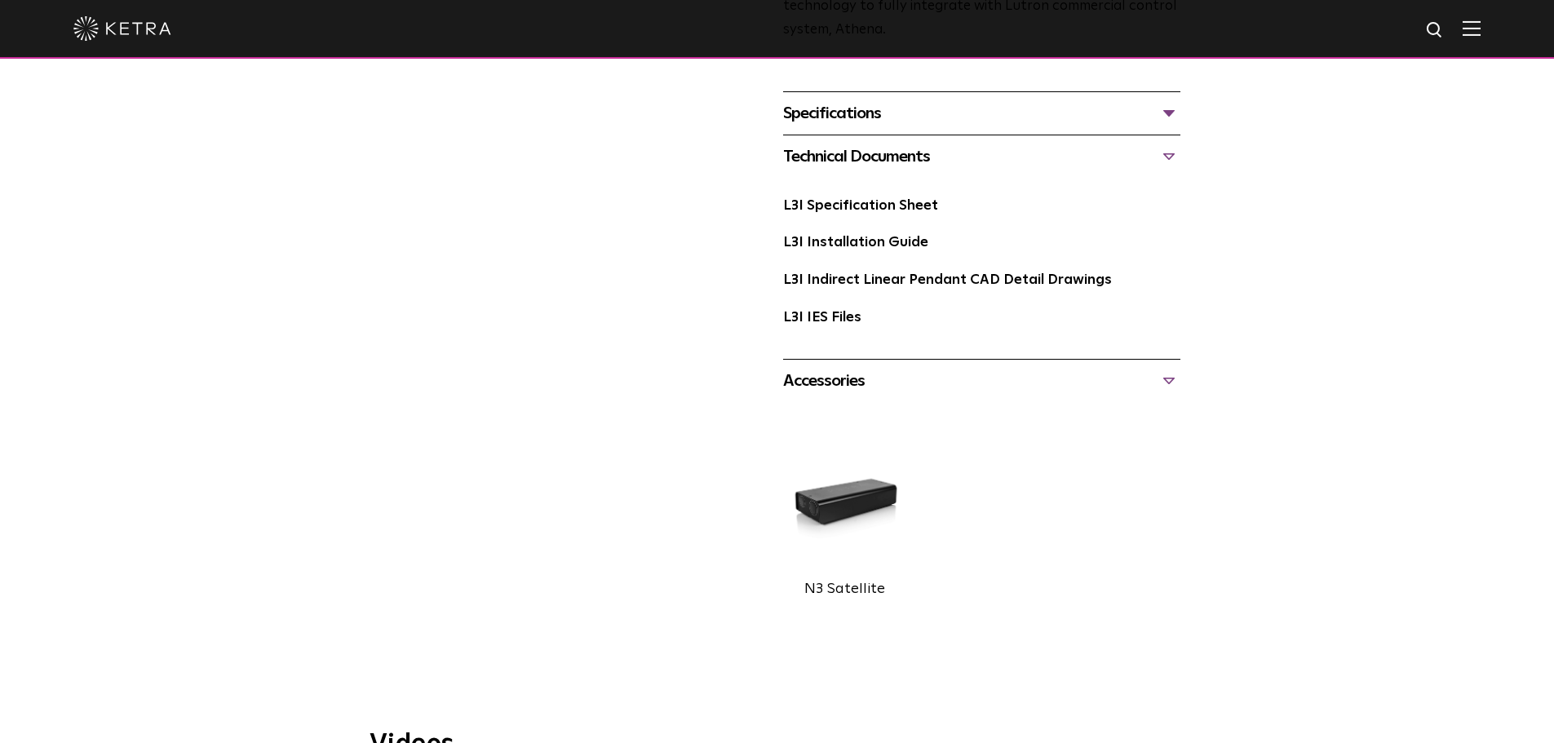
scroll to position [734, 0]
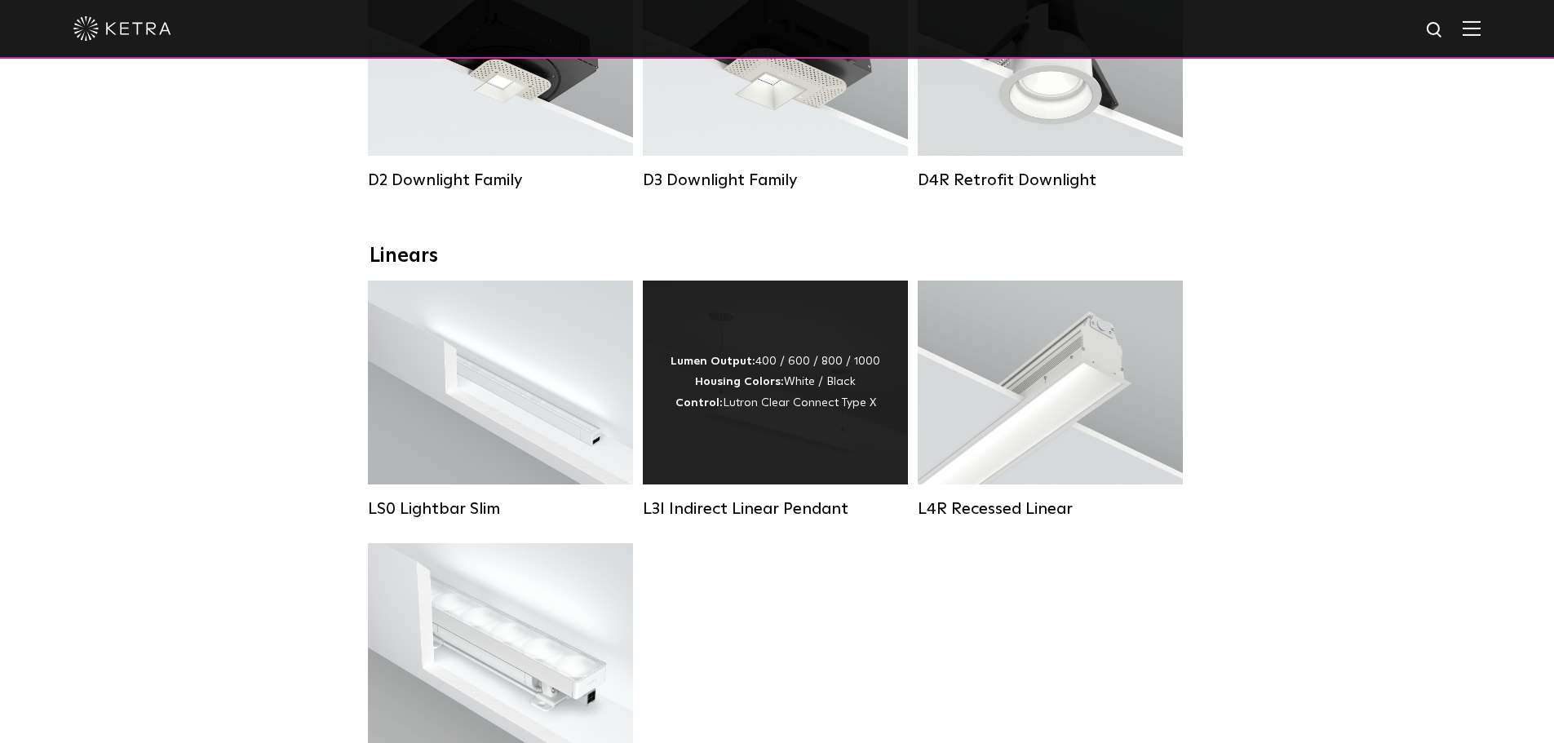
click at [851, 391] on div "Lumen Output: 400 / 600 / 800 / 1000 Housing Colors: White / Black Control: Lut…" at bounding box center [776, 383] width 210 height 62
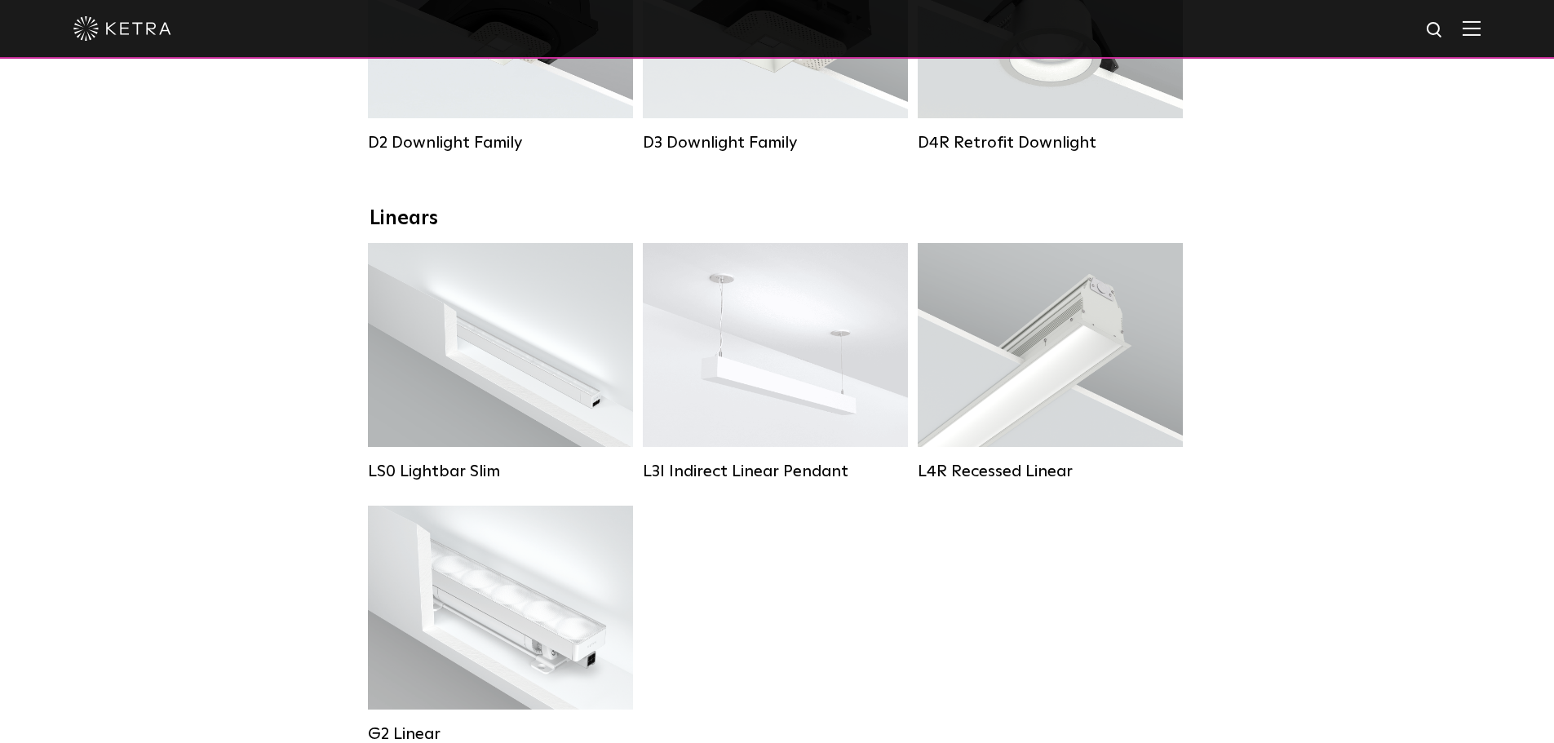
scroll to position [408, 0]
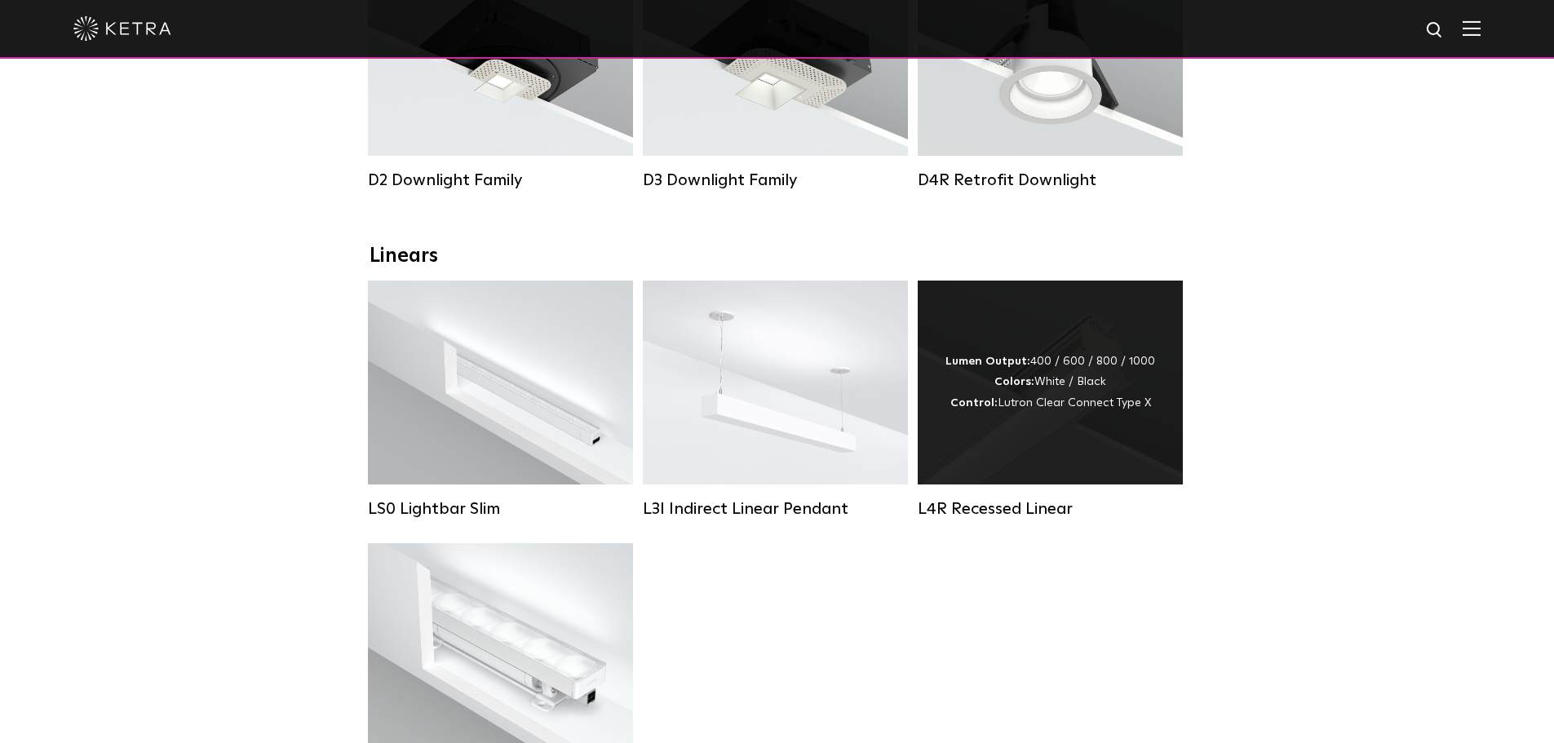
click at [1154, 410] on div "Lumen Output: 400 / 600 / 800 / 1000 Colors: White / Black Control: Lutron Clea…" at bounding box center [1050, 383] width 265 height 204
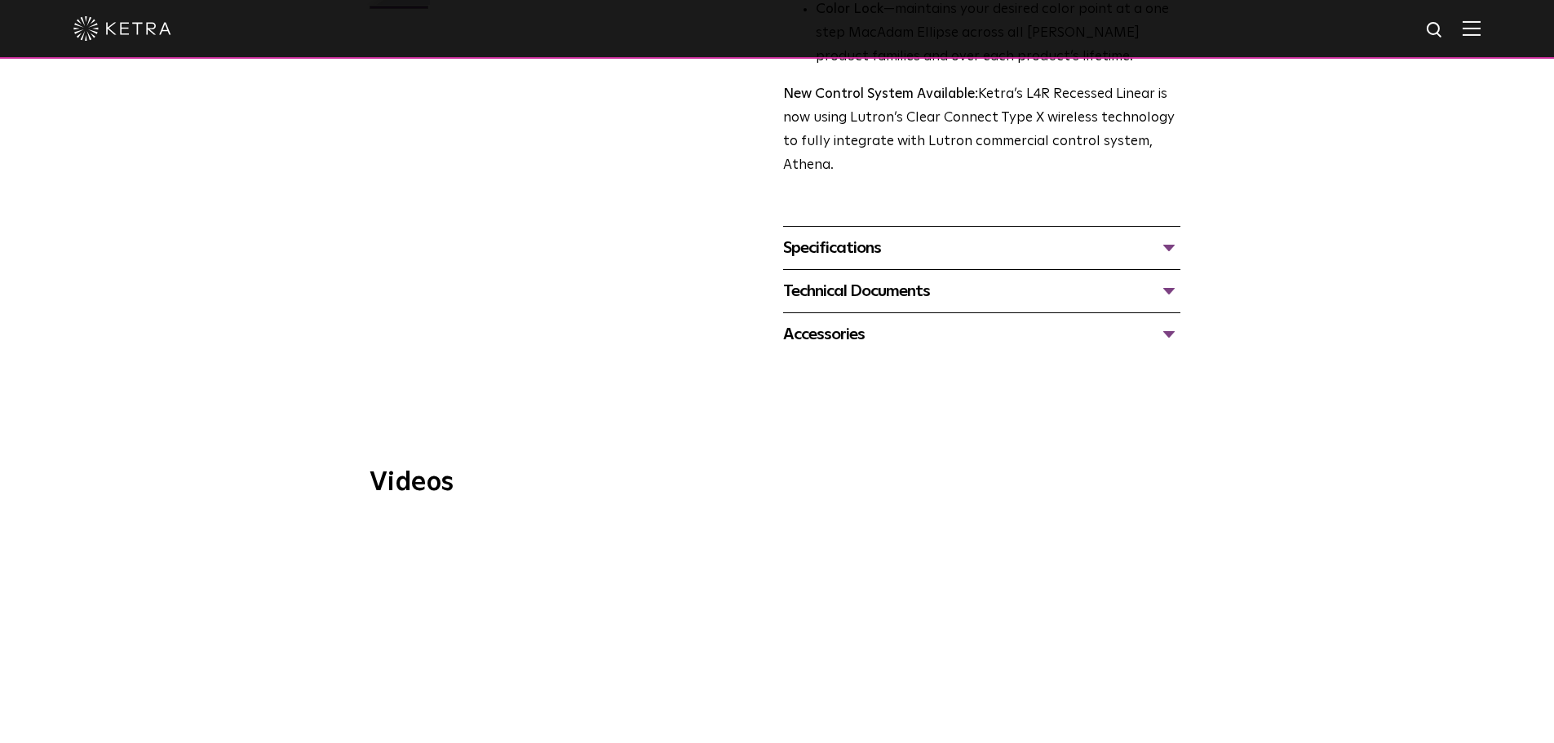
scroll to position [571, 0]
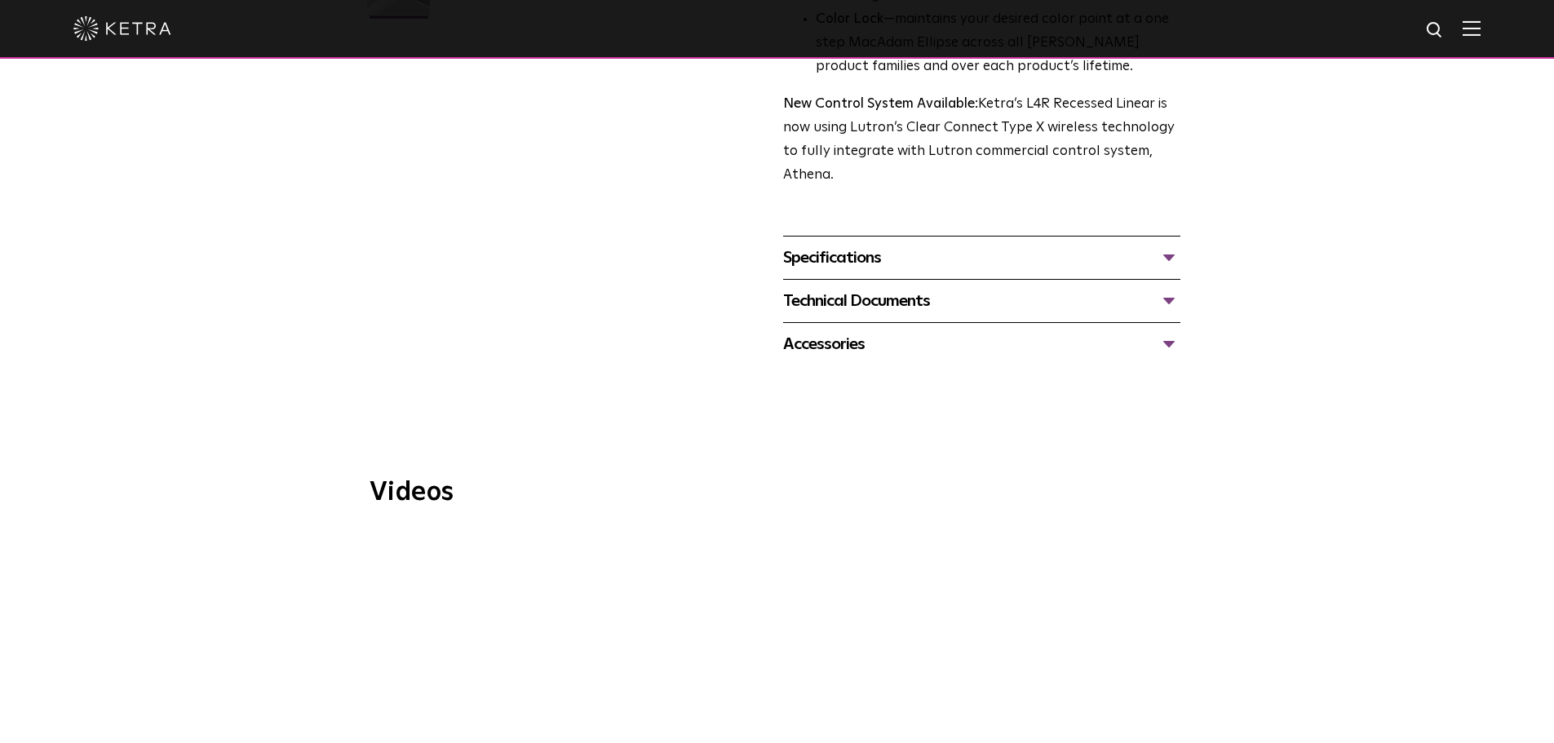
click at [1159, 299] on div "Technical Documents" at bounding box center [981, 301] width 397 height 26
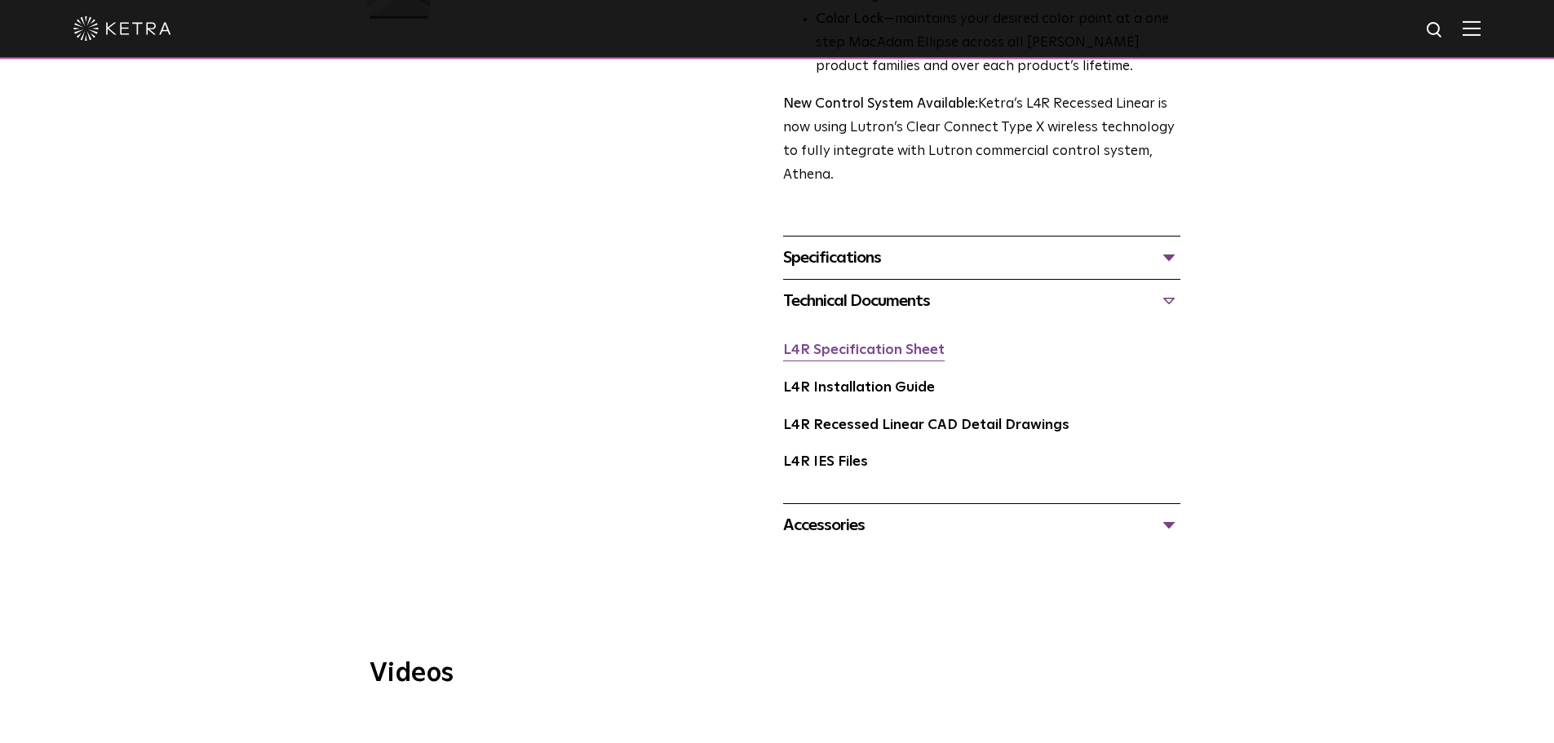
click at [905, 351] on link "L4R Specification Sheet" at bounding box center [864, 350] width 162 height 14
click at [866, 385] on link "L4R Installation Guide" at bounding box center [859, 388] width 152 height 14
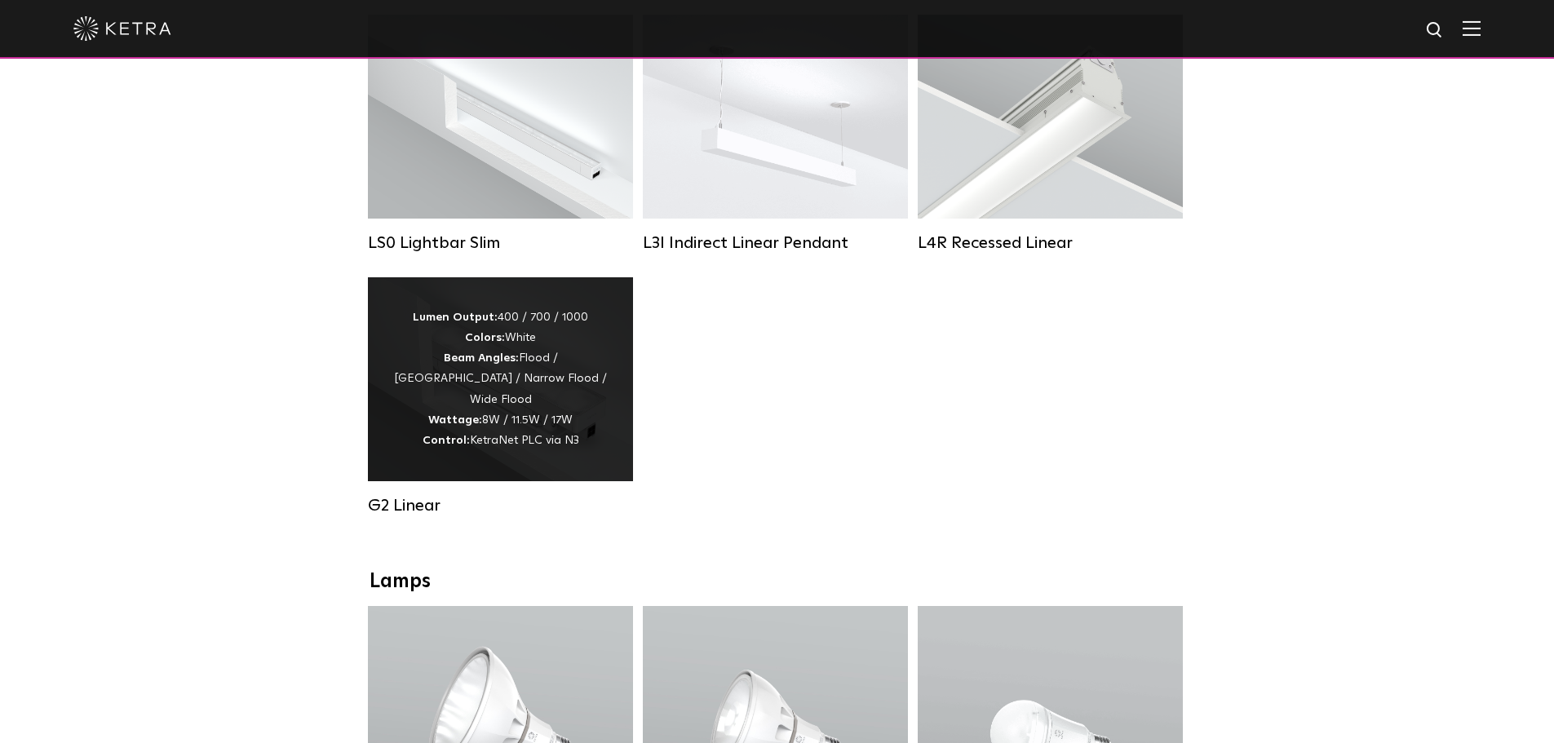
scroll to position [734, 0]
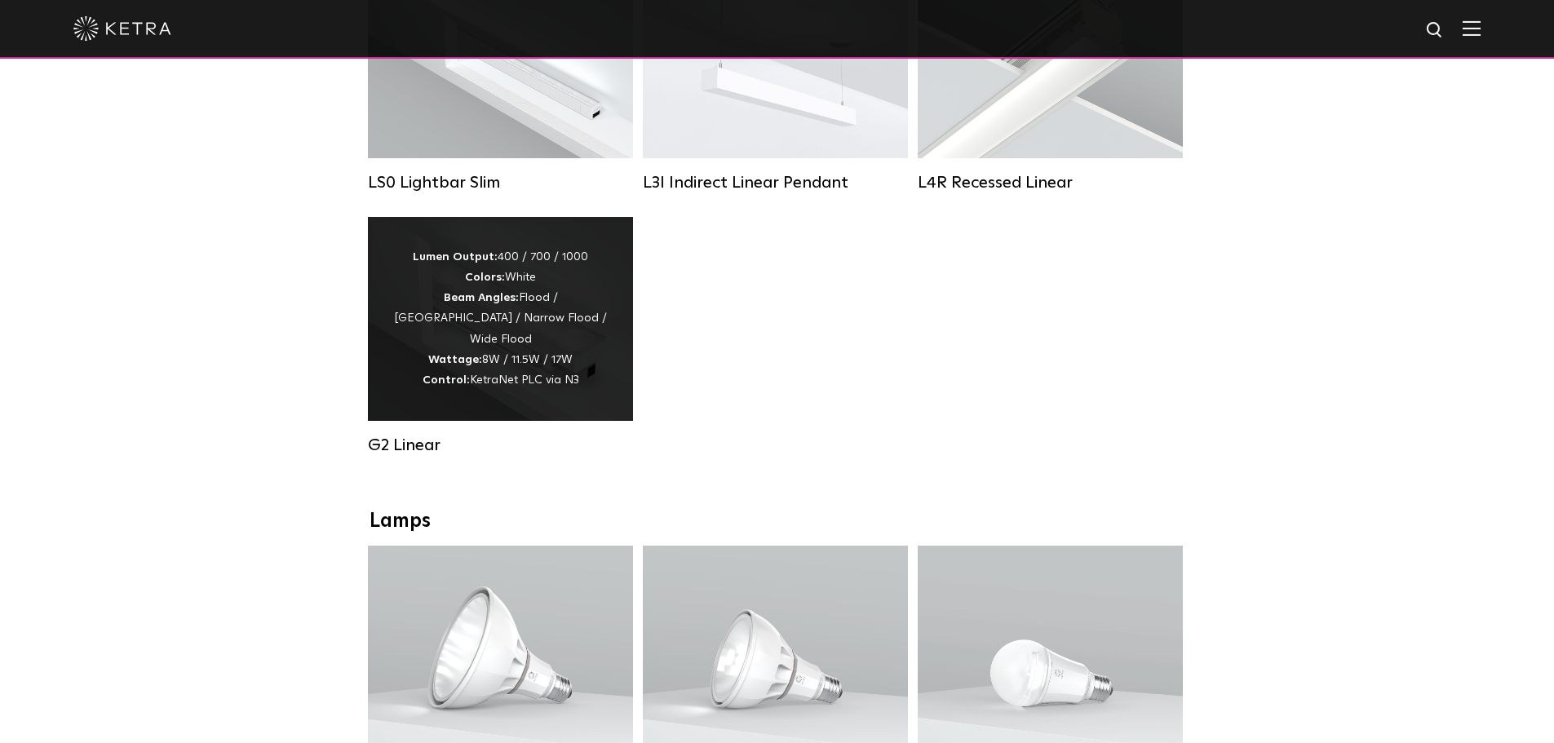
click at [587, 353] on div "Lumen Output: 400 / 700 / 1000 Colors: White Beam Angles: Flood / Graze / Narro…" at bounding box center [500, 319] width 216 height 144
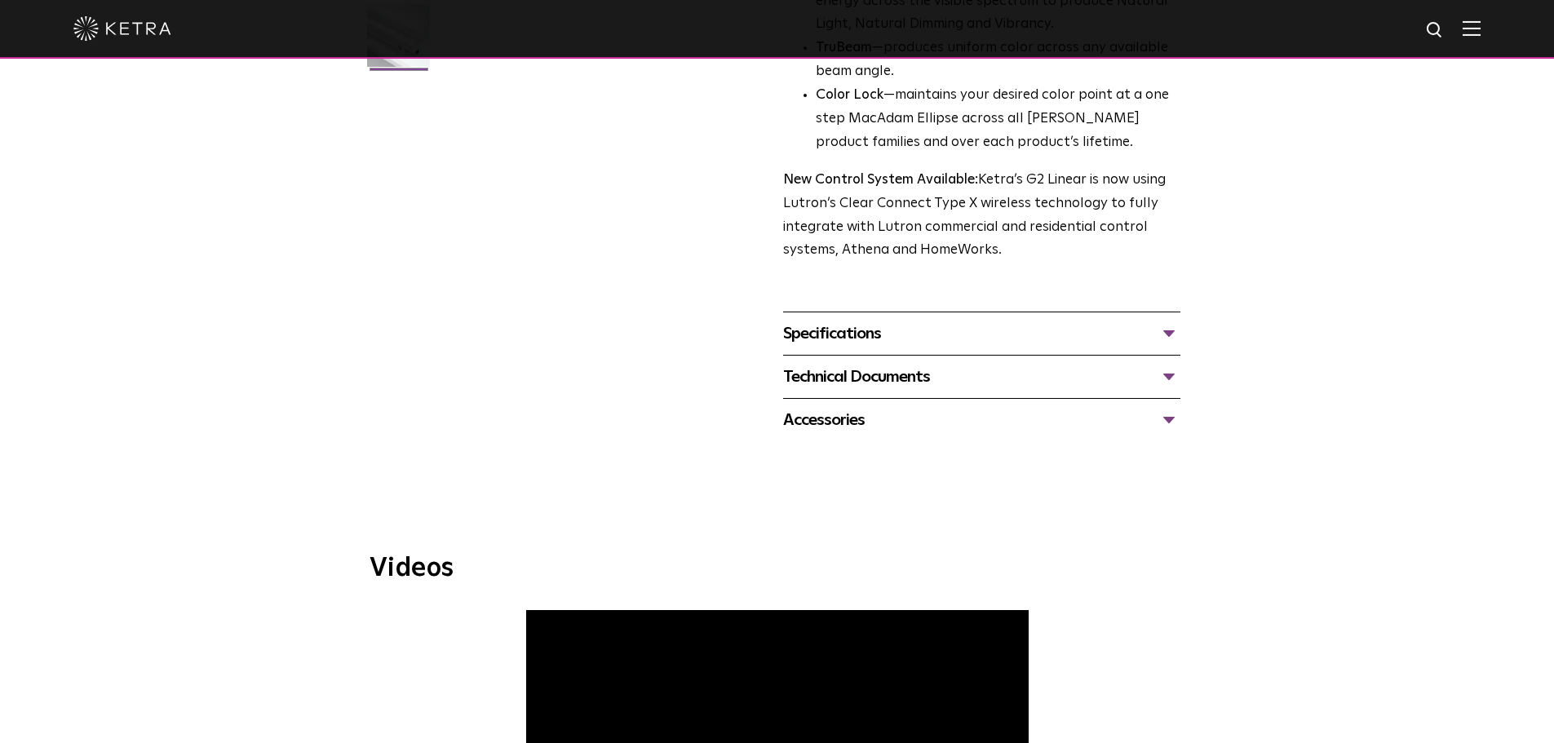
scroll to position [571, 0]
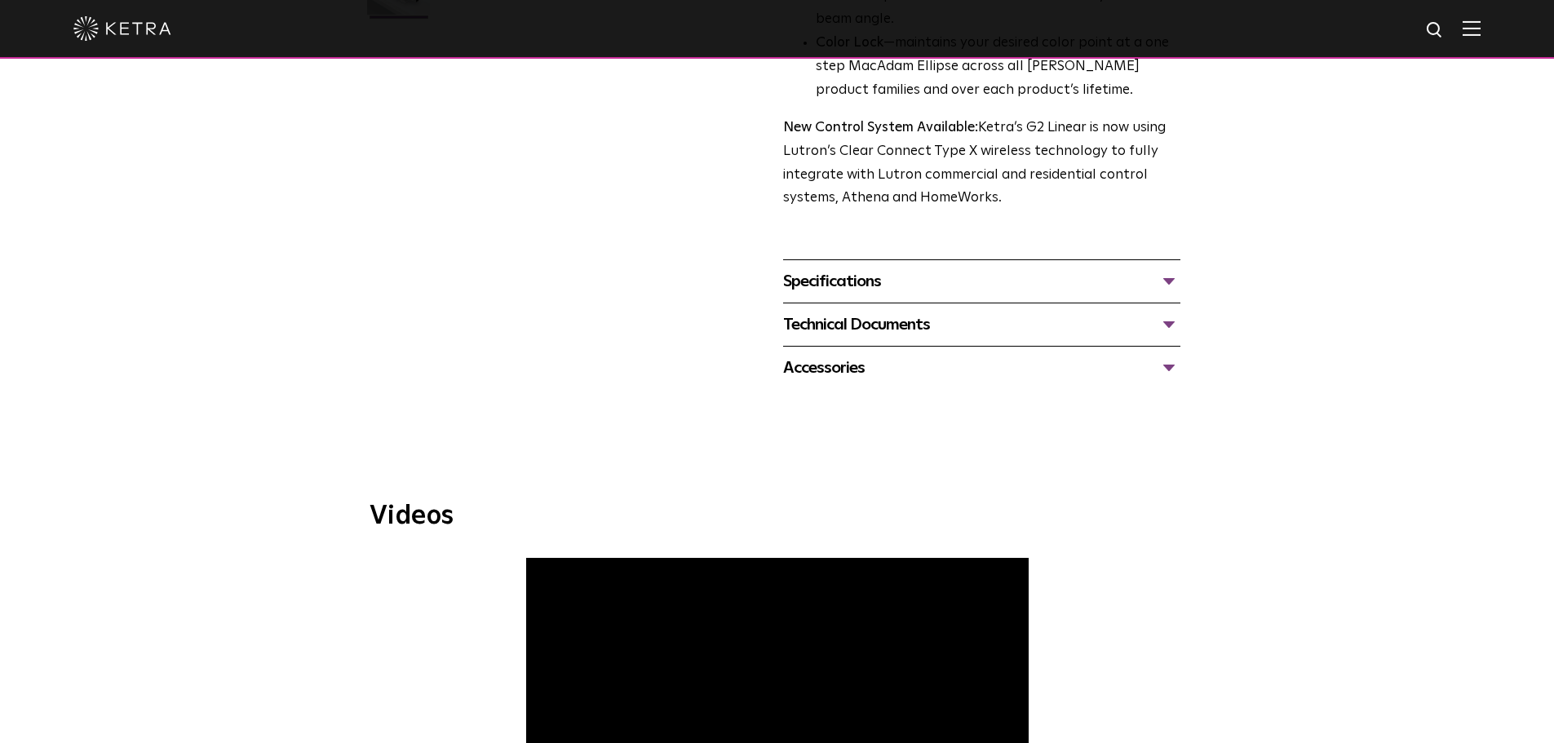
click at [1168, 322] on div "Technical Documents" at bounding box center [981, 325] width 397 height 26
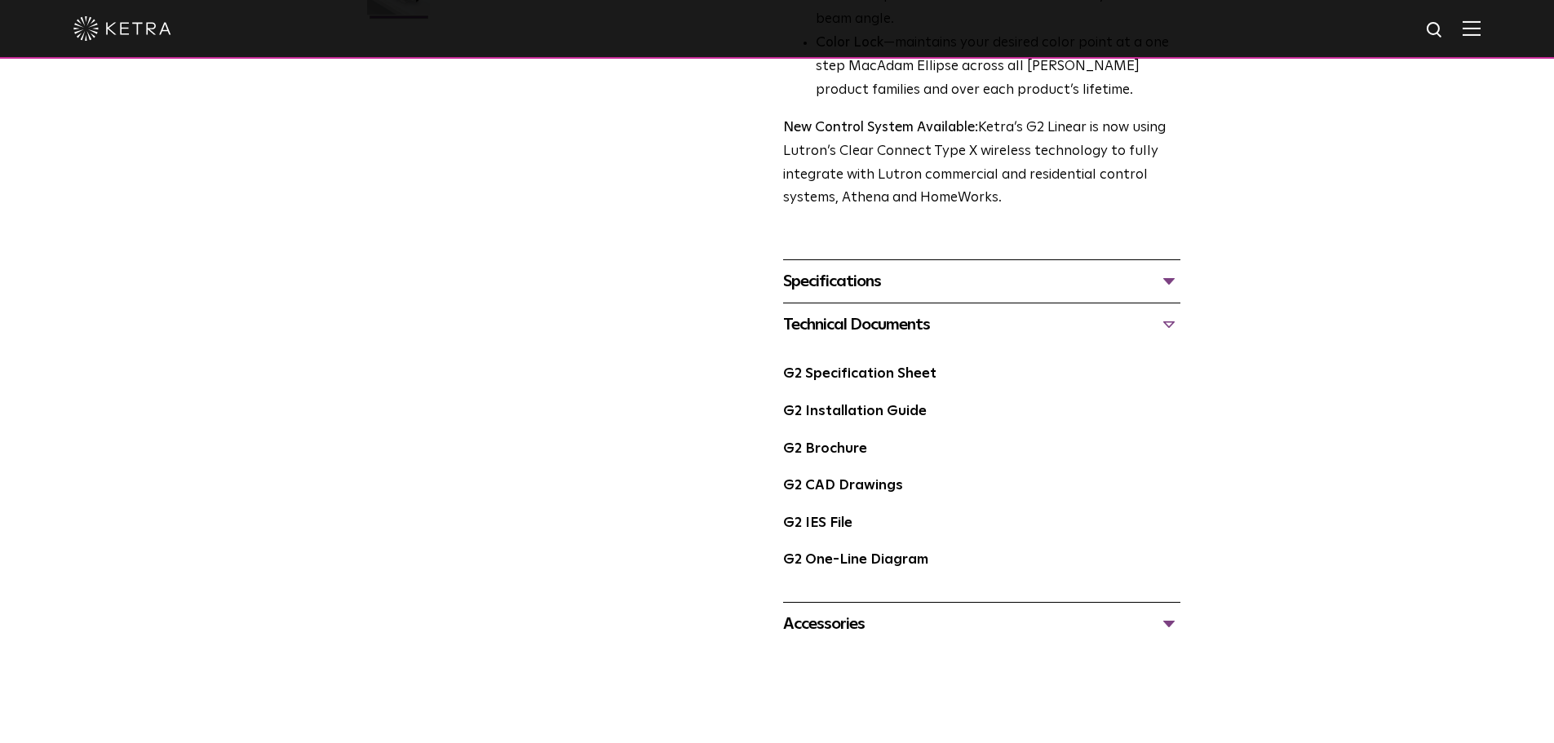
click at [1166, 280] on div "Specifications" at bounding box center [981, 281] width 397 height 26
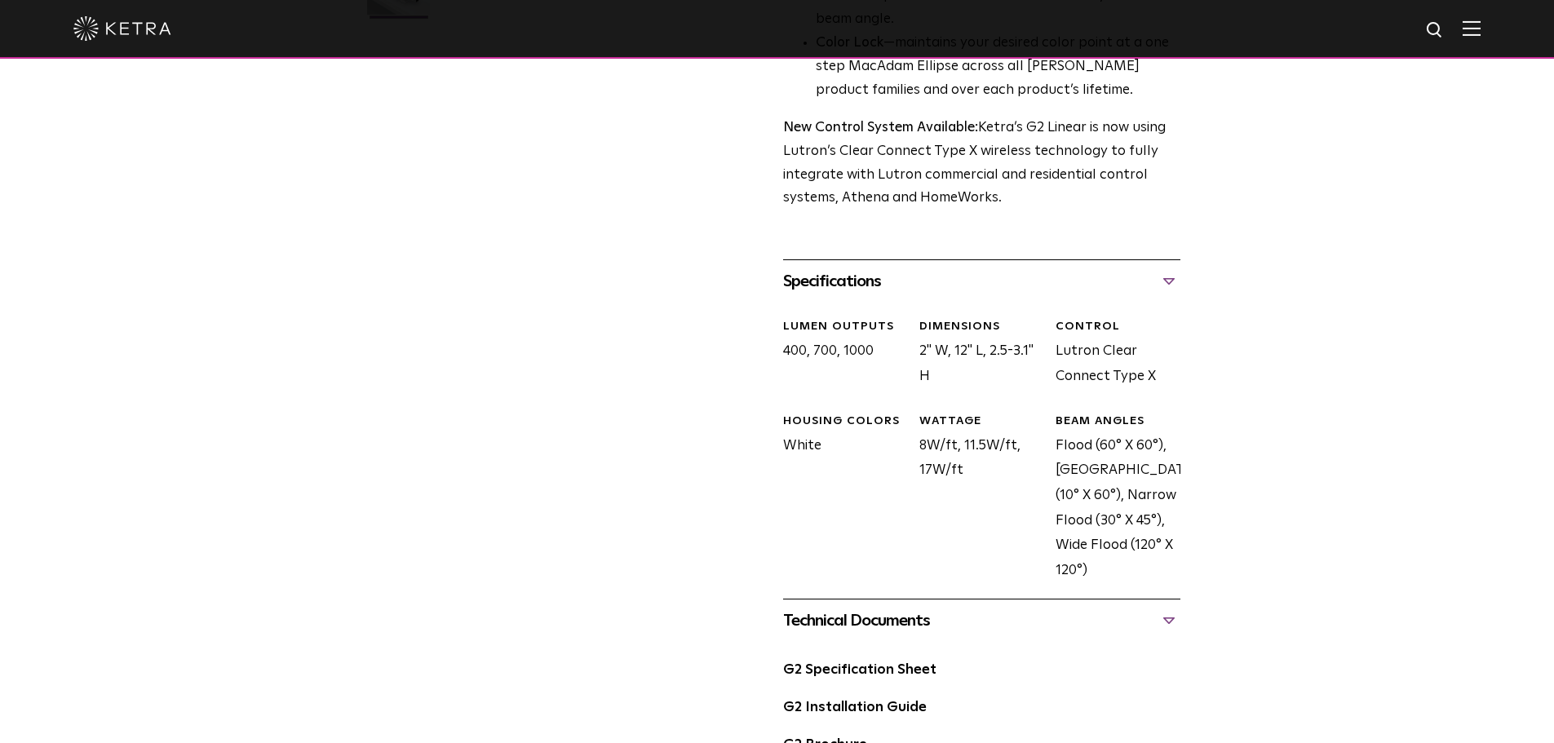
click at [1166, 280] on div "Specifications" at bounding box center [981, 281] width 397 height 26
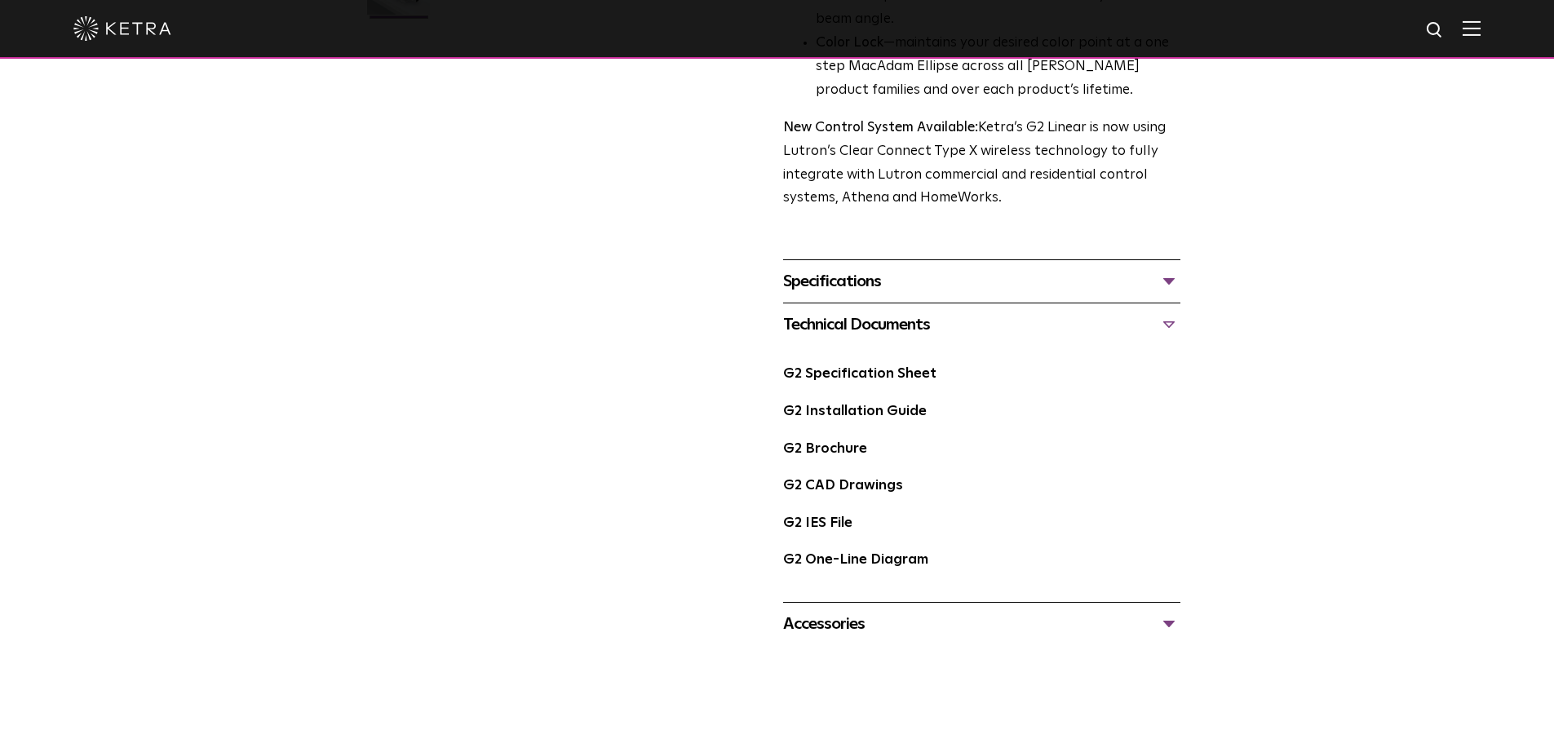
click at [1163, 326] on div "Technical Documents" at bounding box center [981, 325] width 397 height 26
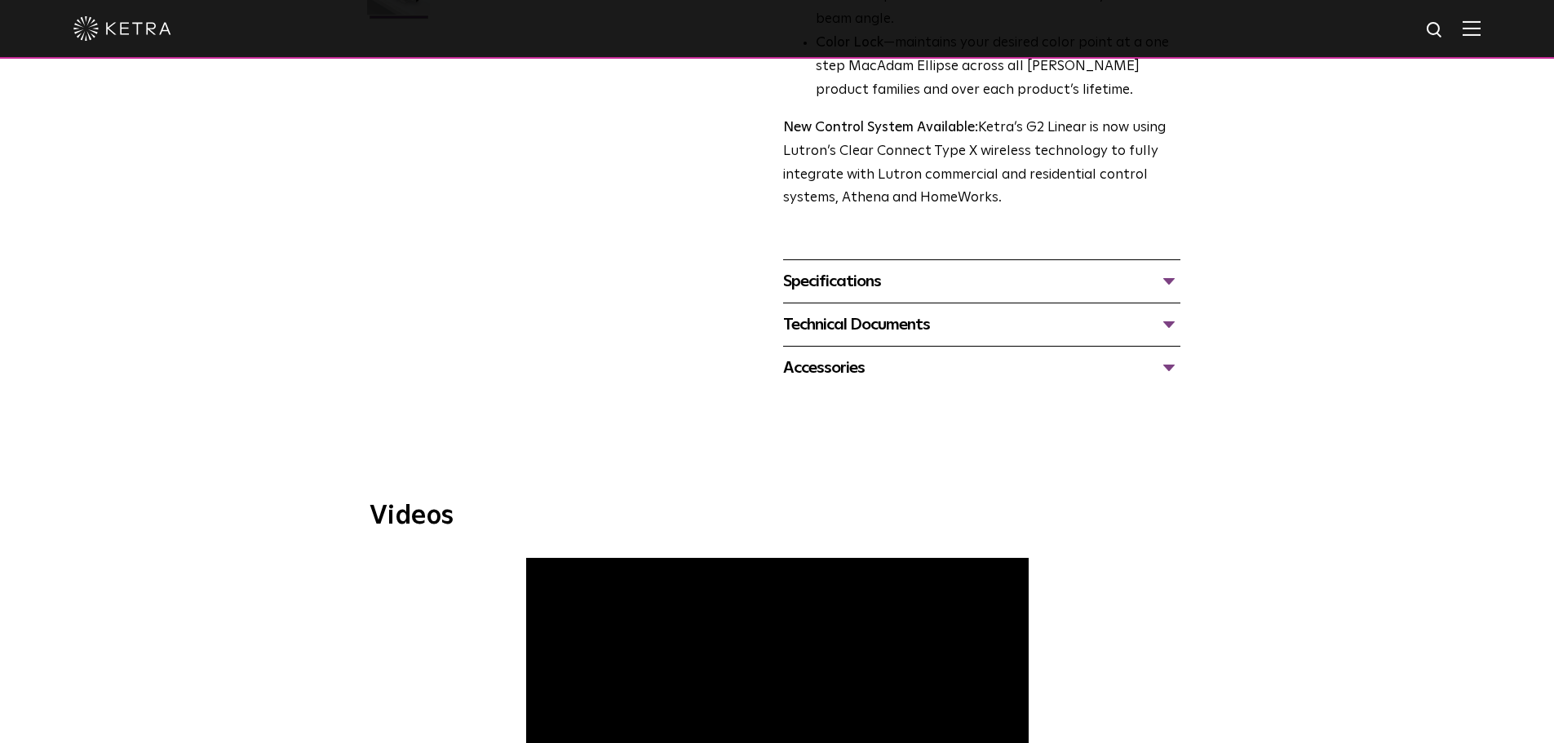
click at [1163, 326] on div "Technical Documents" at bounding box center [981, 325] width 397 height 26
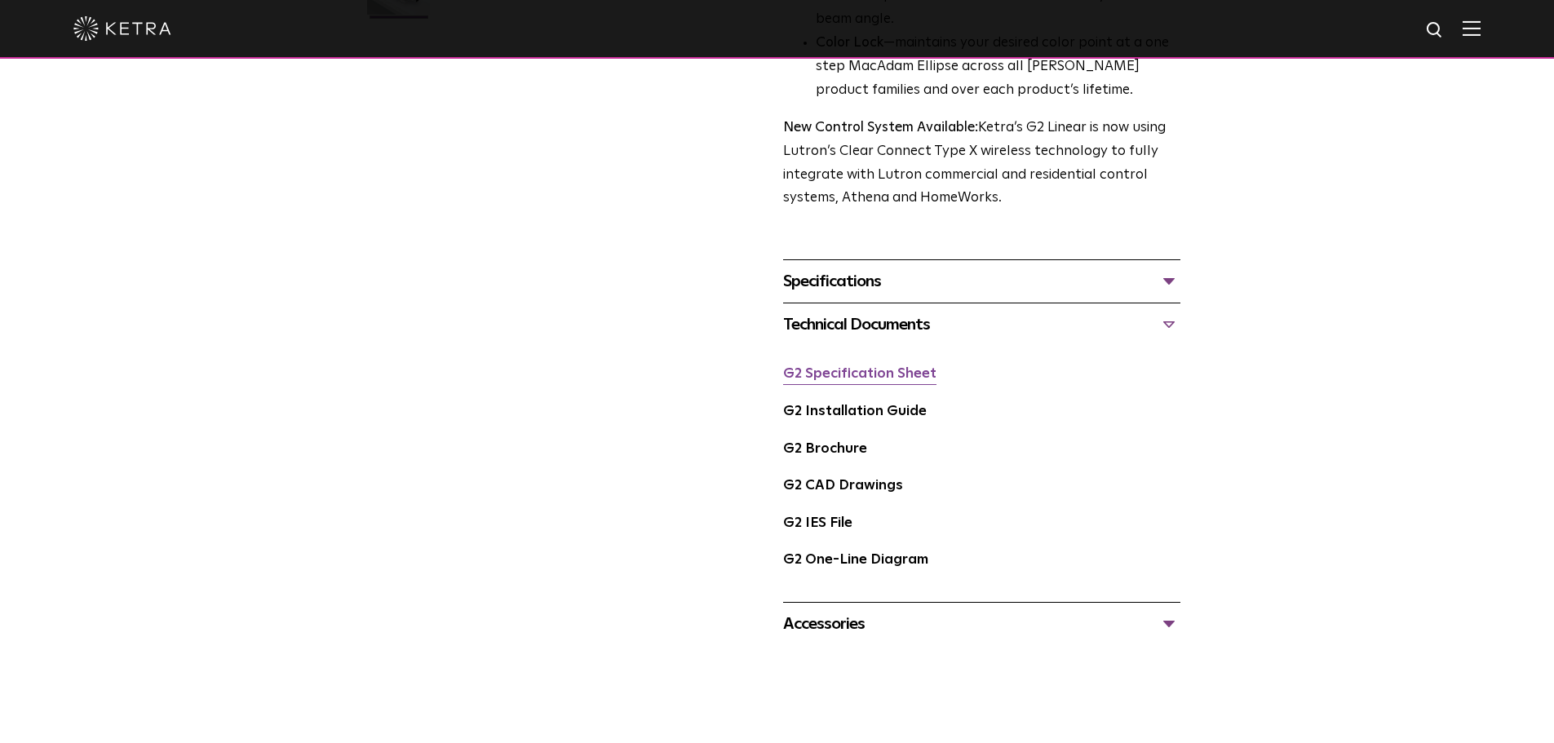
click at [851, 376] on link "G2 Specification Sheet" at bounding box center [859, 374] width 153 height 14
click at [882, 411] on link "G2 Installation Guide" at bounding box center [855, 412] width 144 height 14
click at [841, 450] on link "G2 Brochure" at bounding box center [825, 449] width 84 height 14
click at [891, 567] on link "G2 One-Line Diagram" at bounding box center [855, 560] width 145 height 14
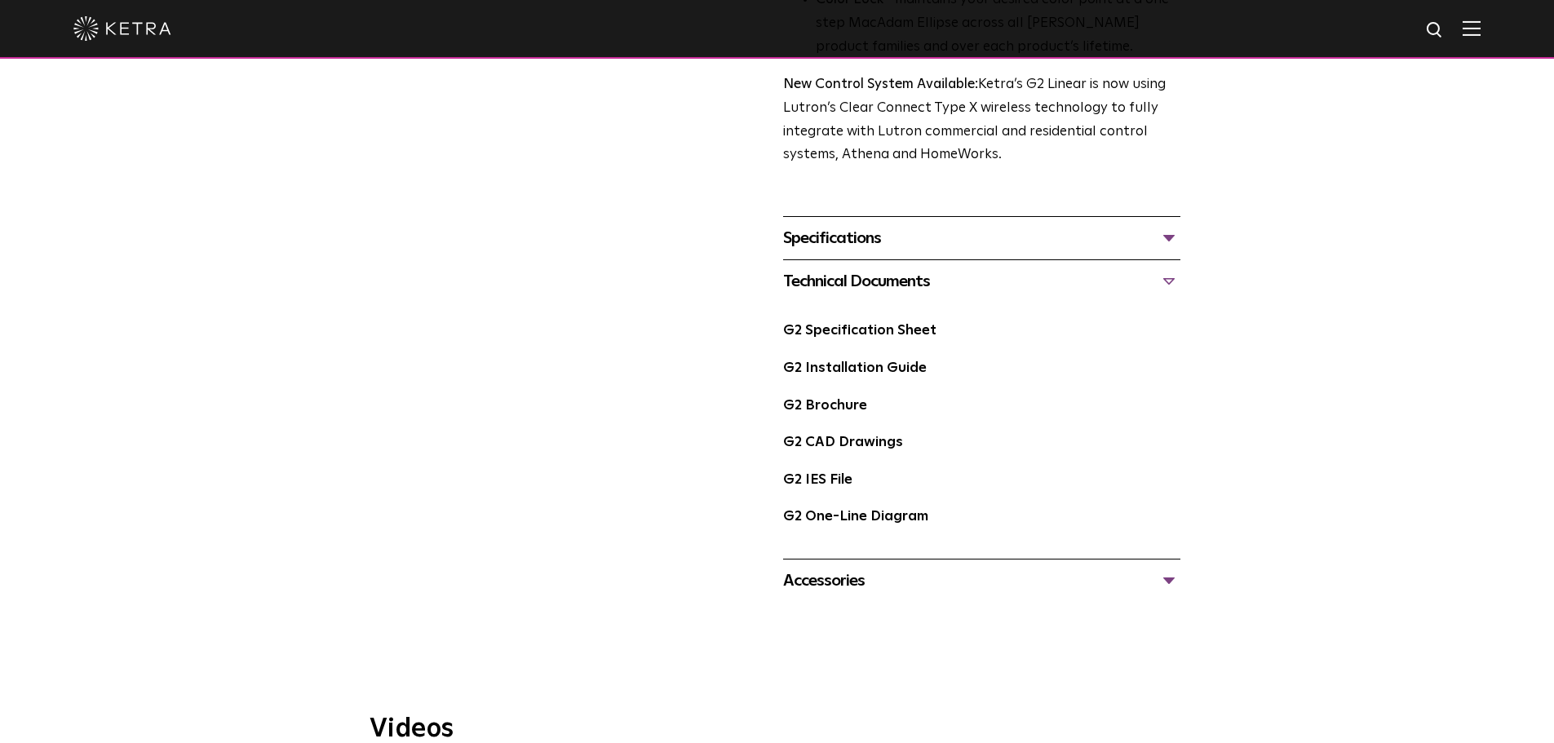
scroll to position [734, 0]
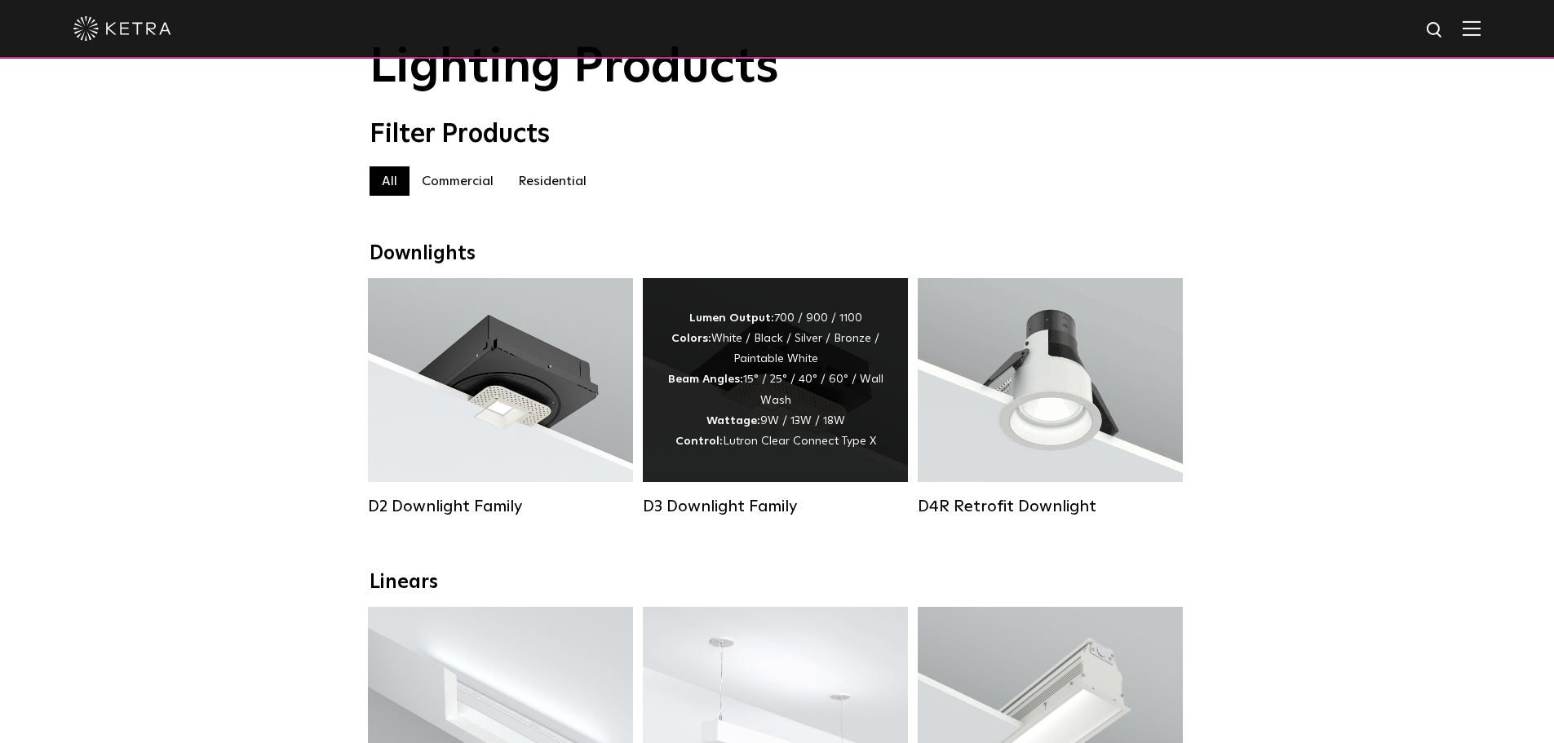
scroll to position [163, 0]
